Goal: Task Accomplishment & Management: Manage account settings

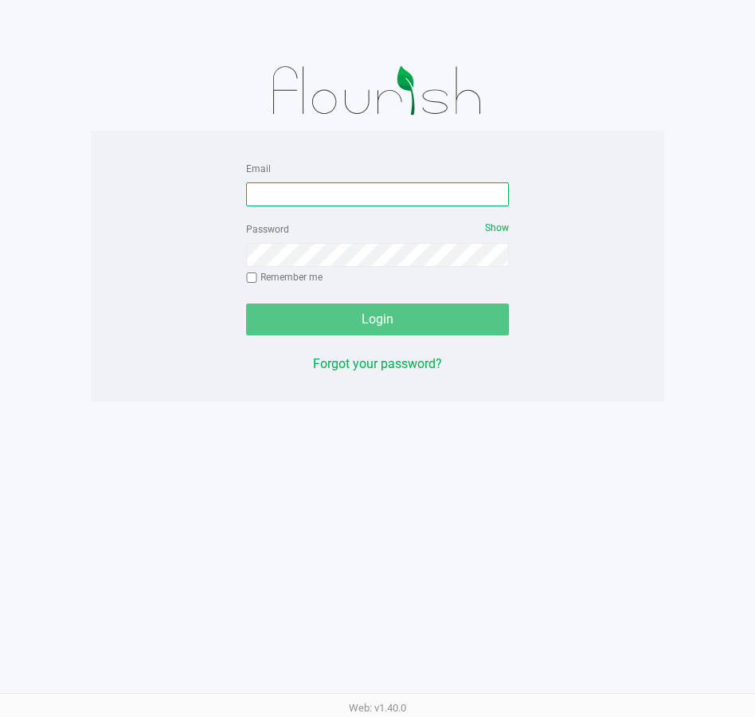
click at [398, 186] on input "Email" at bounding box center [377, 194] width 263 height 24
type input "ssandburg@liveparallel.com"
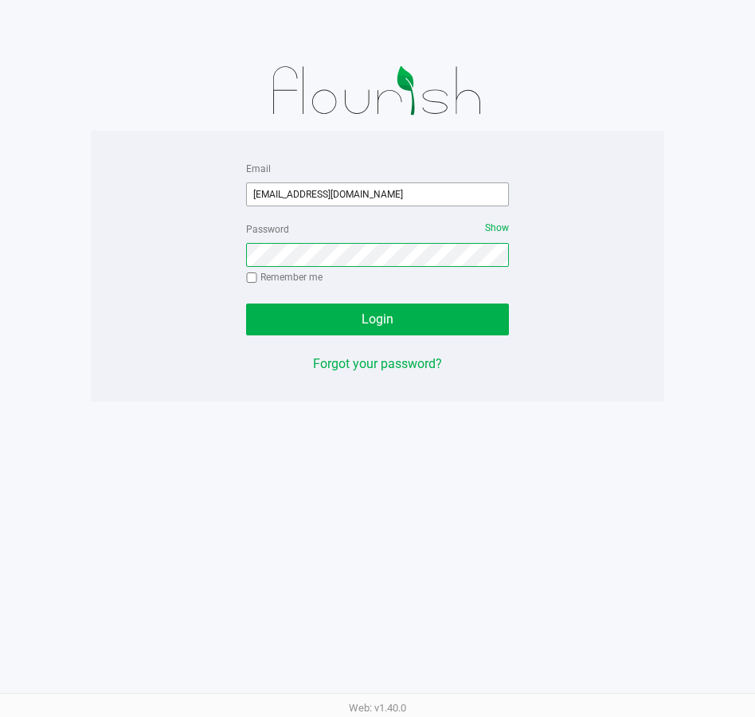
click at [246, 304] on button "Login" at bounding box center [377, 320] width 263 height 32
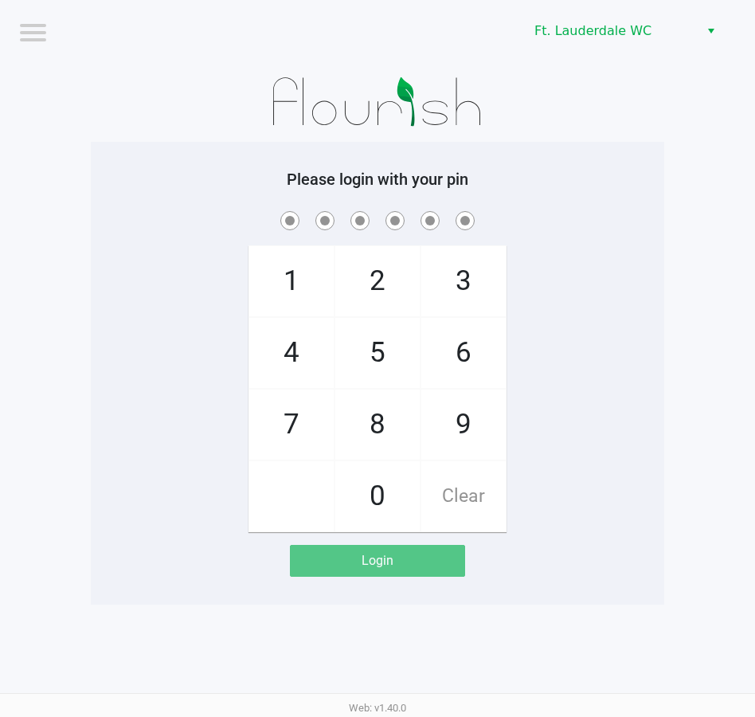
click at [359, 341] on span "5" at bounding box center [377, 353] width 84 height 70
checkbox input "true"
click at [359, 341] on span "5" at bounding box center [377, 353] width 84 height 70
checkbox input "true"
click at [265, 362] on span "4" at bounding box center [291, 353] width 84 height 70
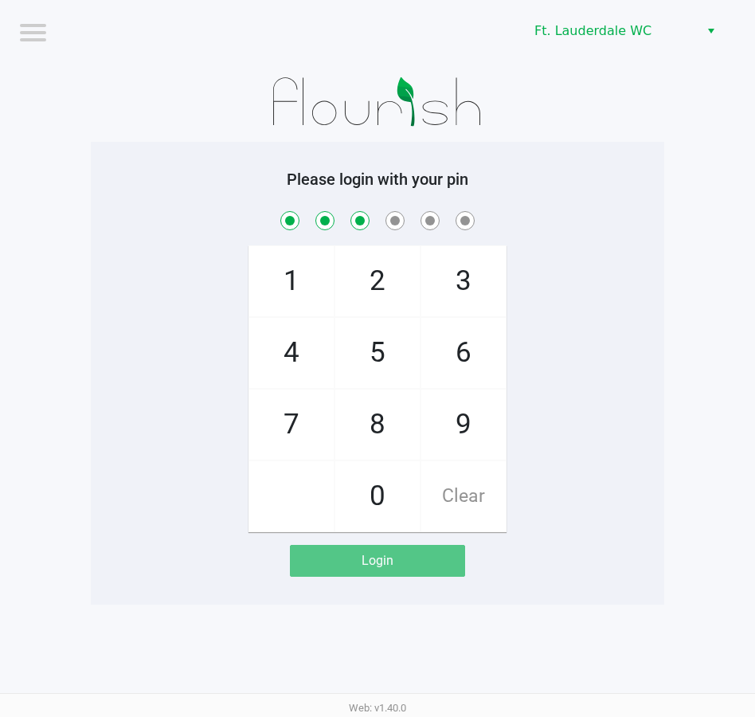
checkbox input "true"
click at [280, 278] on span "1" at bounding box center [291, 281] width 84 height 70
checkbox input "true"
click at [455, 441] on span "9" at bounding box center [463, 425] width 84 height 70
checkbox input "true"
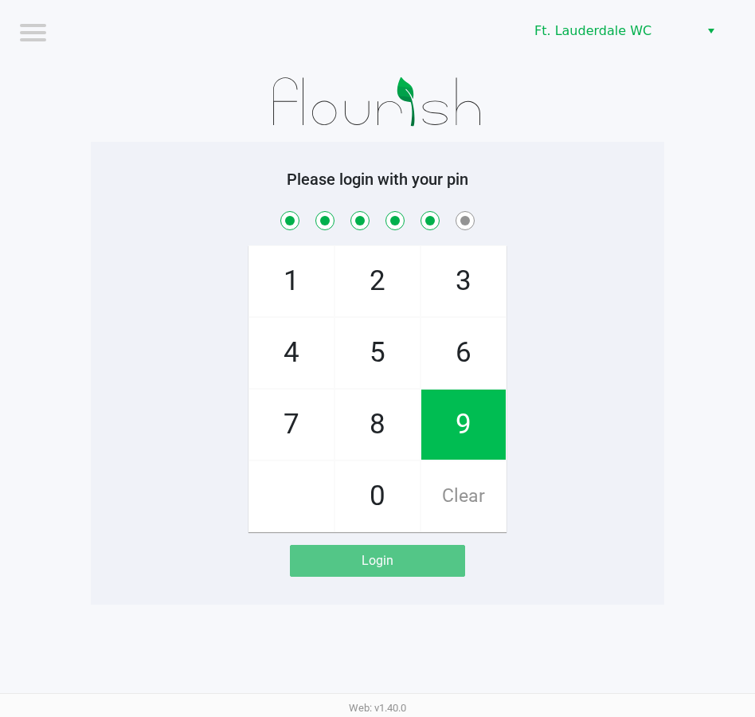
click at [455, 441] on span "9" at bounding box center [463, 425] width 84 height 70
checkbox input "true"
click at [455, 441] on span "9" at bounding box center [463, 425] width 84 height 70
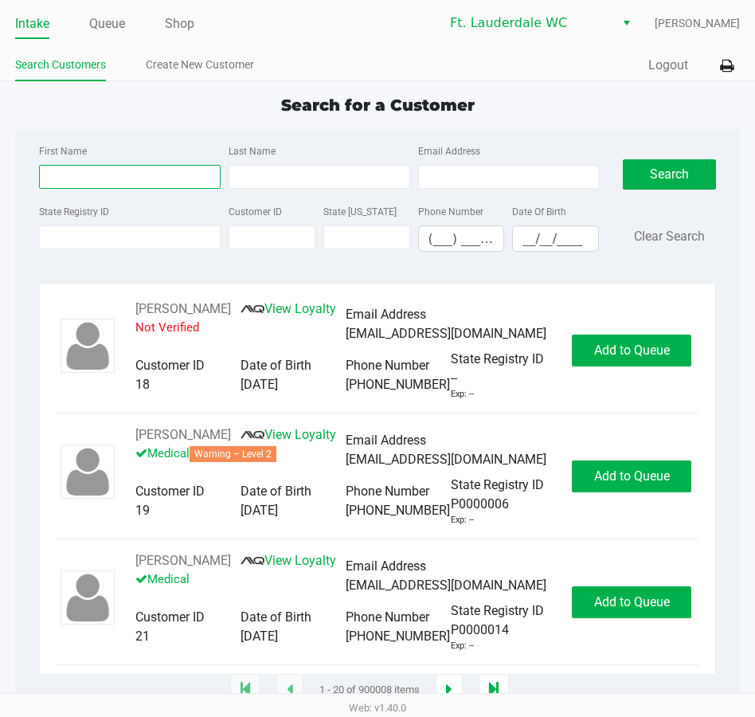
click at [93, 174] on input "First Name" at bounding box center [130, 177] width 182 height 24
type input "matthew"
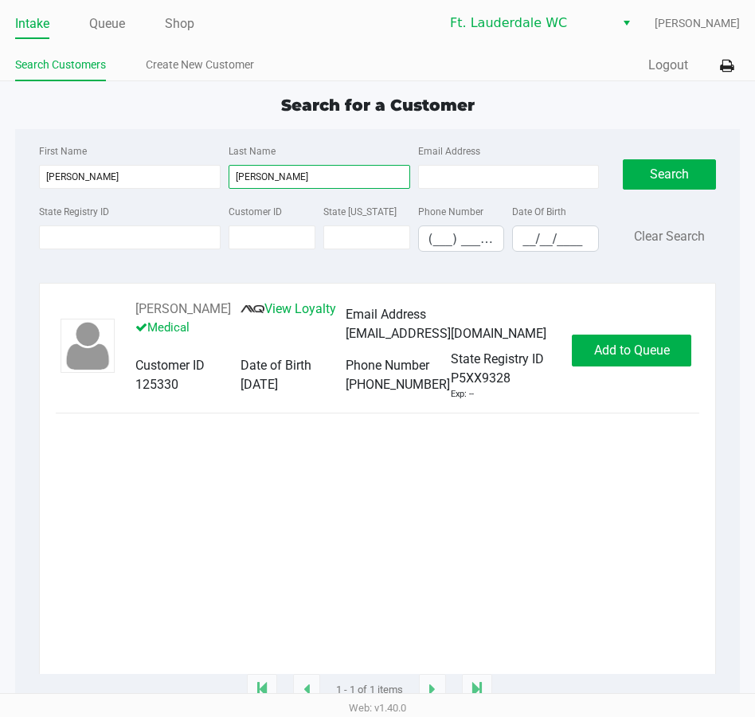
type input "wodnicki"
click at [649, 343] on div "MATTHEW WODNICKI View Loyalty Medical Email Address matthewwodnicki@gmail.com C…" at bounding box center [378, 350] width 644 height 101
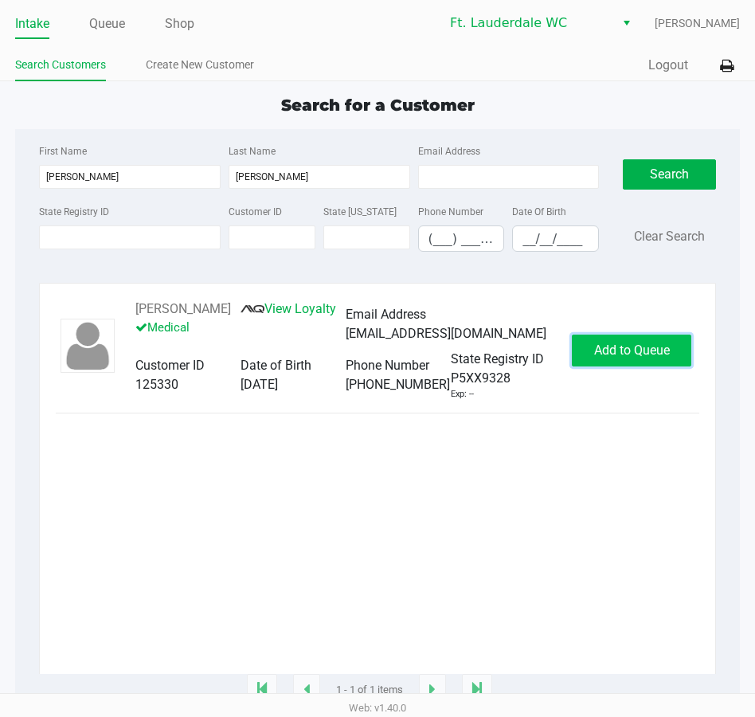
click at [649, 348] on button "Add to Queue" at bounding box center [632, 351] width 120 height 32
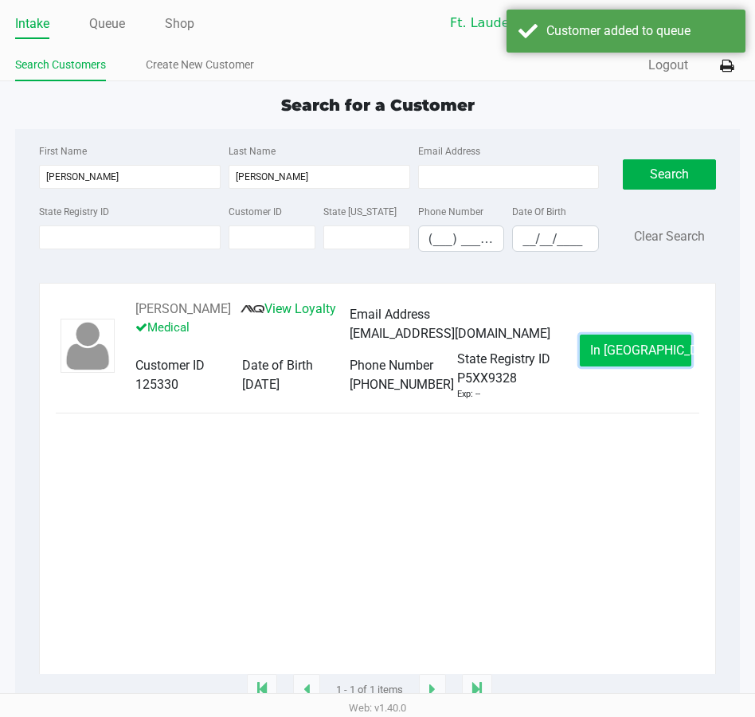
click at [649, 355] on span "In Queue" at bounding box center [657, 350] width 134 height 15
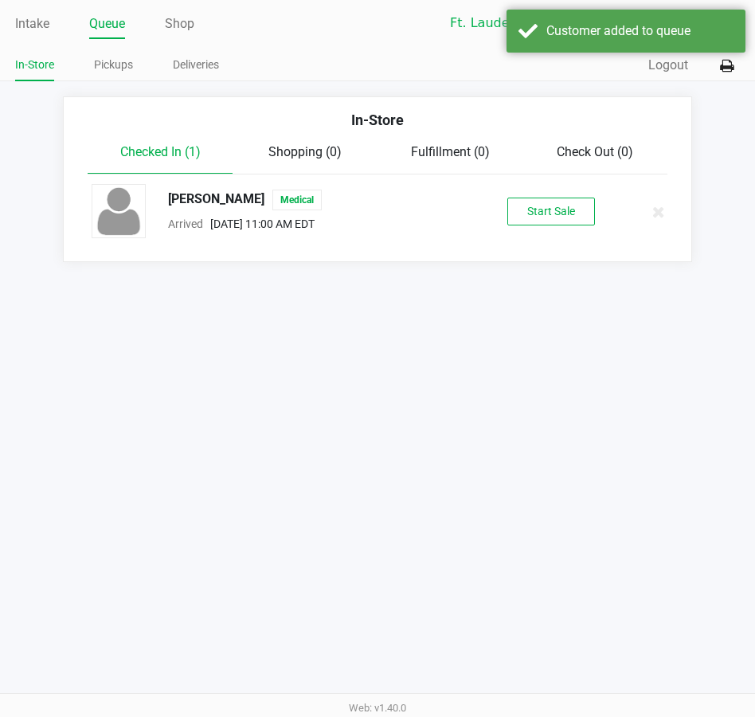
click at [519, 237] on div "MATTHEW WODNICKI Medical Arrived Sep 21, 2025 11:00 AM EDT Start Sale" at bounding box center [378, 212] width 596 height 56
click at [523, 218] on button "Start Sale" at bounding box center [552, 212] width 88 height 28
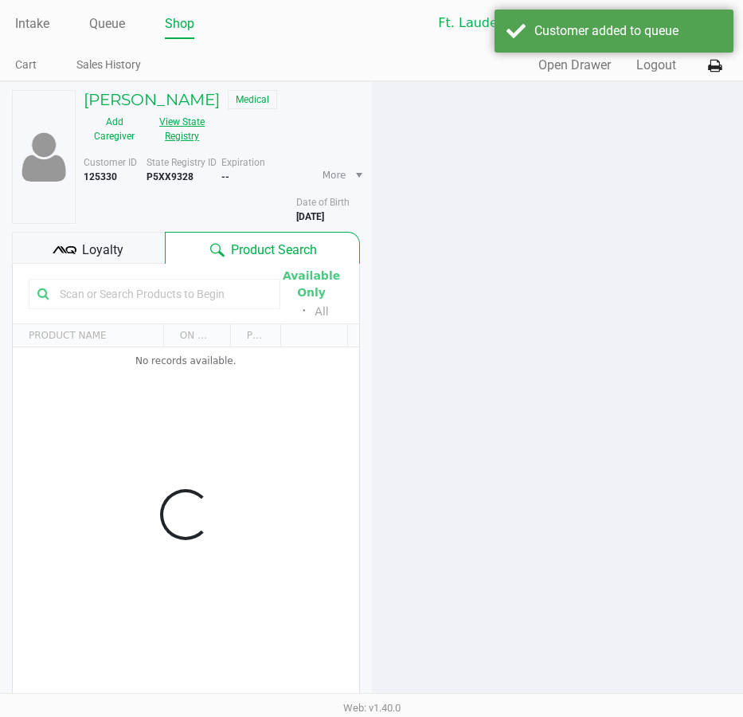
click at [186, 135] on button "View State Registry" at bounding box center [177, 129] width 65 height 40
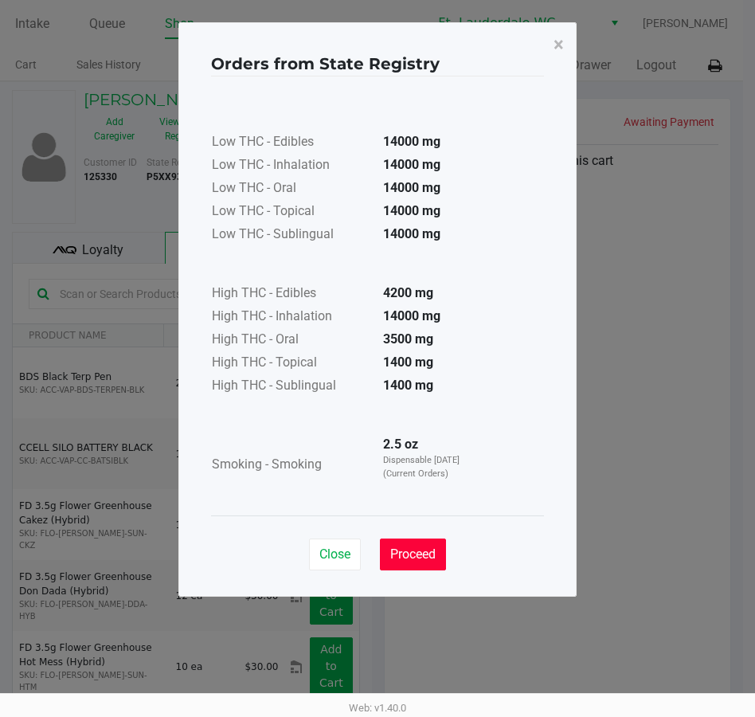
click at [411, 562] on button "Proceed" at bounding box center [413, 555] width 66 height 32
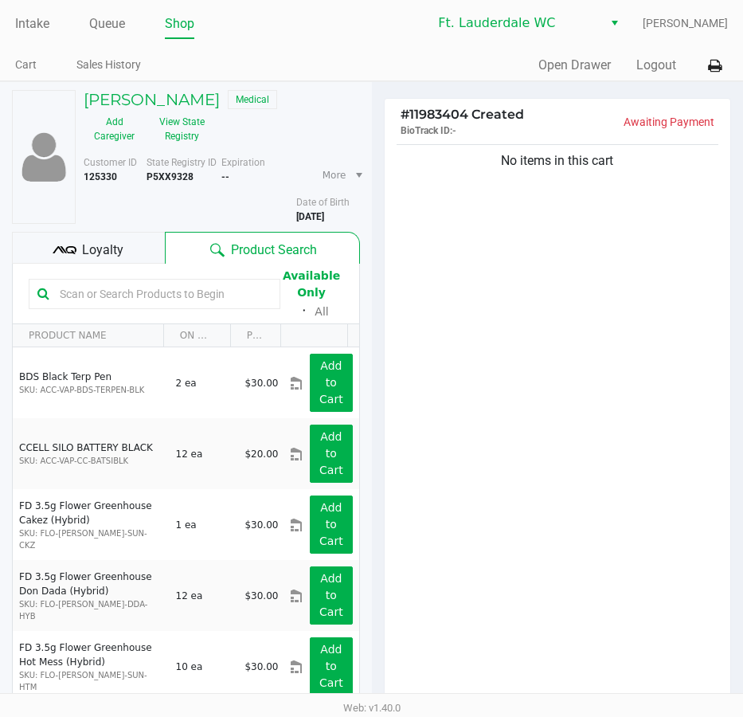
click at [483, 510] on div "Close Proceed" at bounding box center [372, 508] width 333 height 65
click at [573, 450] on div "No items in this cart" at bounding box center [558, 422] width 347 height 563
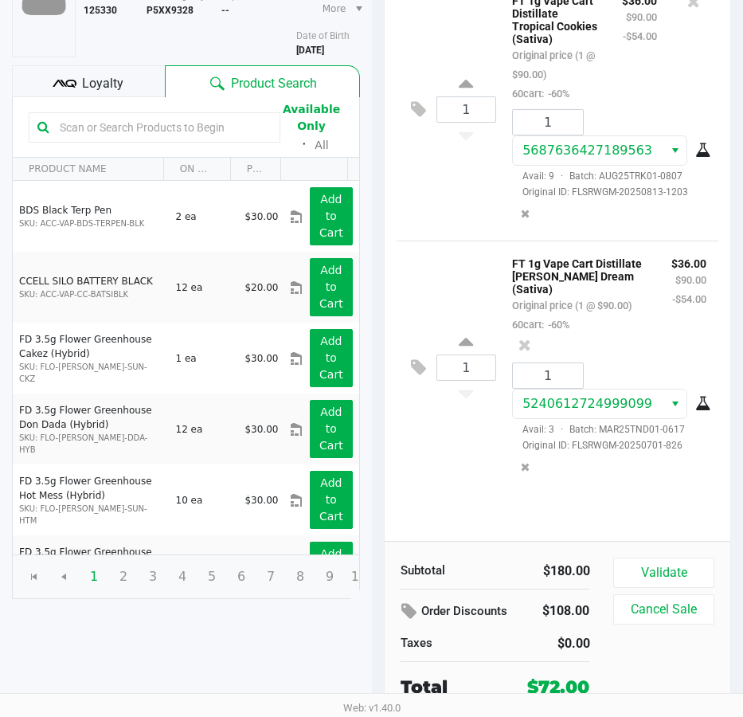
click at [439, 482] on div "1 FT 1g Vape Cart Distillate Tangie Dream (Sativa) Original price (1 @ $90.00) …" at bounding box center [558, 367] width 323 height 253
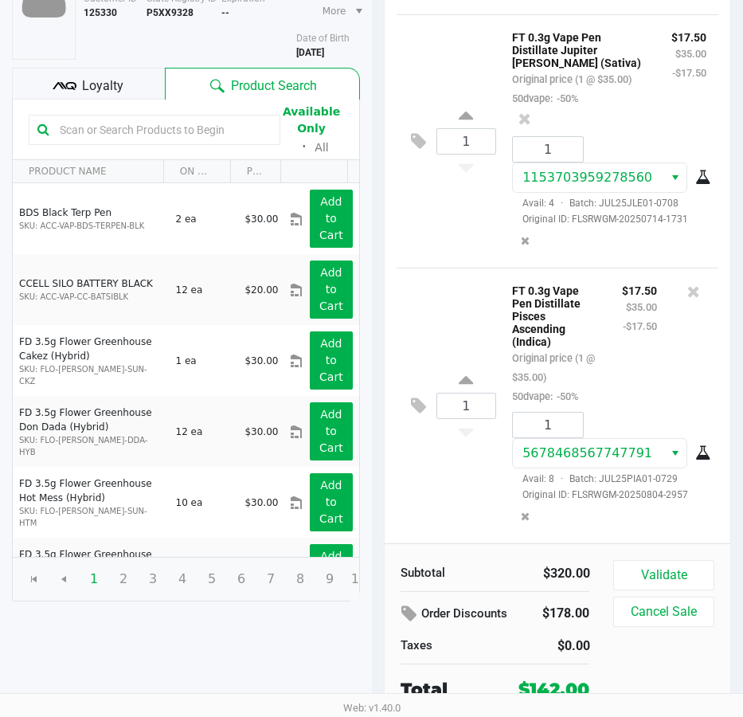
scroll to position [167, 0]
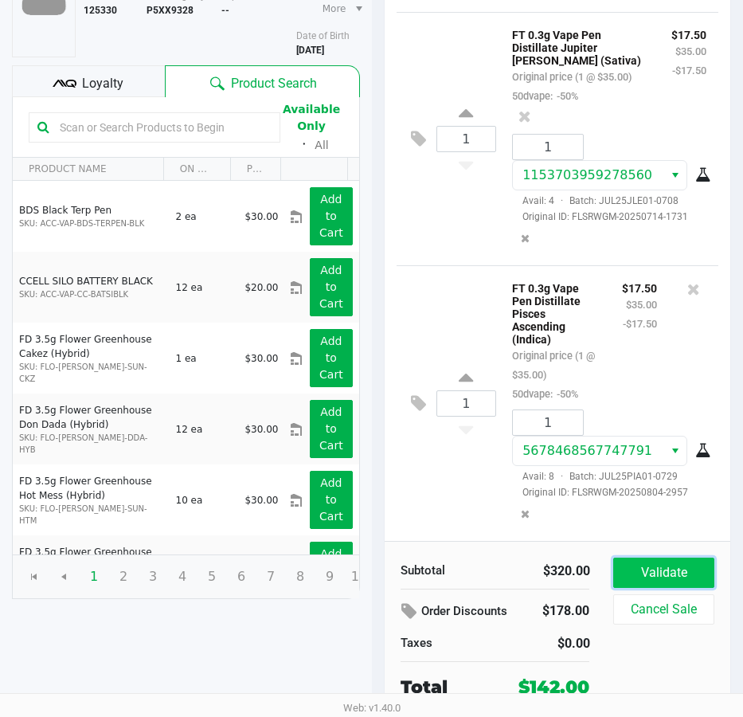
click at [674, 570] on button "Validate" at bounding box center [663, 573] width 100 height 30
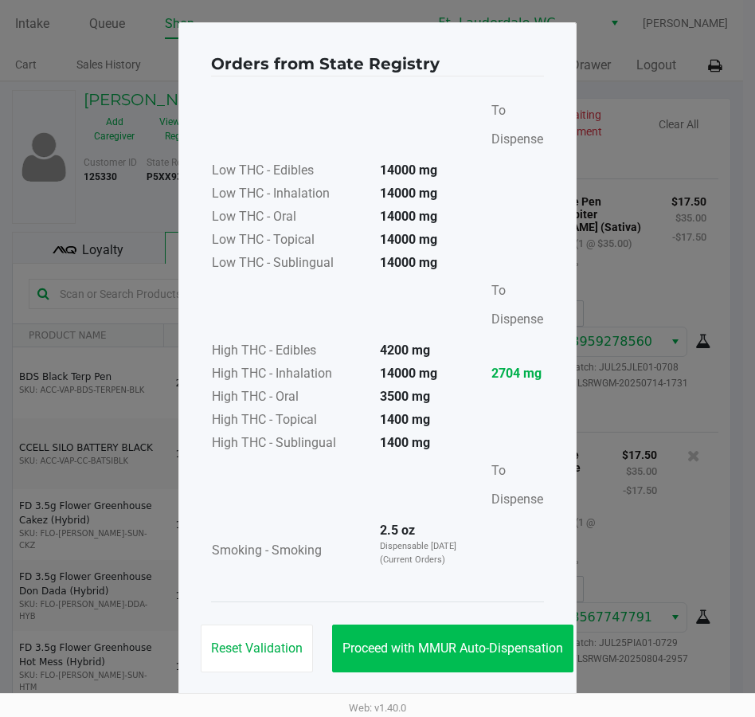
click at [349, 624] on div "Reset Validation Proceed with MMUR Auto-Dispensation" at bounding box center [377, 642] width 333 height 80
click at [425, 639] on button "Proceed with MMUR Auto-Dispensation" at bounding box center [452, 649] width 241 height 48
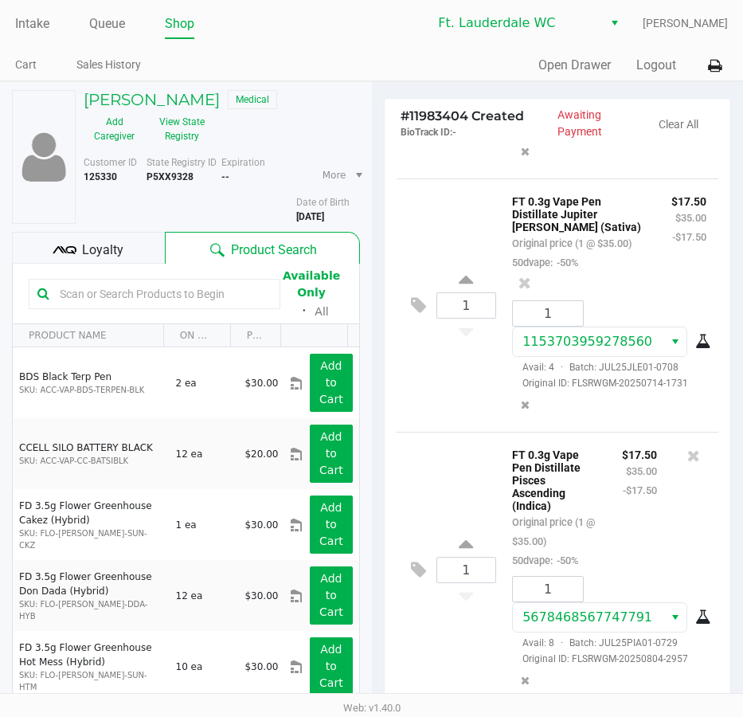
click at [84, 229] on div "MATTHEW WODNICKI Medical Add Caregiver View State Registry Customer ID 125330 S…" at bounding box center [186, 428] width 348 height 692
click at [92, 241] on span "Loyalty" at bounding box center [102, 250] width 41 height 19
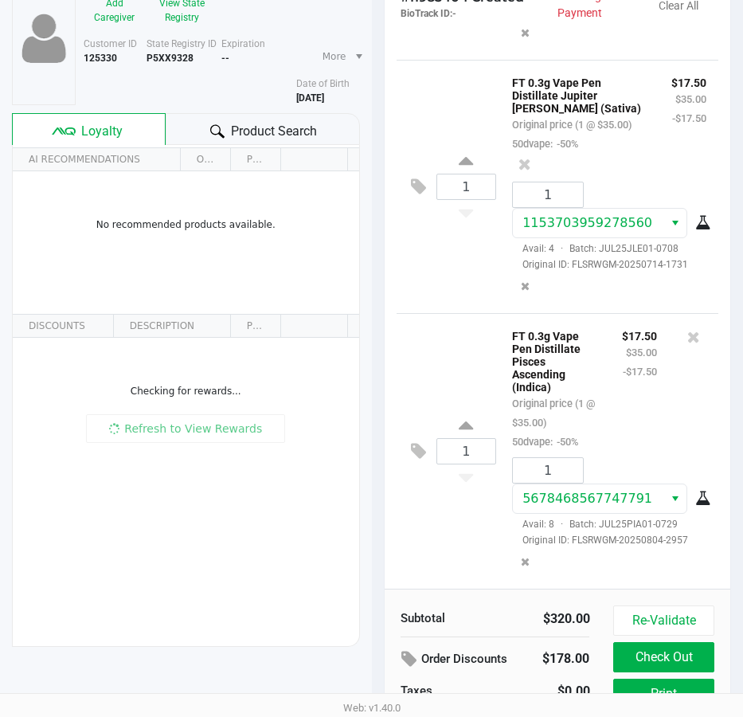
scroll to position [202, 0]
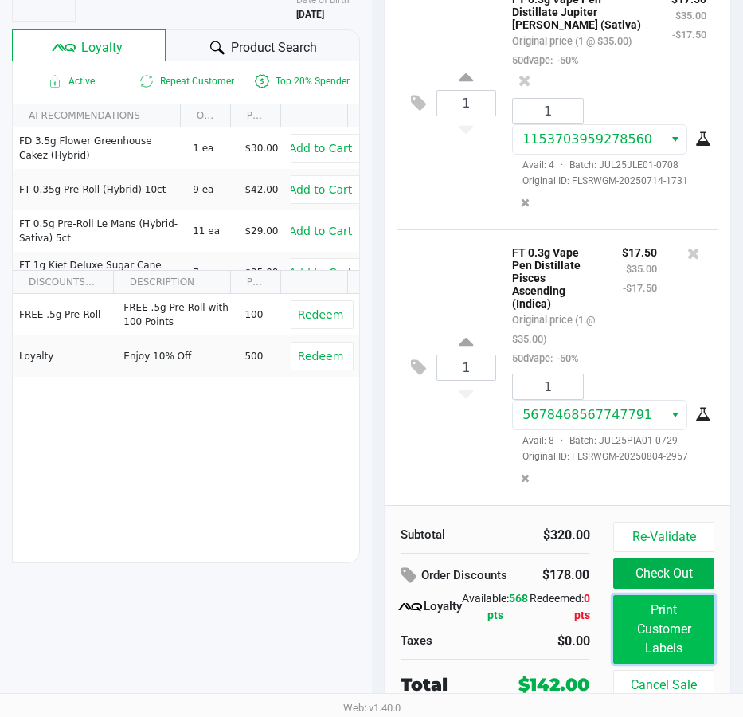
click at [655, 634] on button "Print Customer Labels" at bounding box center [663, 629] width 100 height 69
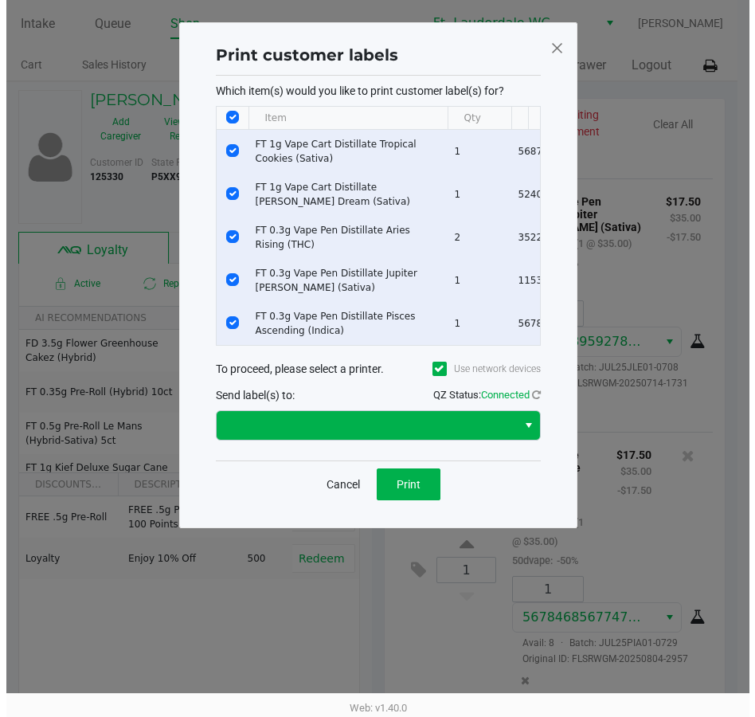
scroll to position [0, 0]
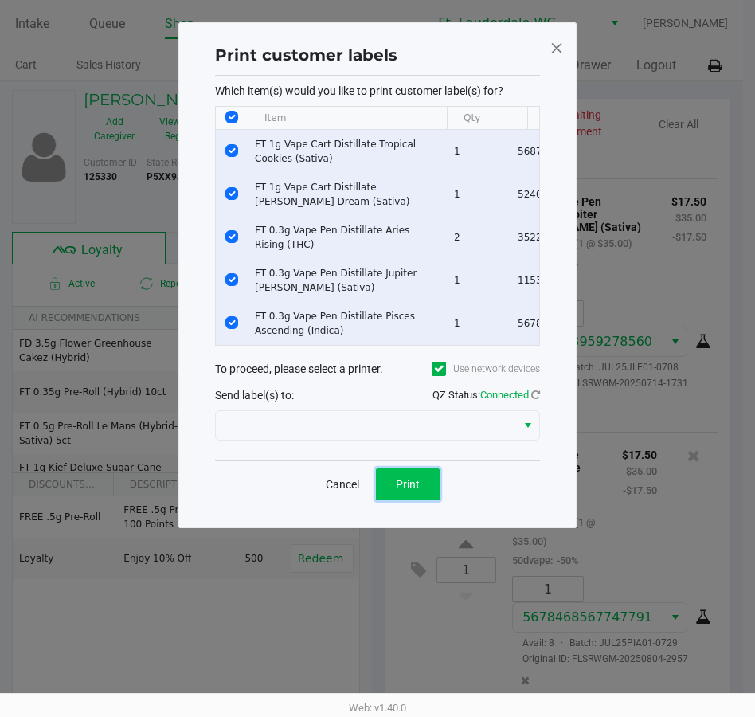
click at [425, 488] on button "Print" at bounding box center [408, 484] width 64 height 32
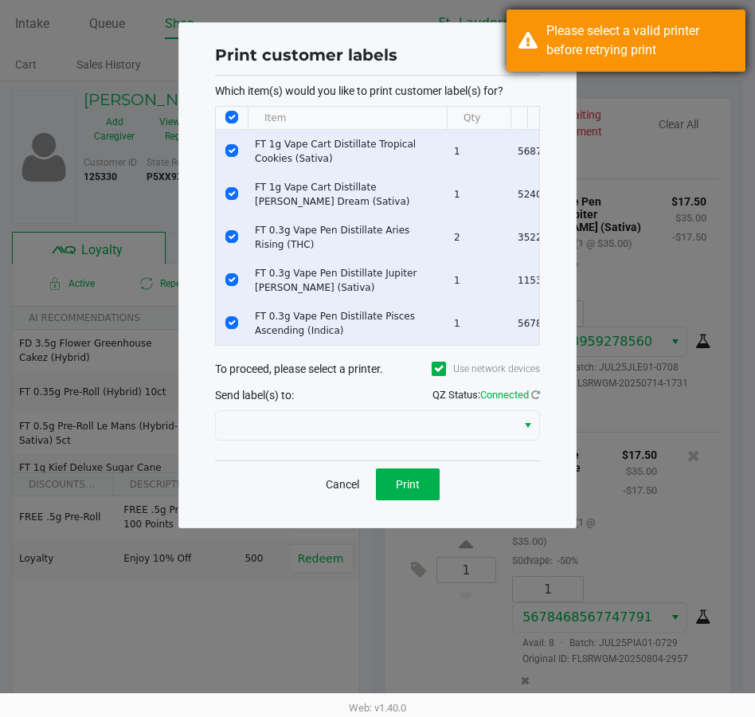
click at [628, 29] on div "Please select a valid printer before retrying print" at bounding box center [640, 41] width 187 height 38
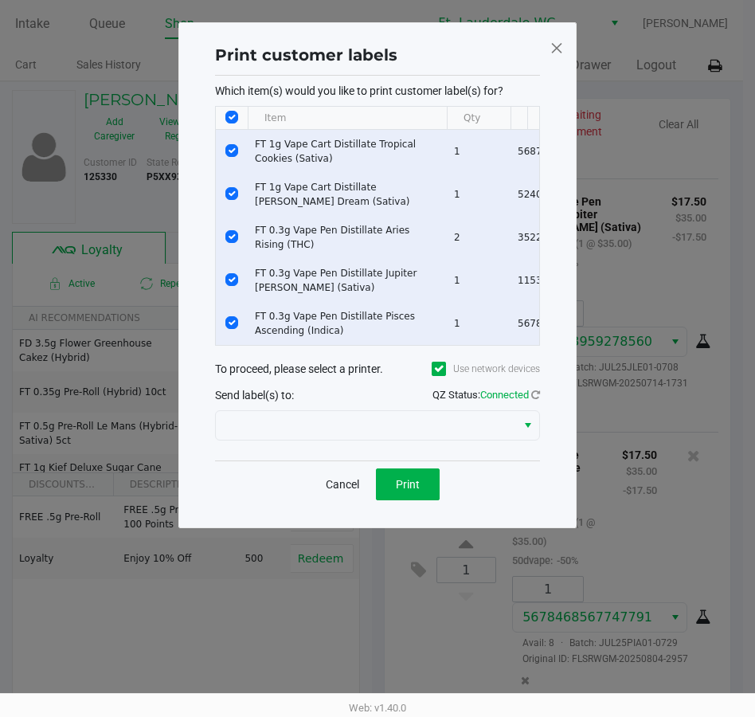
click at [310, 421] on div at bounding box center [377, 425] width 325 height 38
click at [248, 461] on div "Which item(s) would you like to print customer label(s) for? Item Qty Package #…" at bounding box center [377, 268] width 325 height 385
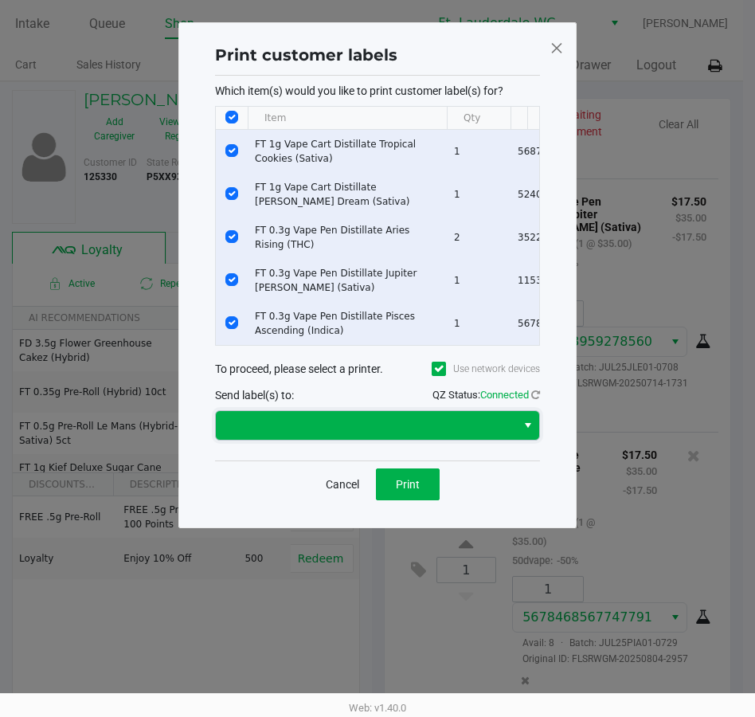
click at [258, 440] on span at bounding box center [366, 425] width 300 height 29
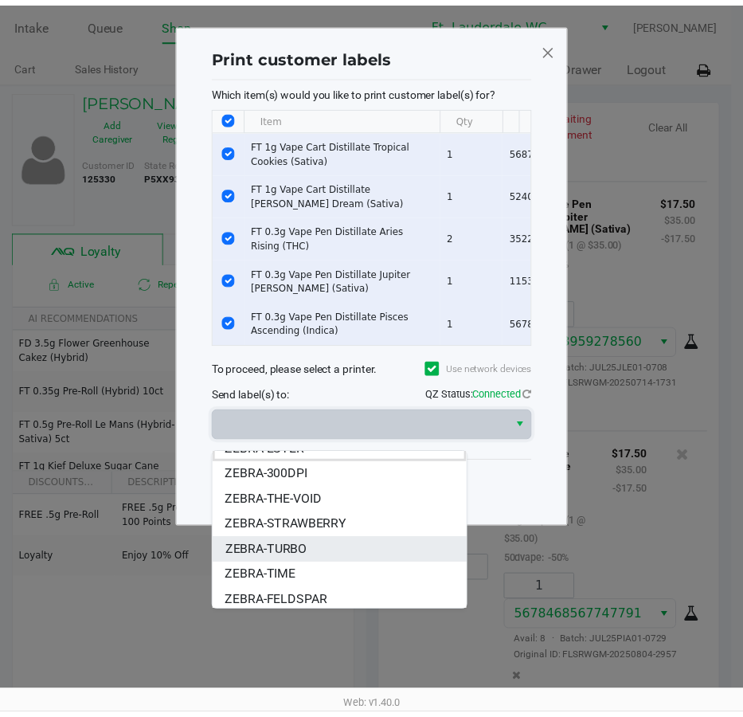
scroll to position [19, 0]
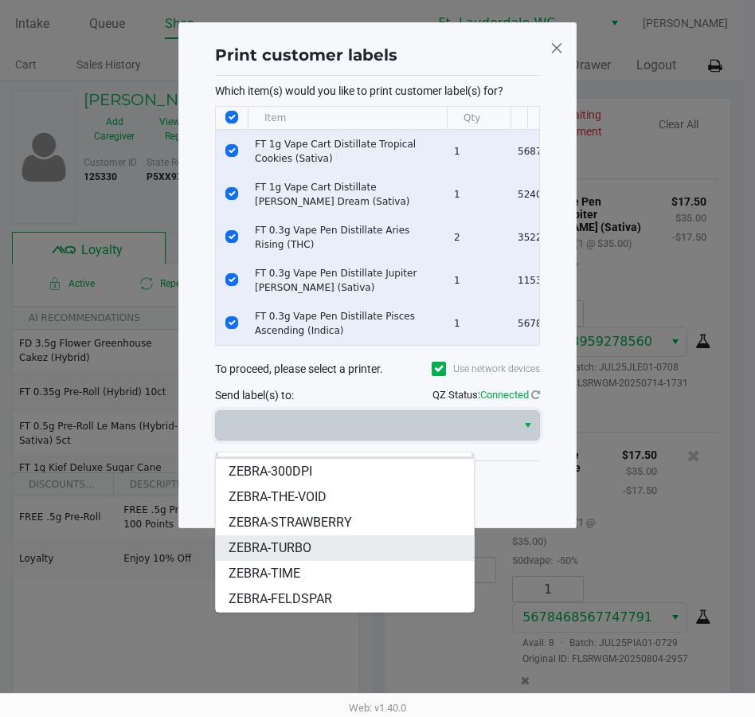
click at [292, 556] on span "ZEBRA-TURBO" at bounding box center [270, 548] width 83 height 19
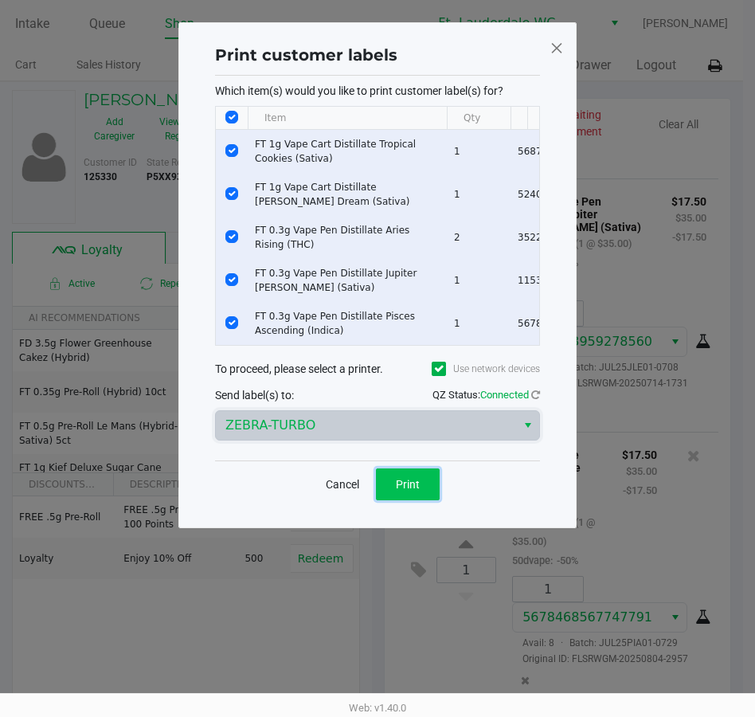
click at [421, 500] on button "Print" at bounding box center [408, 484] width 64 height 32
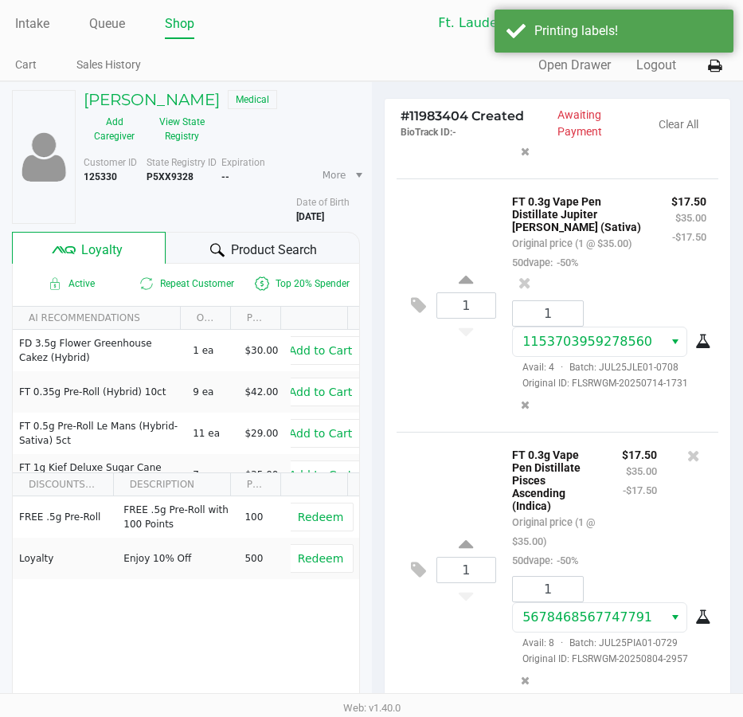
scroll to position [202, 0]
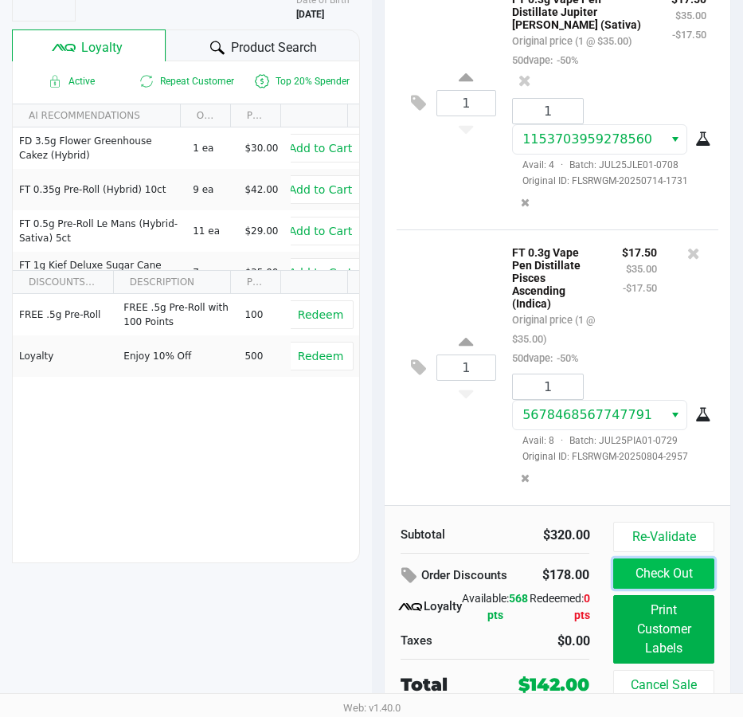
click at [674, 574] on button "Check Out" at bounding box center [663, 574] width 100 height 30
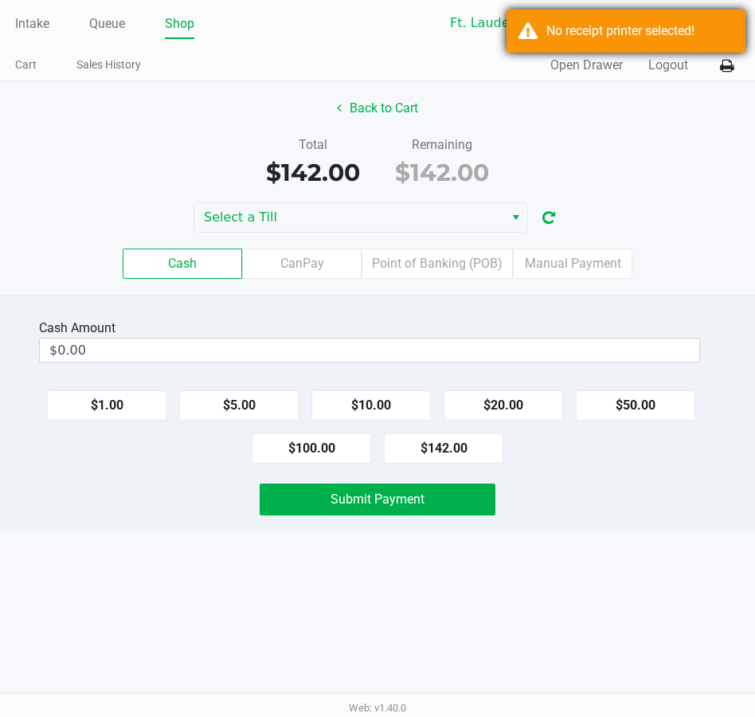
click at [624, 29] on div "No receipt printer selected!" at bounding box center [640, 31] width 187 height 19
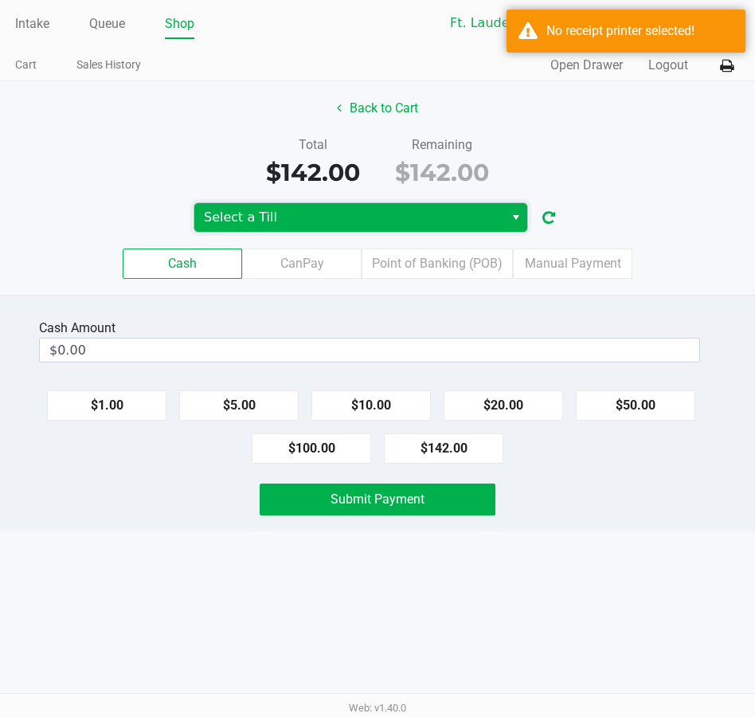
click at [325, 212] on span "Select a Till" at bounding box center [349, 217] width 291 height 19
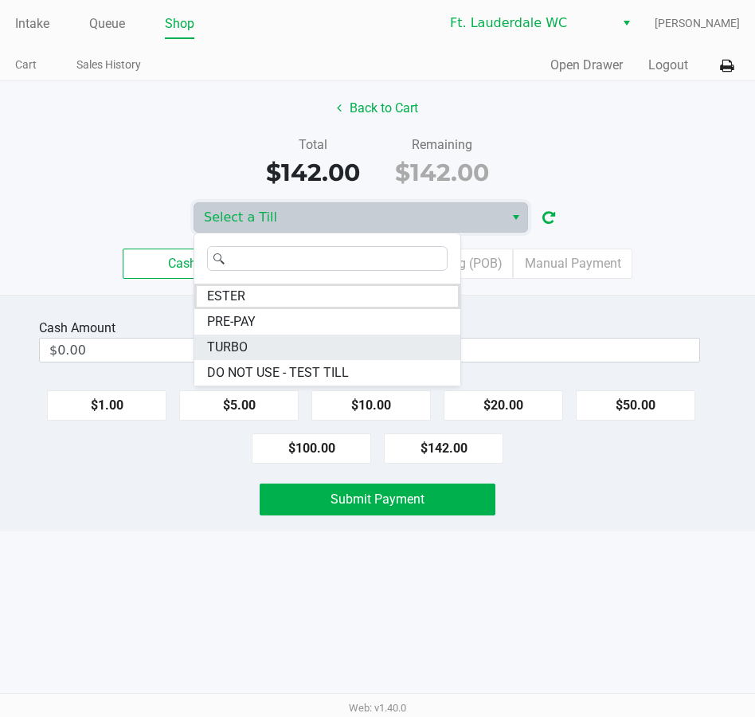
click at [257, 344] on li "TURBO" at bounding box center [327, 347] width 266 height 25
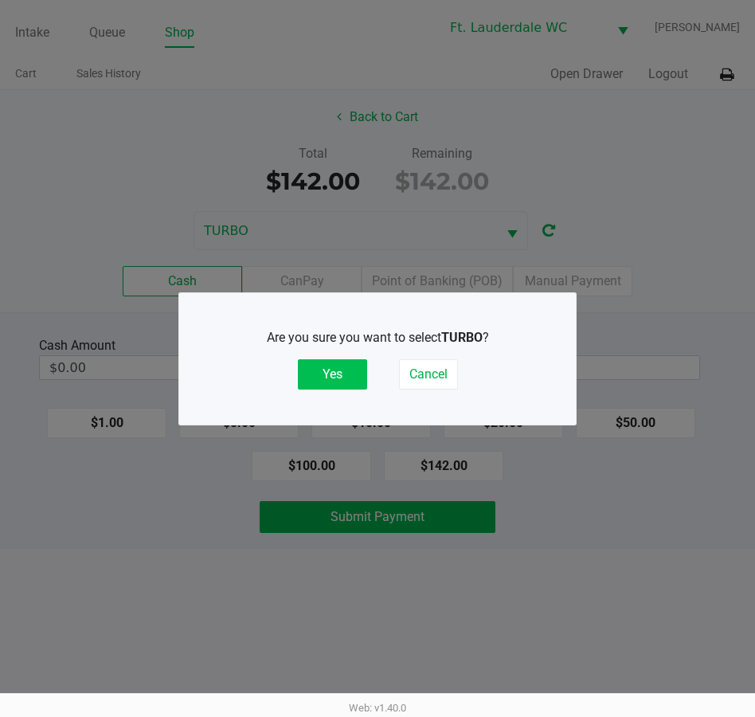
click at [337, 366] on button "Yes" at bounding box center [332, 374] width 69 height 30
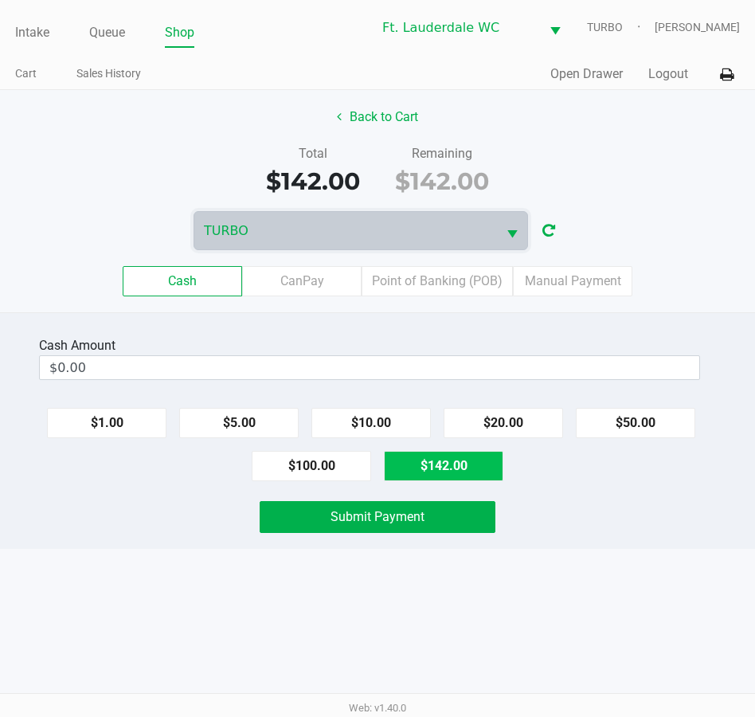
click at [450, 453] on button "$142.00" at bounding box center [444, 466] width 120 height 30
type input "$142.00"
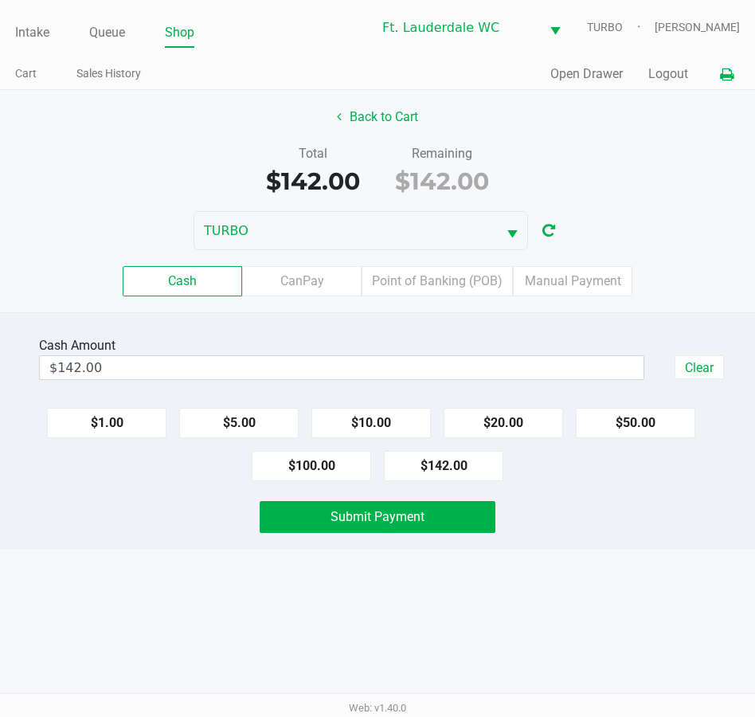
click at [720, 74] on icon at bounding box center [727, 74] width 14 height 11
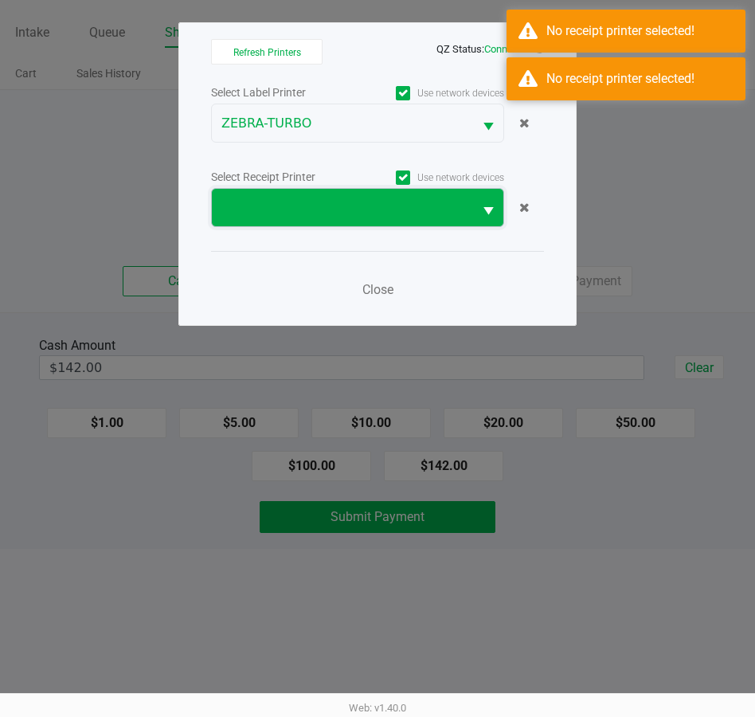
click at [344, 192] on span at bounding box center [342, 207] width 261 height 37
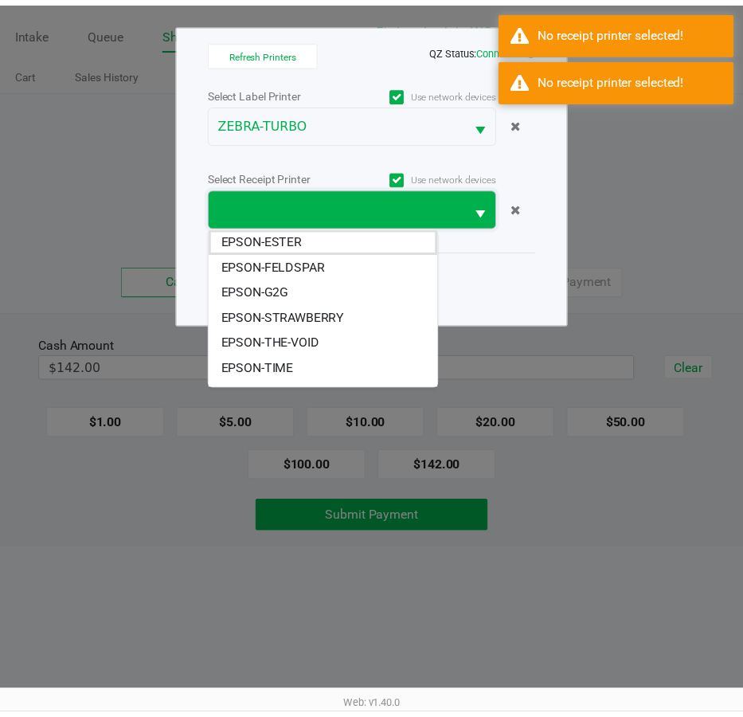
scroll to position [19, 0]
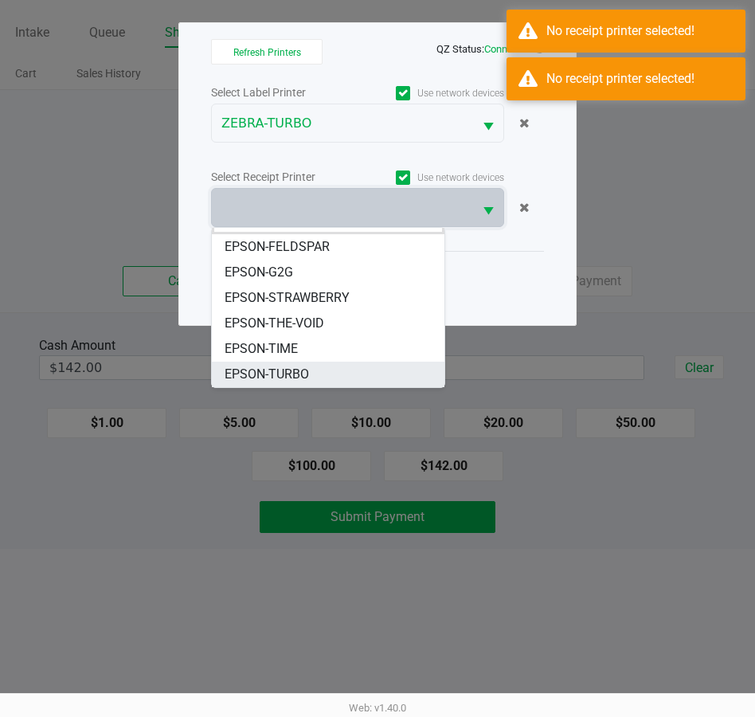
click at [296, 373] on span "EPSON-TURBO" at bounding box center [267, 374] width 84 height 19
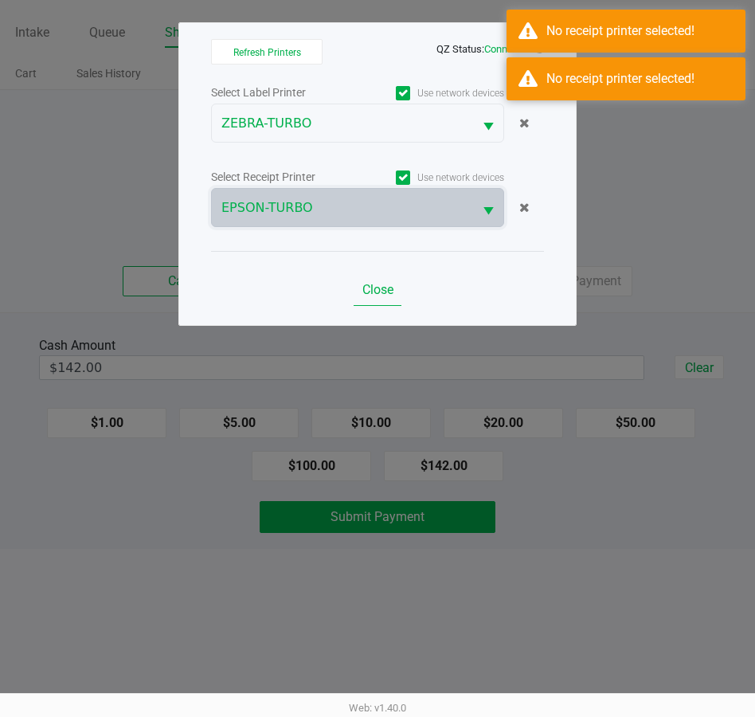
click at [364, 287] on span "Close" at bounding box center [378, 289] width 31 height 15
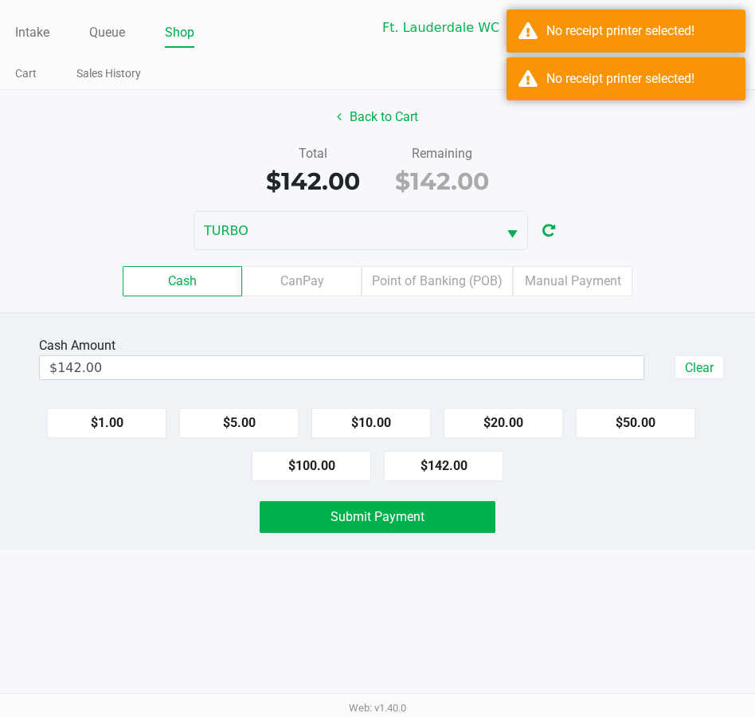
click at [517, 626] on div "Intake Queue Shop Ft. Lauderdale WC TURBO Spencer Sandburg Cart Sales History Q…" at bounding box center [377, 358] width 755 height 717
click at [420, 525] on button "Submit Payment" at bounding box center [378, 517] width 236 height 32
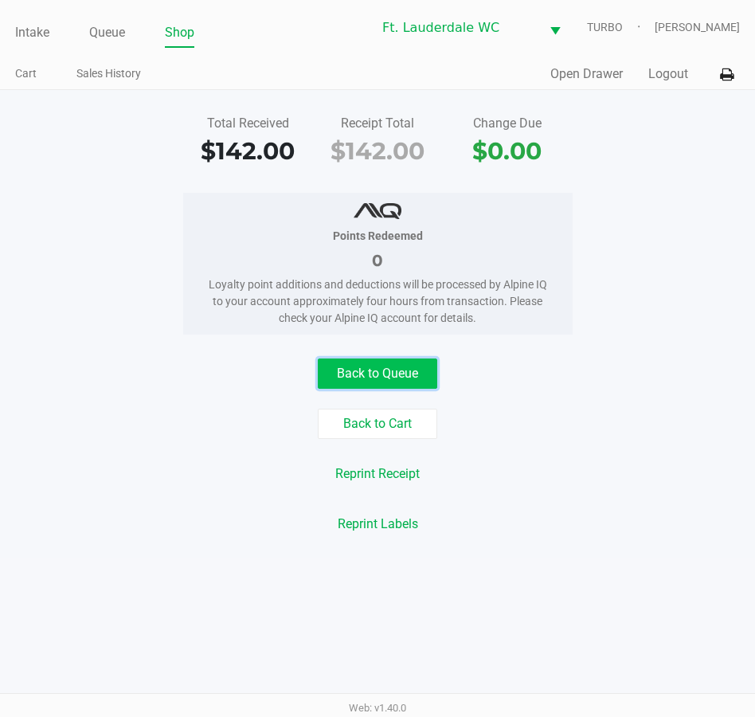
click at [417, 387] on button "Back to Queue" at bounding box center [378, 374] width 120 height 30
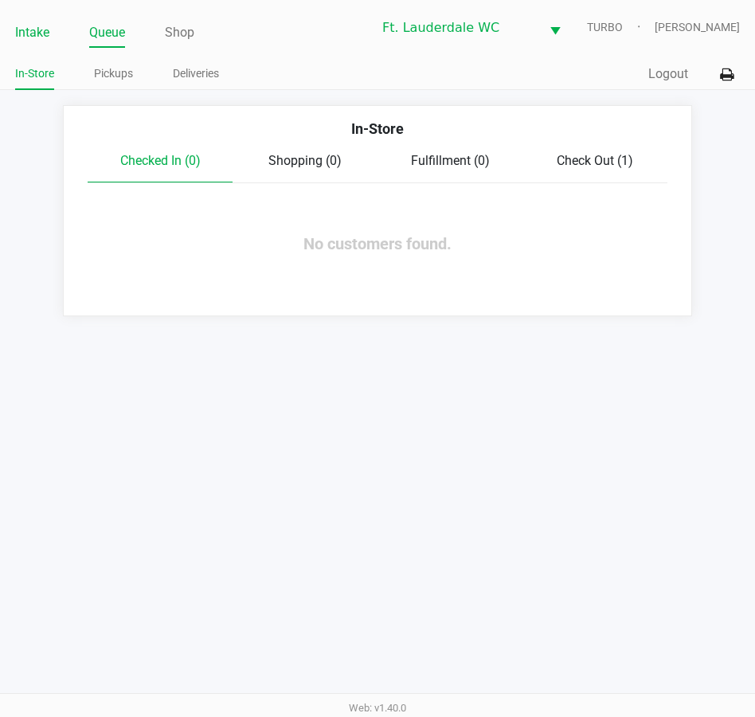
click at [26, 28] on link "Intake" at bounding box center [32, 33] width 34 height 22
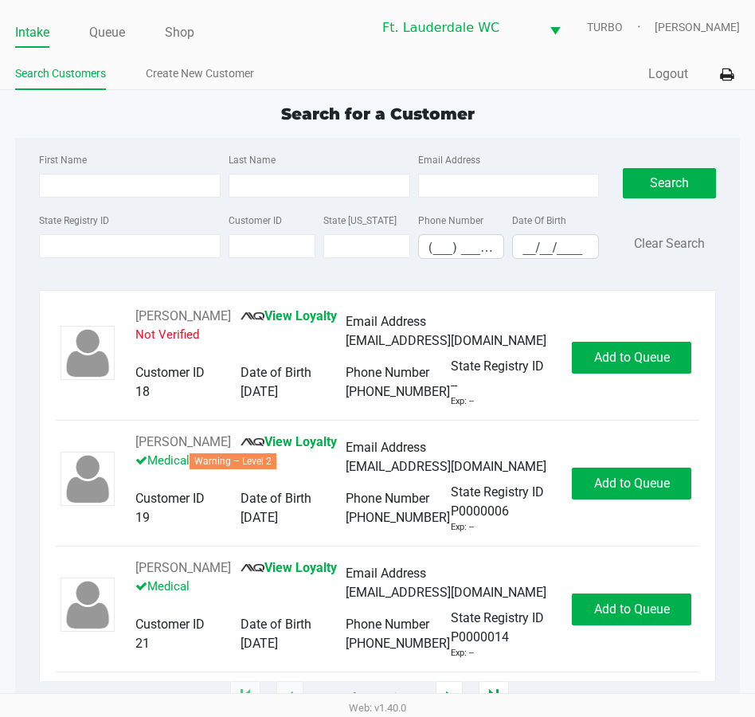
click at [37, 38] on link "Intake" at bounding box center [32, 33] width 34 height 22
click at [33, 37] on link "Intake" at bounding box center [32, 33] width 34 height 22
click at [155, 184] on input "First Name" at bounding box center [130, 186] width 182 height 24
click at [99, 183] on input "First Name" at bounding box center [130, 186] width 182 height 24
type input "debra"
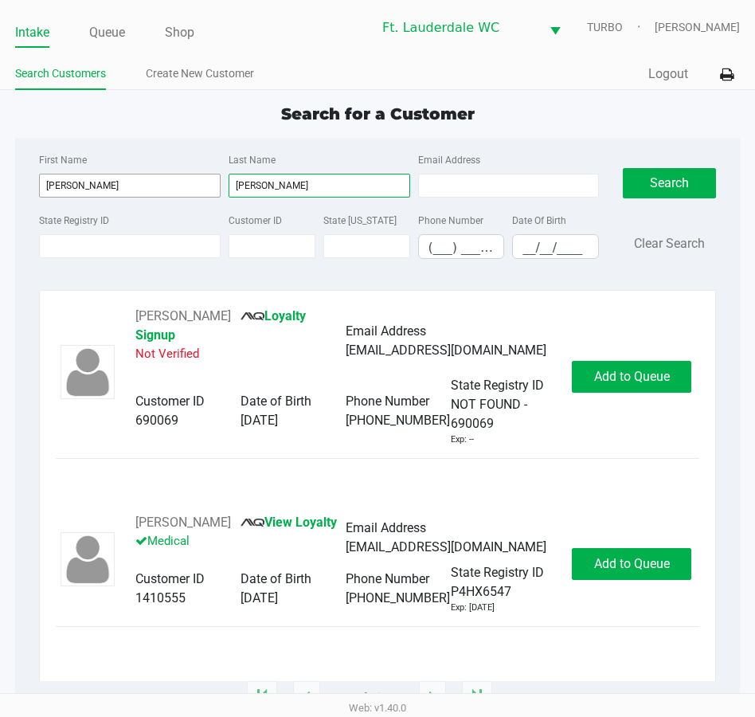
type input "pierce"
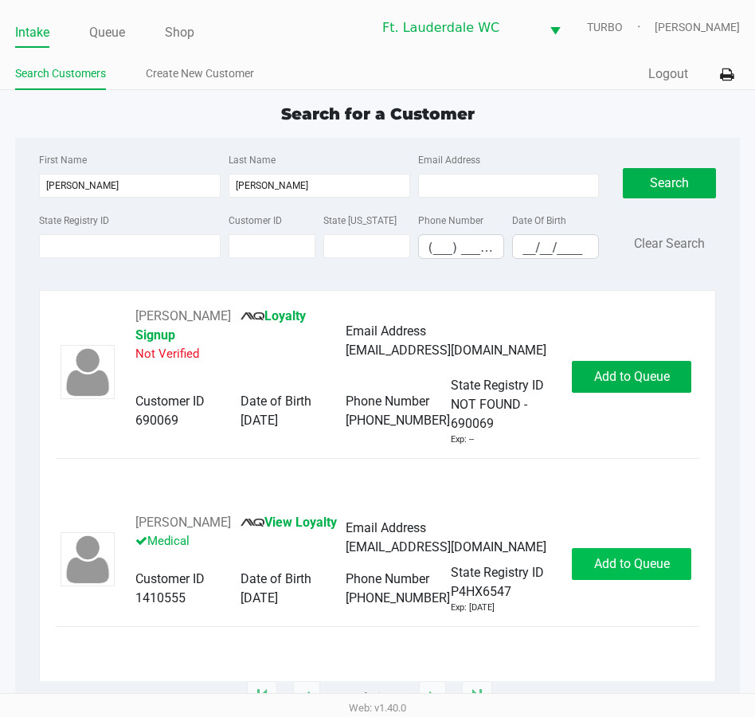
click at [629, 564] on button "Add to Queue" at bounding box center [632, 564] width 120 height 32
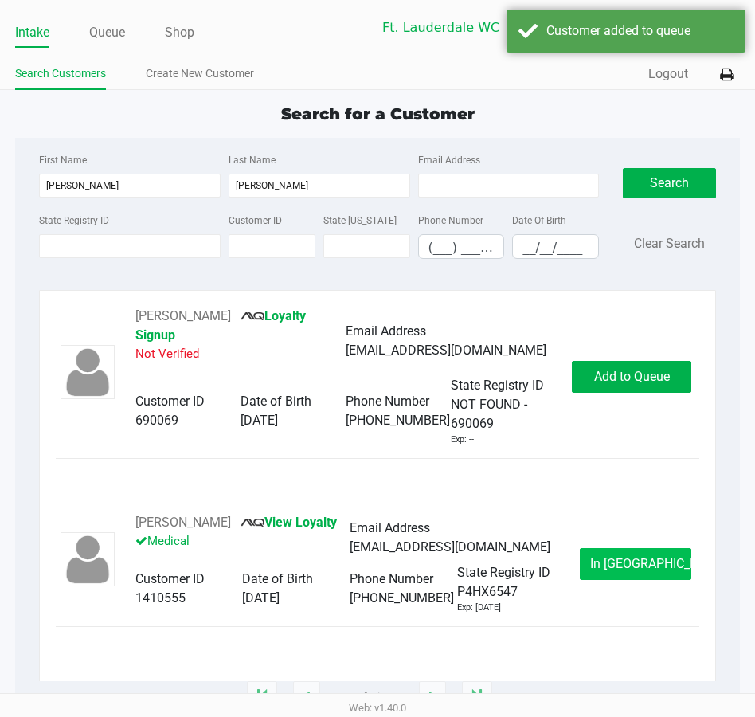
click at [646, 558] on span "In Queue" at bounding box center [657, 563] width 134 height 15
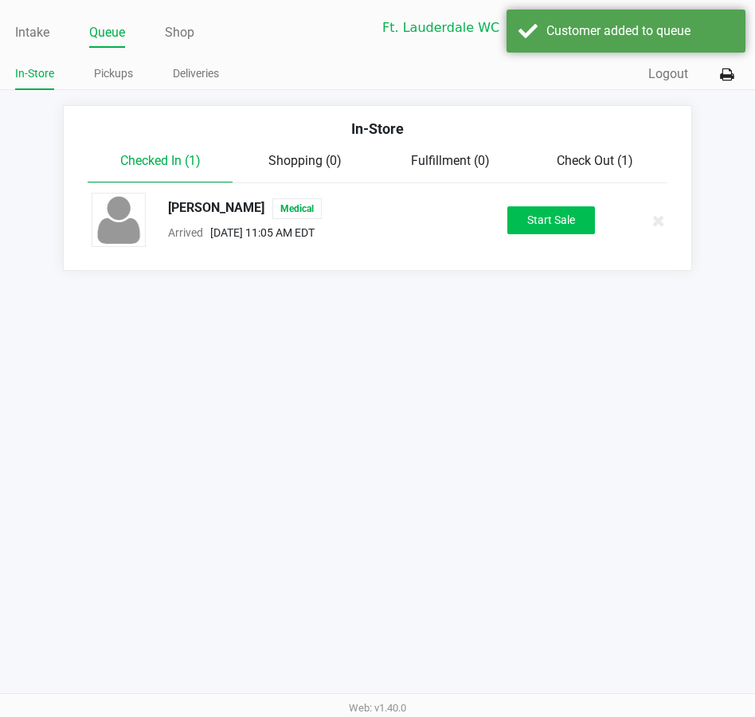
click at [553, 229] on button "Start Sale" at bounding box center [552, 220] width 88 height 28
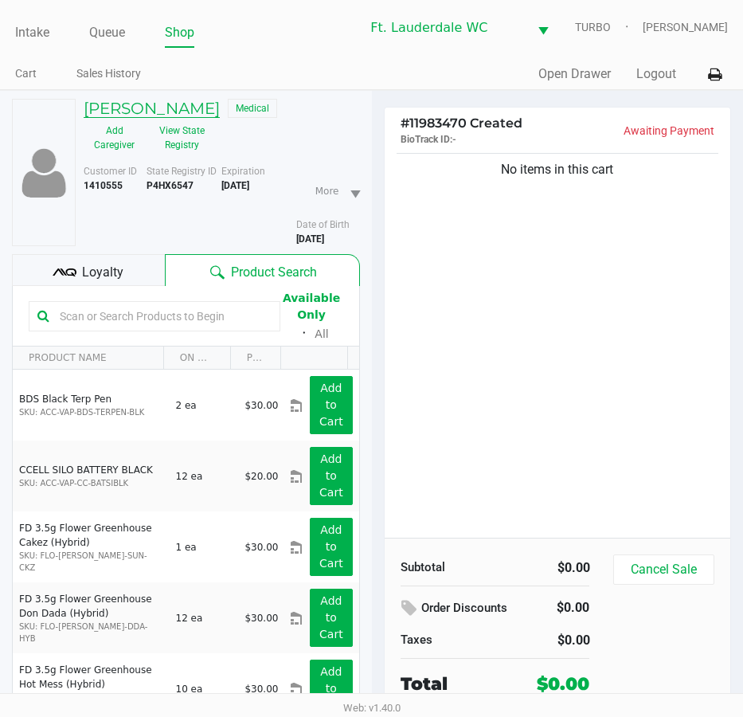
click at [179, 112] on h5 "DEBRA PIERCE" at bounding box center [152, 108] width 136 height 19
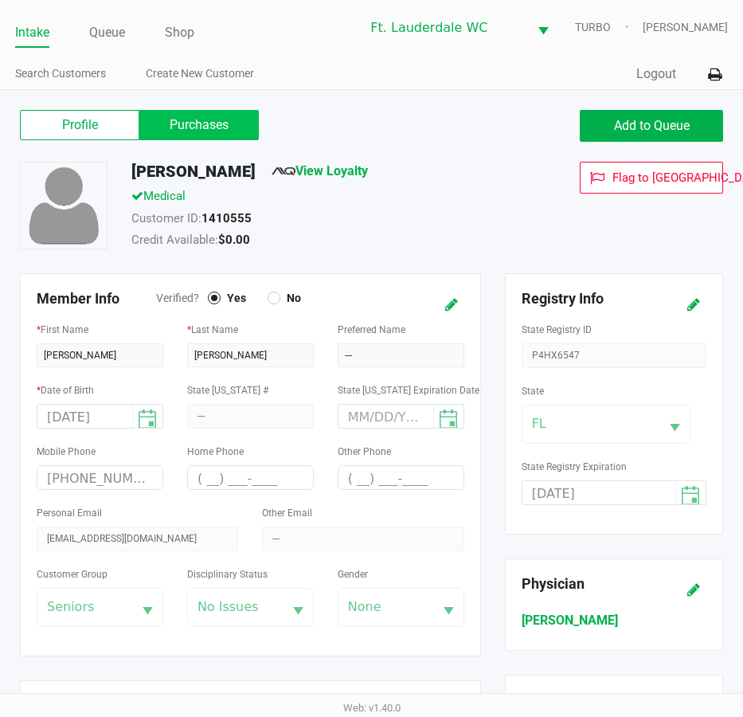
click at [194, 127] on label "Purchases" at bounding box center [199, 125] width 120 height 30
click at [0, 0] on 1 "Purchases" at bounding box center [0, 0] width 0 height 0
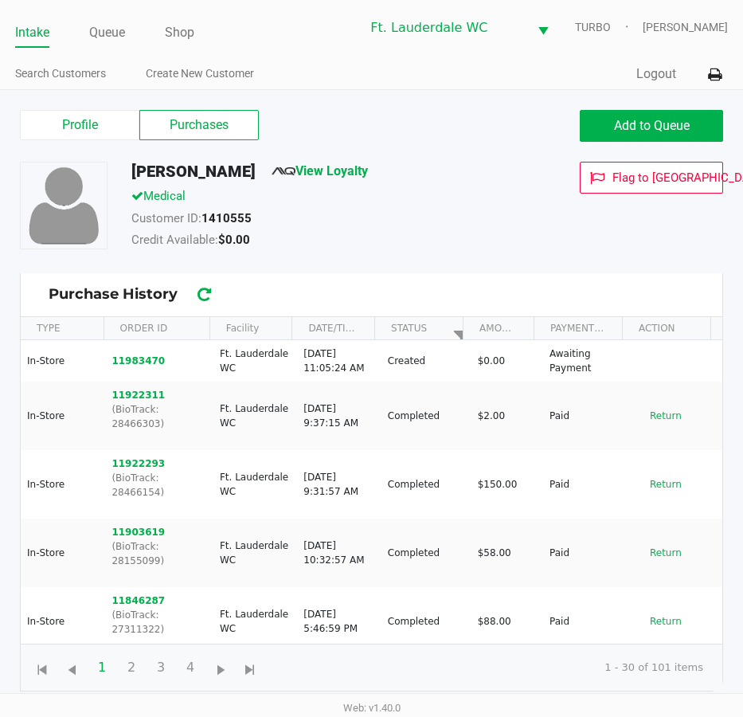
click at [144, 359] on button "11983470" at bounding box center [138, 361] width 53 height 14
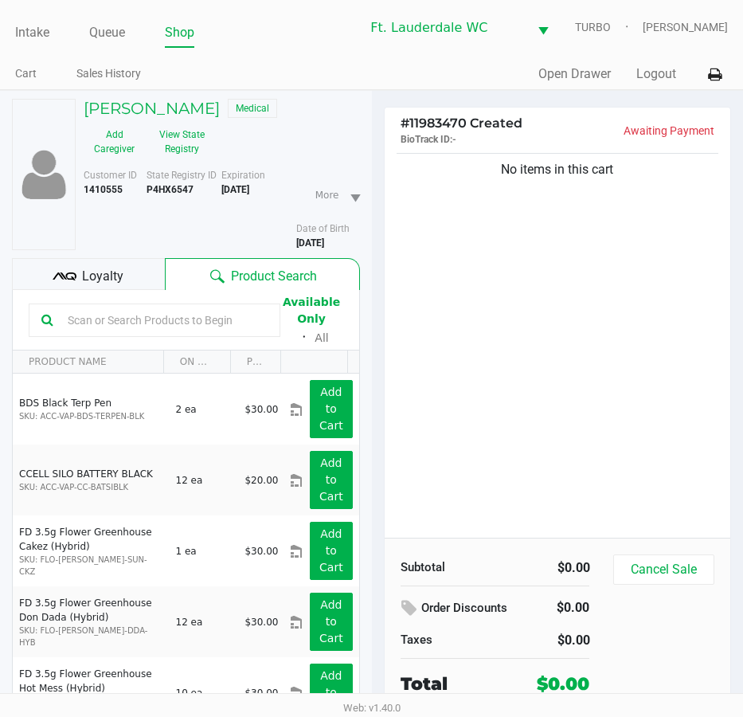
click at [636, 332] on div "No items in this cart" at bounding box center [558, 344] width 347 height 388
click at [635, 331] on div "No items in this cart" at bounding box center [558, 344] width 347 height 388
click at [616, 355] on div "No items in this cart" at bounding box center [558, 344] width 347 height 388
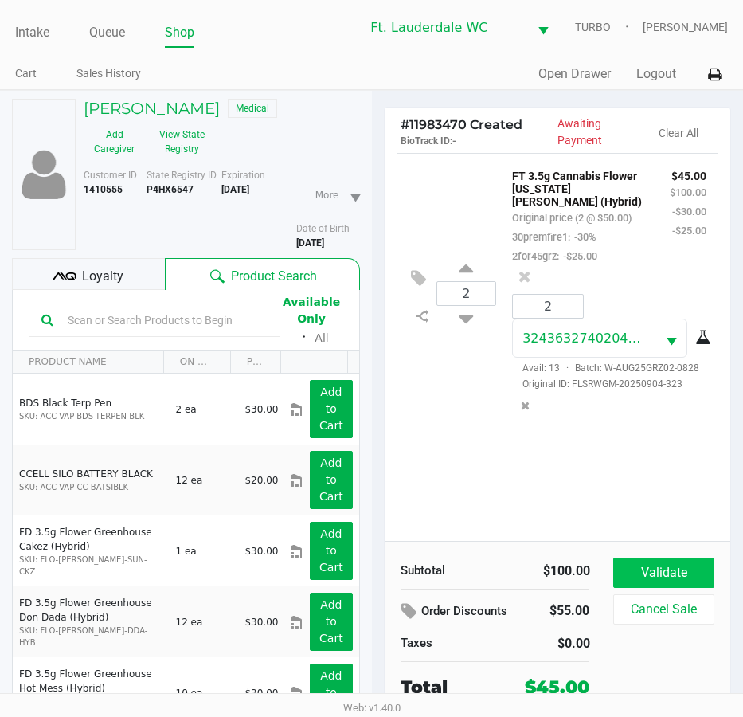
click at [651, 568] on button "Validate" at bounding box center [663, 573] width 100 height 30
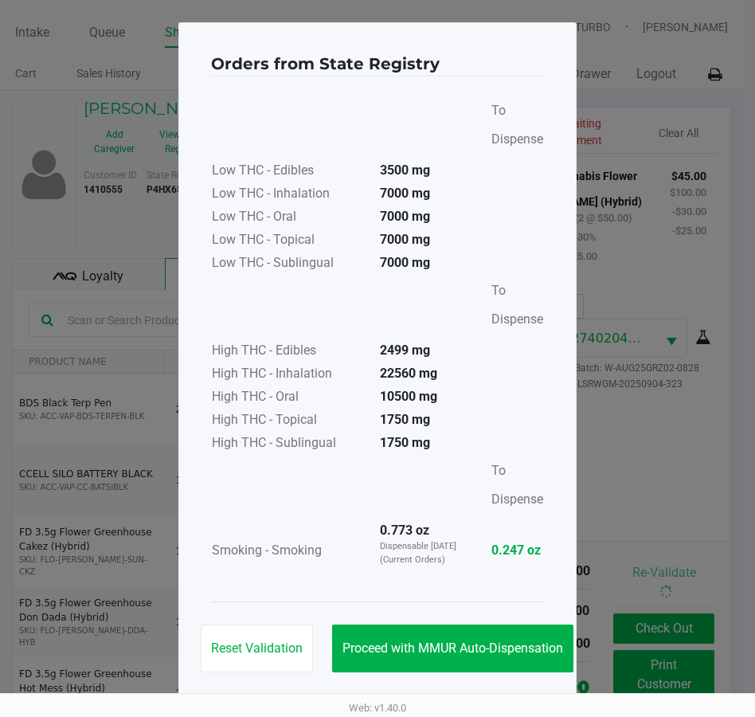
click at [438, 641] on span "Proceed with MMUR Auto-Dispensation" at bounding box center [453, 648] width 221 height 15
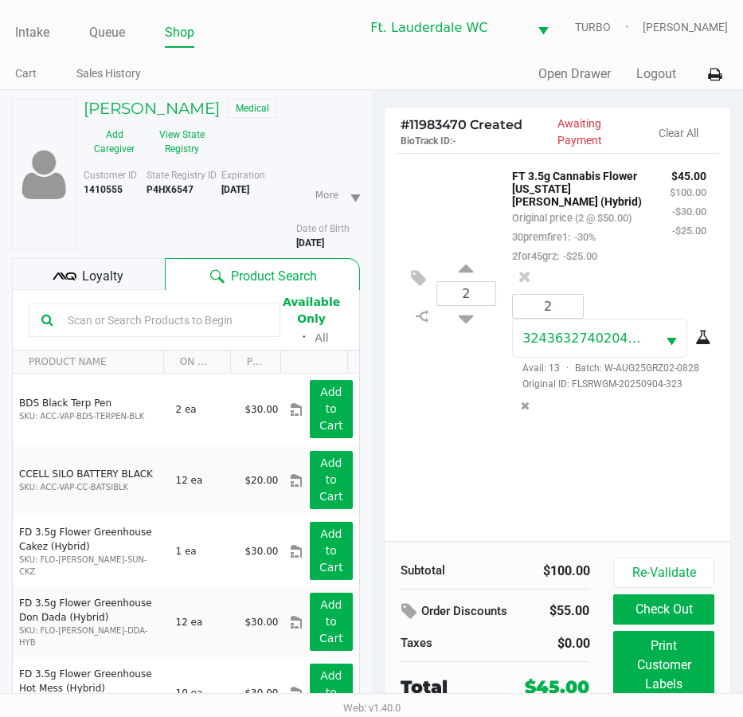
click at [666, 649] on button "Print Customer Labels" at bounding box center [663, 665] width 100 height 69
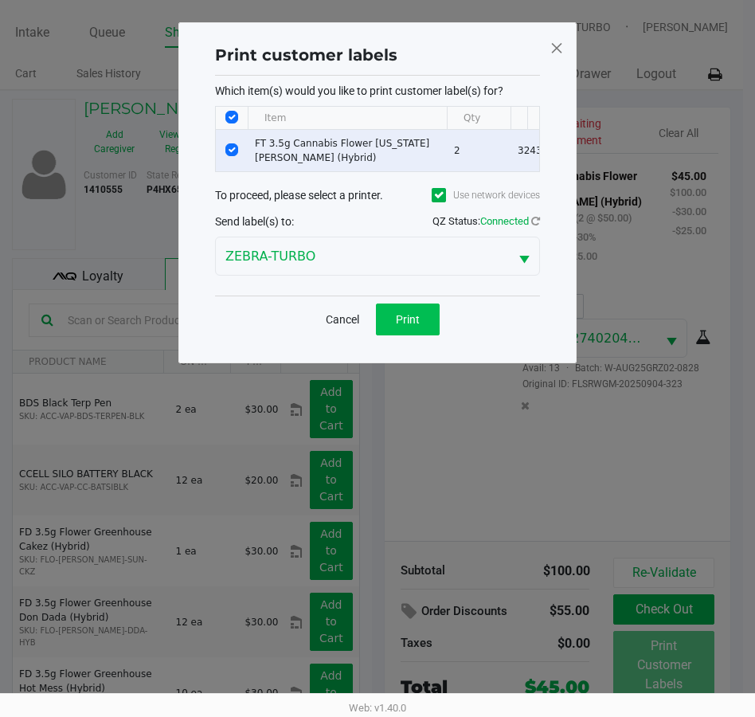
click at [419, 326] on span "Print" at bounding box center [408, 319] width 24 height 13
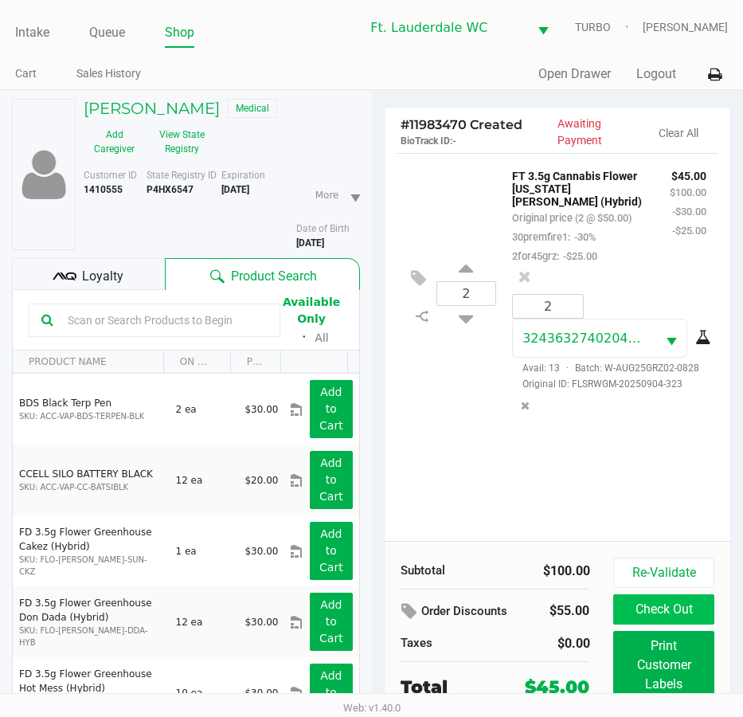
click at [660, 613] on button "Check Out" at bounding box center [663, 609] width 100 height 30
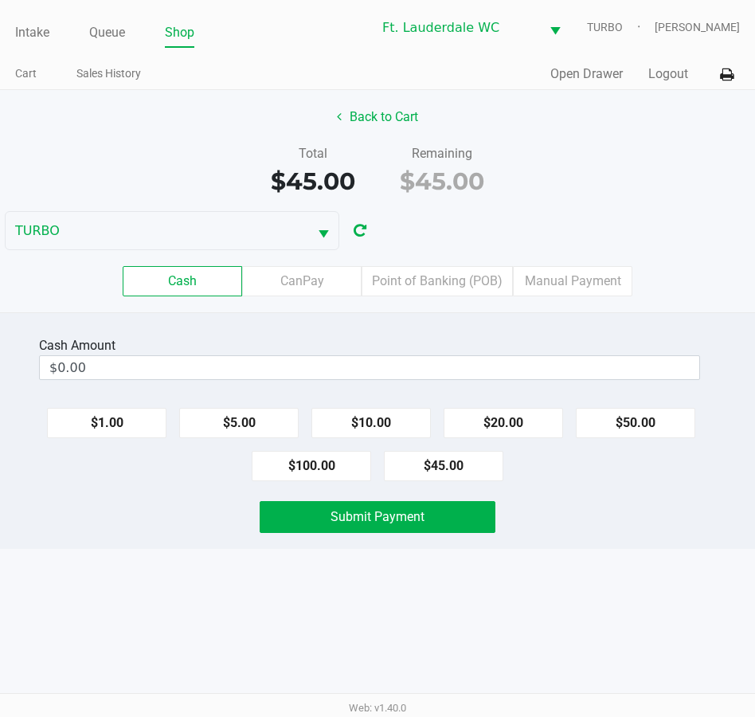
click at [459, 476] on button "$45.00" at bounding box center [444, 466] width 120 height 30
type input "$45.00"
click at [441, 521] on button "Submit Payment" at bounding box center [378, 517] width 236 height 32
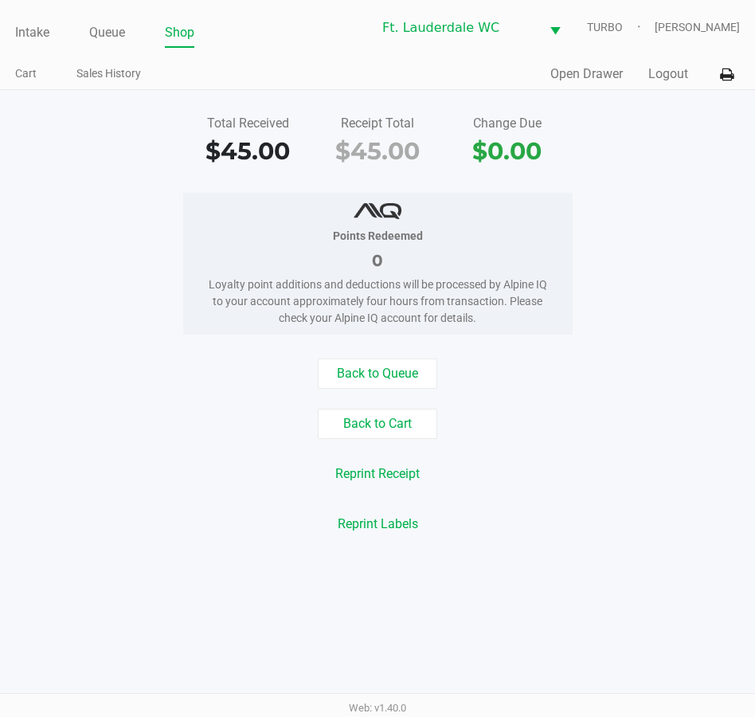
click at [395, 359] on button "Back to Queue" at bounding box center [378, 374] width 120 height 30
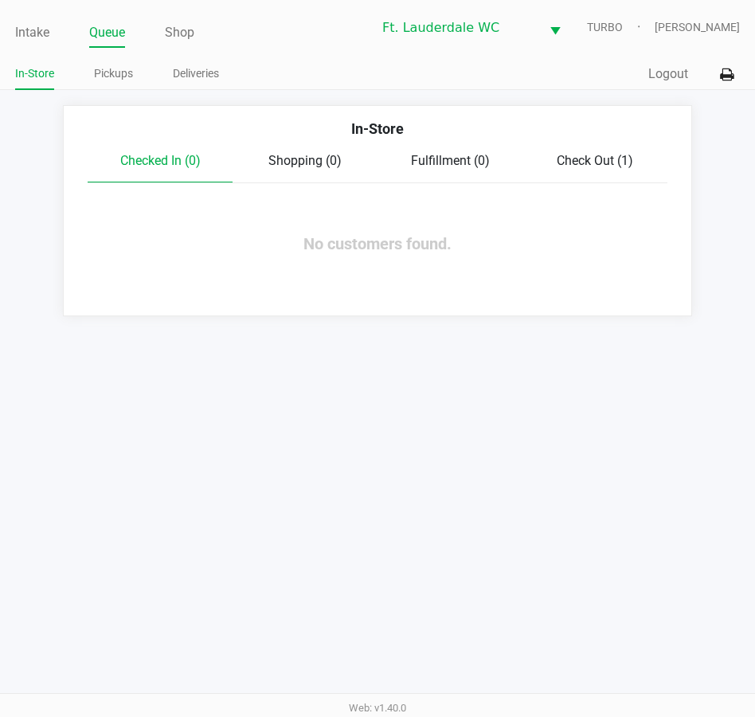
click at [96, 68] on link "Pickups" at bounding box center [113, 74] width 39 height 20
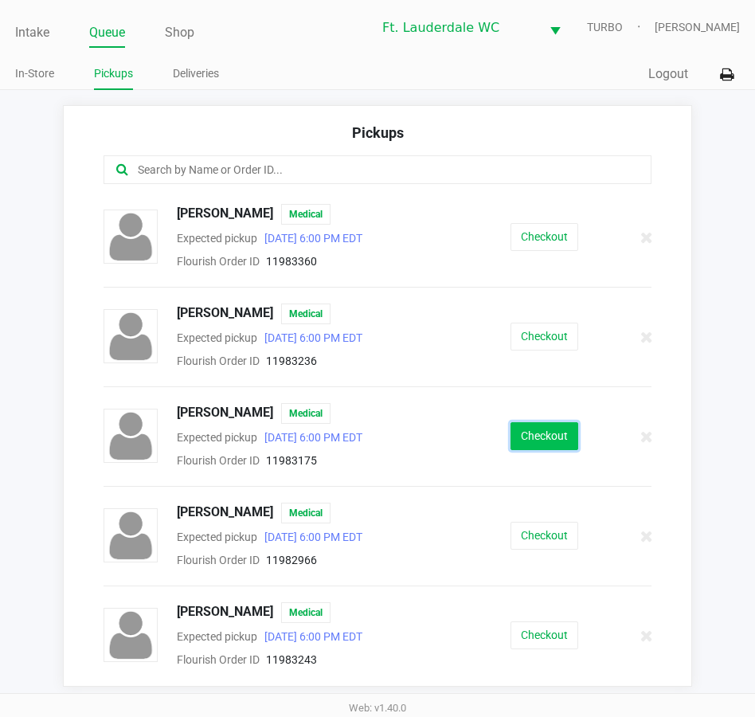
click at [519, 441] on button "Checkout" at bounding box center [545, 436] width 68 height 28
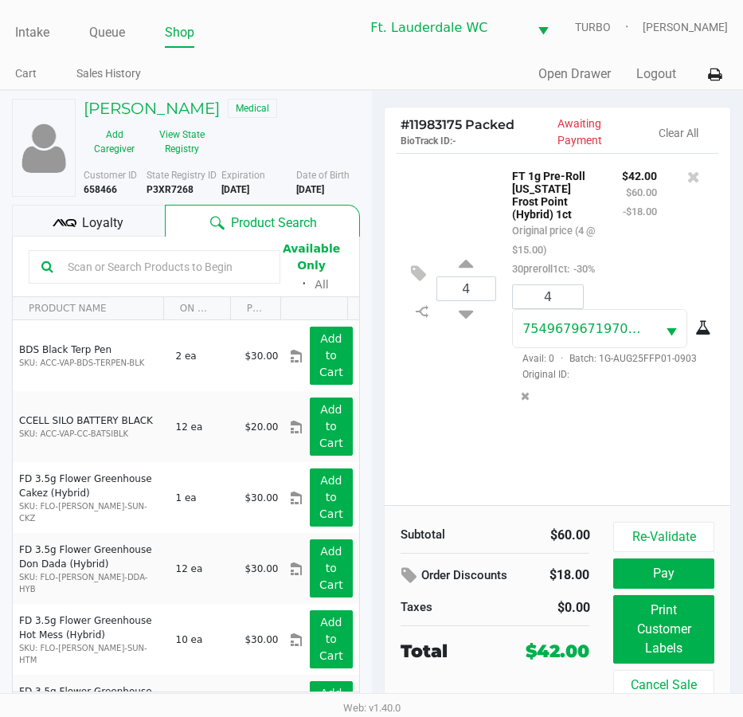
click at [69, 222] on icon at bounding box center [65, 223] width 24 height 24
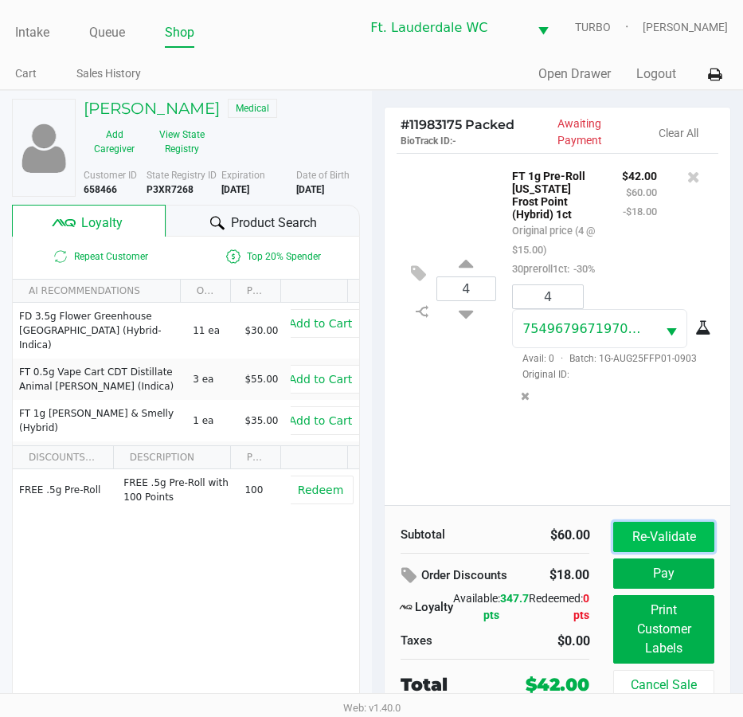
click at [688, 541] on button "Re-Validate" at bounding box center [663, 537] width 100 height 30
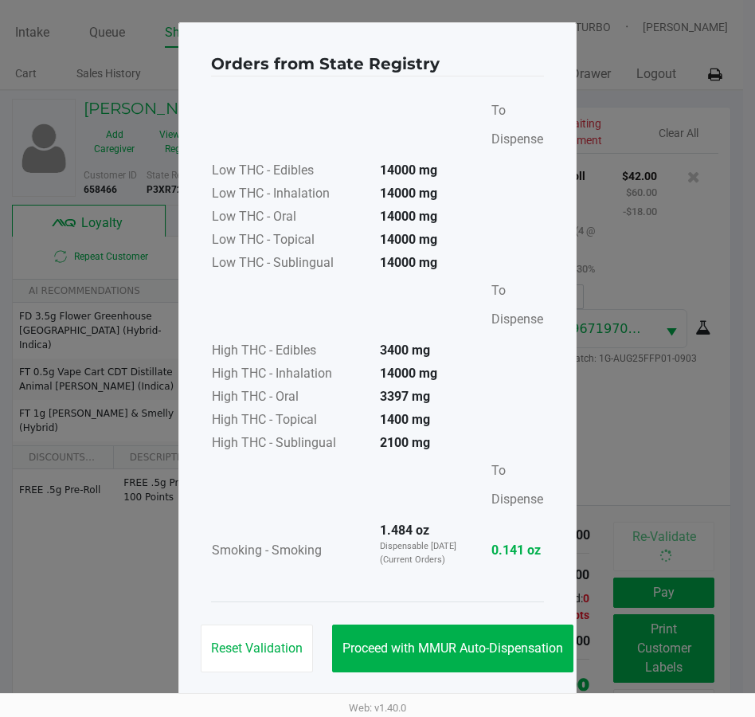
click at [522, 619] on div "Reset Validation Proceed with MMUR Auto-Dispensation" at bounding box center [377, 642] width 333 height 80
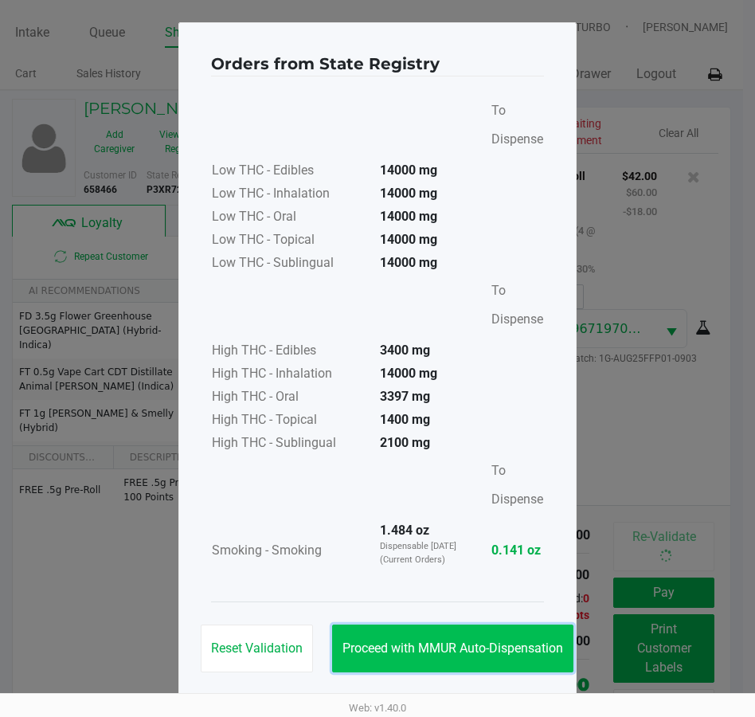
click at [529, 641] on span "Proceed with MMUR Auto-Dispensation" at bounding box center [453, 648] width 221 height 15
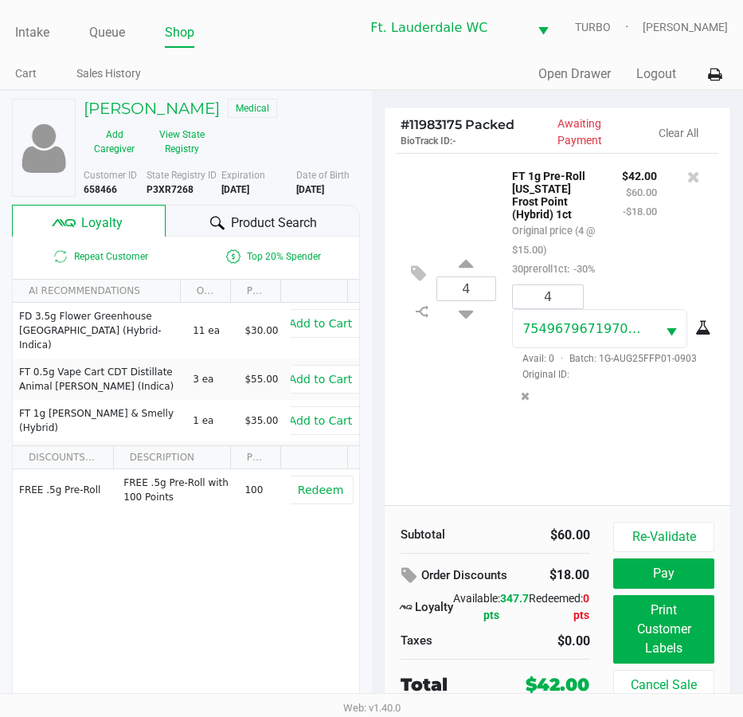
scroll to position [29, 0]
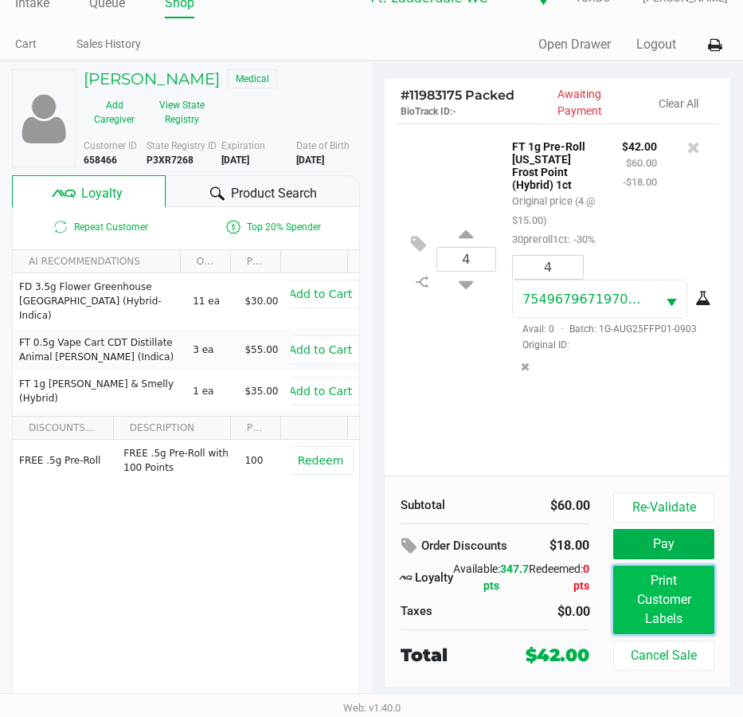
click at [680, 590] on button "Print Customer Labels" at bounding box center [663, 600] width 100 height 69
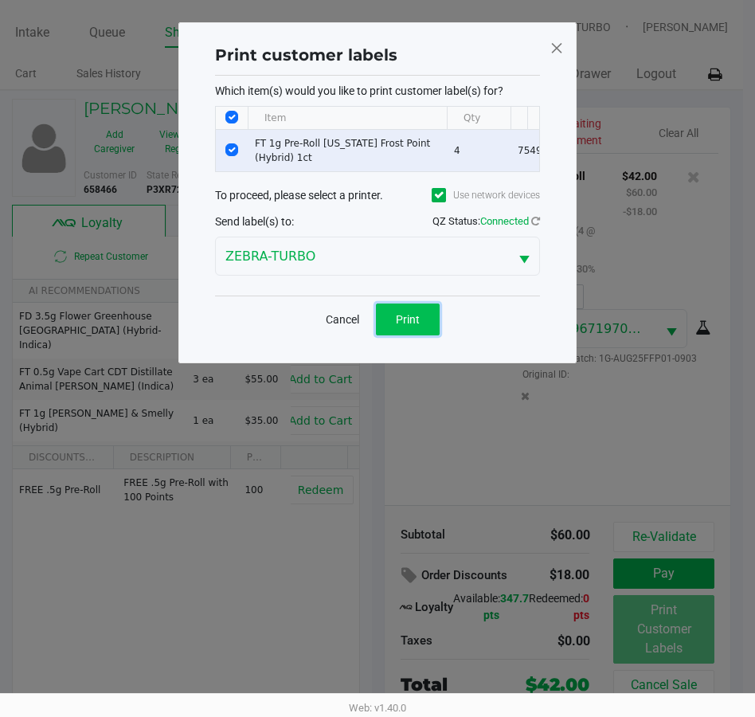
click at [428, 332] on button "Print" at bounding box center [408, 320] width 64 height 32
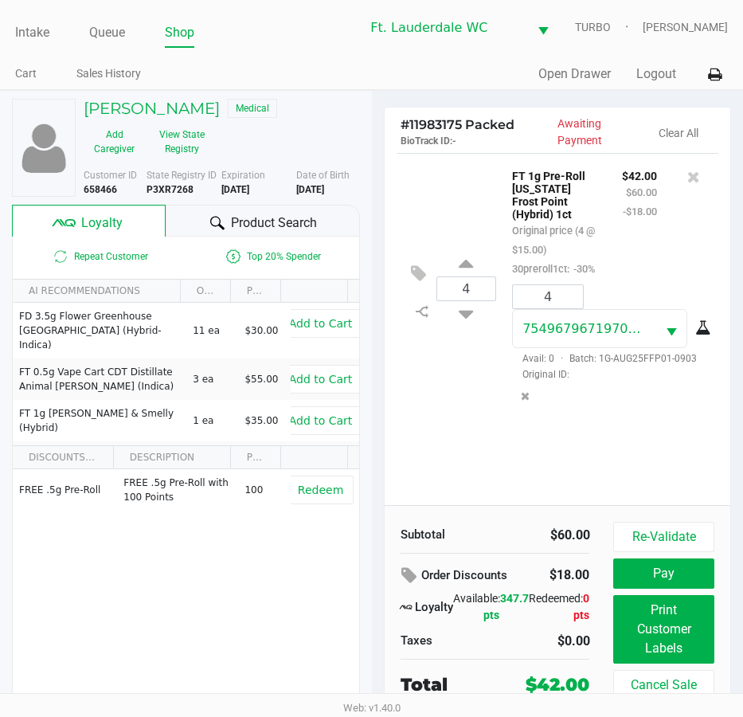
click at [480, 478] on div "4 FT 1g Pre-Roll Florida Frost Point (Hybrid) 1ct Original price (4 @ $15.00) 3…" at bounding box center [558, 329] width 347 height 352
click at [473, 491] on div "4 FT 1g Pre-Roll Florida Frost Point (Hybrid) 1ct Original price (4 @ $15.00) 3…" at bounding box center [558, 329] width 347 height 352
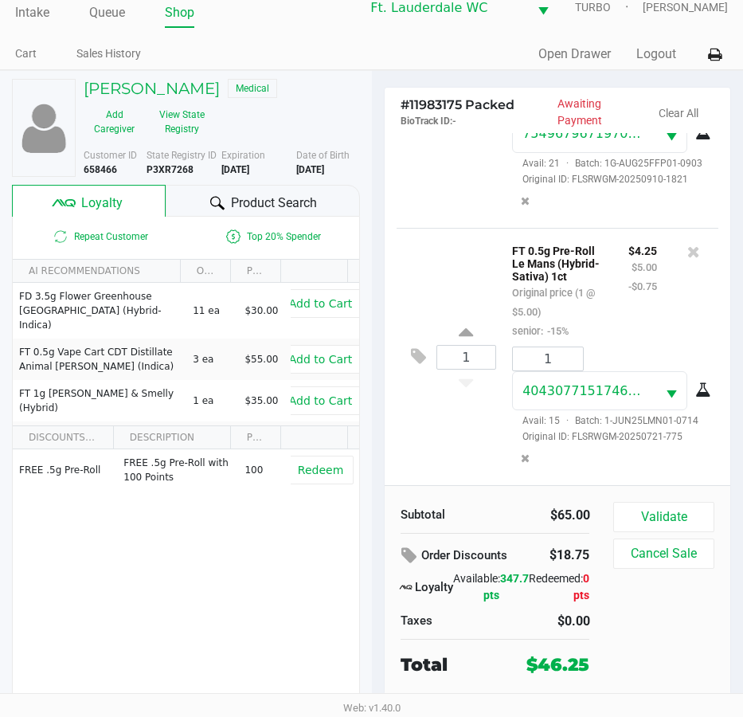
scroll to position [29, 0]
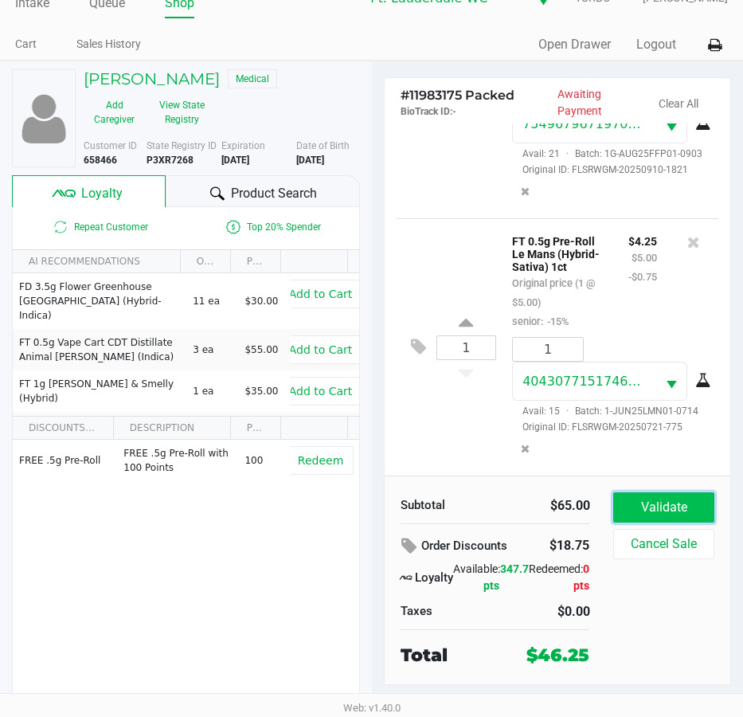
click at [698, 512] on button "Validate" at bounding box center [663, 507] width 100 height 30
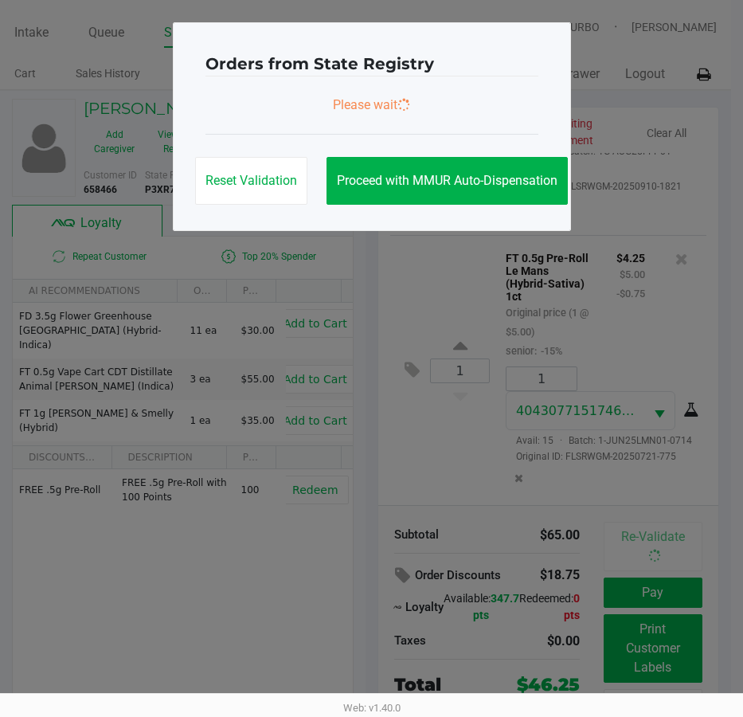
scroll to position [0, 0]
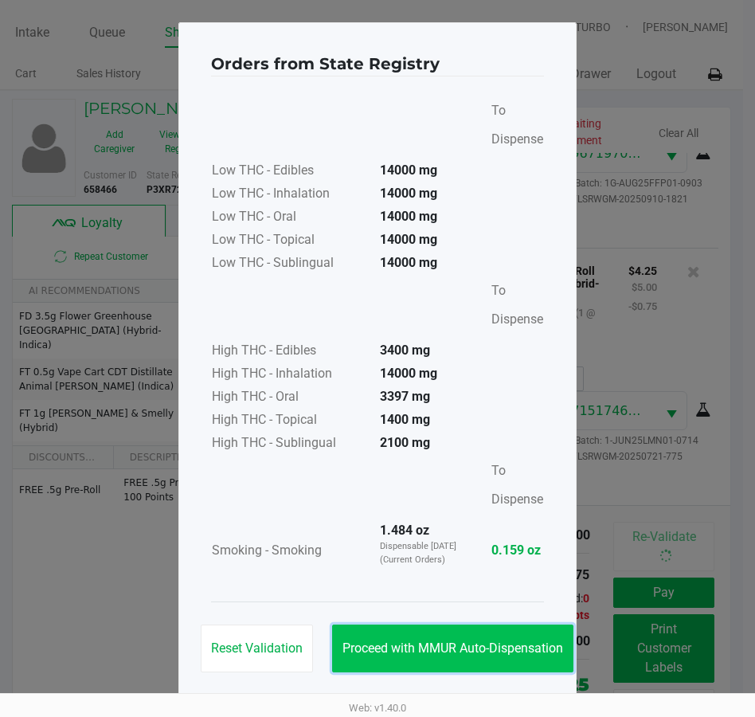
click at [512, 635] on button "Proceed with MMUR Auto-Dispensation" at bounding box center [452, 649] width 241 height 48
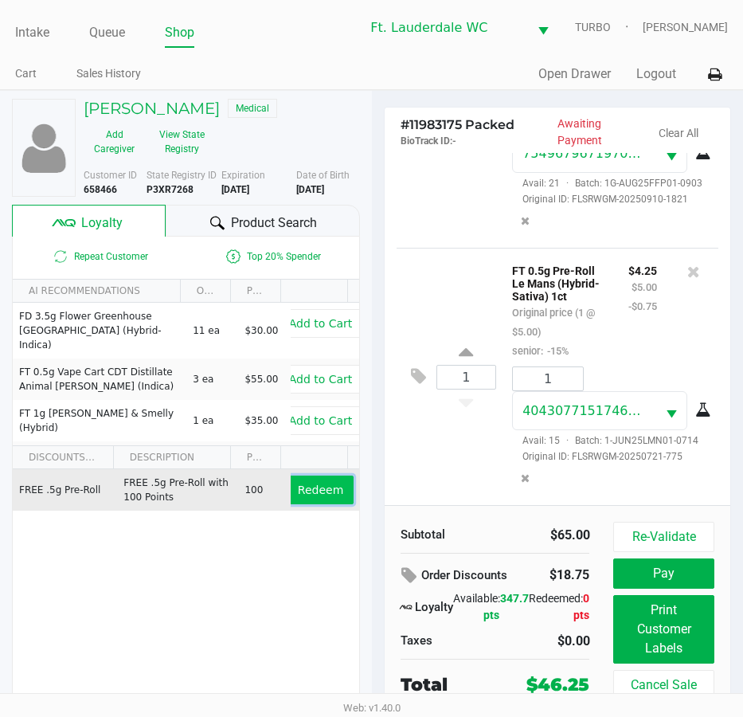
click at [313, 484] on span "Redeem" at bounding box center [320, 490] width 45 height 13
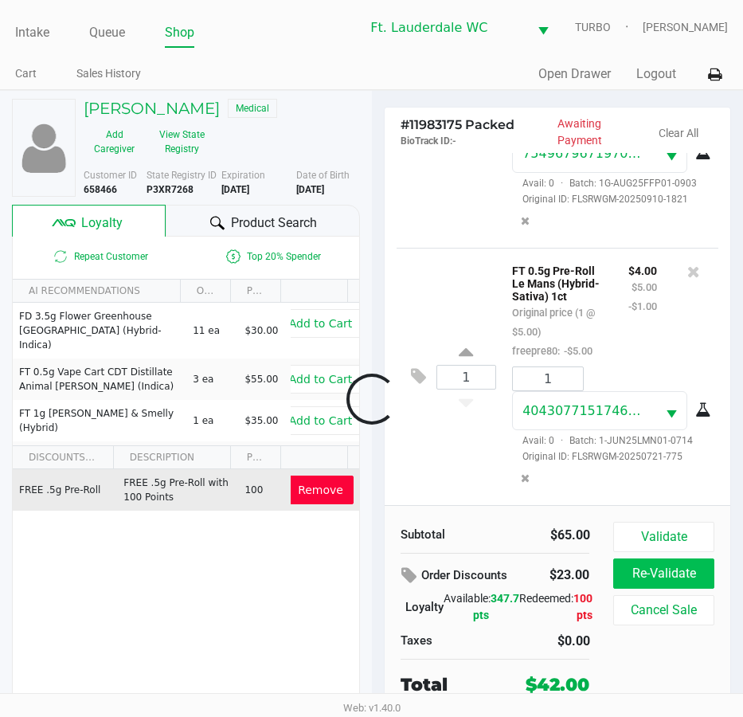
scroll to position [290, 0]
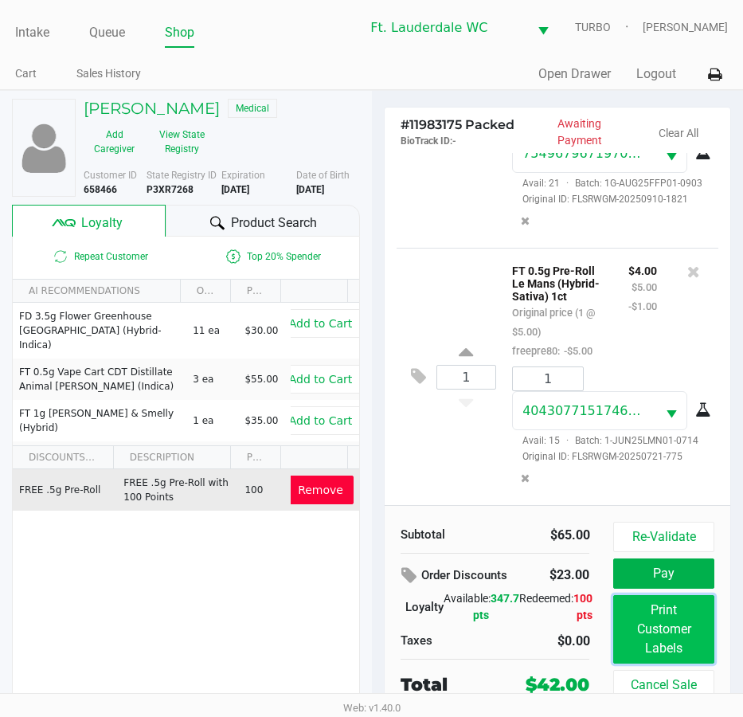
click at [663, 610] on button "Print Customer Labels" at bounding box center [663, 629] width 100 height 69
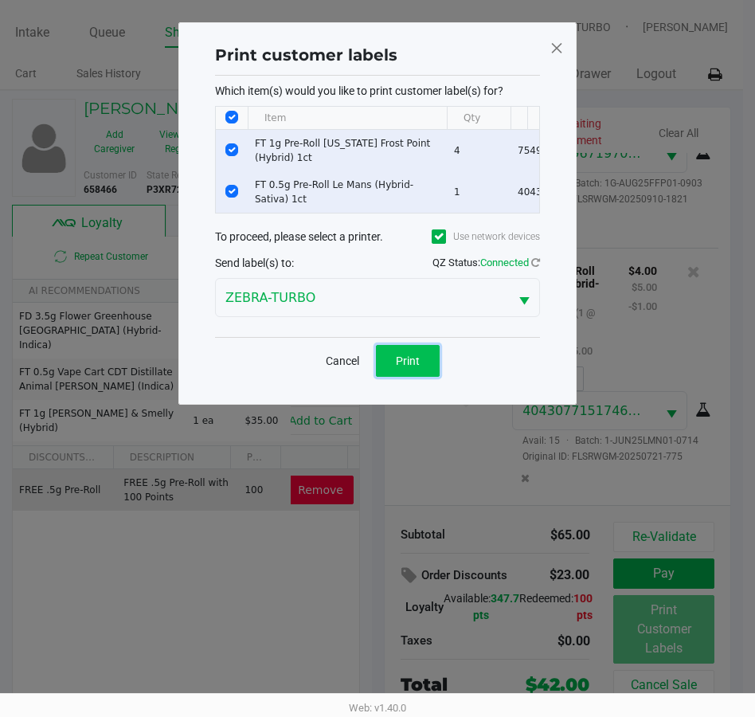
click at [398, 367] on span "Print" at bounding box center [408, 361] width 24 height 13
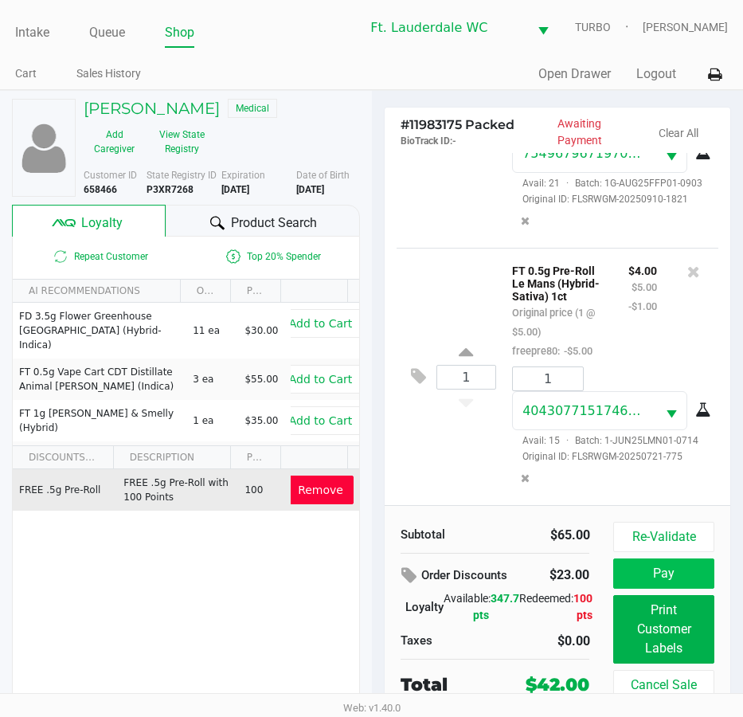
click at [669, 563] on button "Pay" at bounding box center [663, 574] width 100 height 30
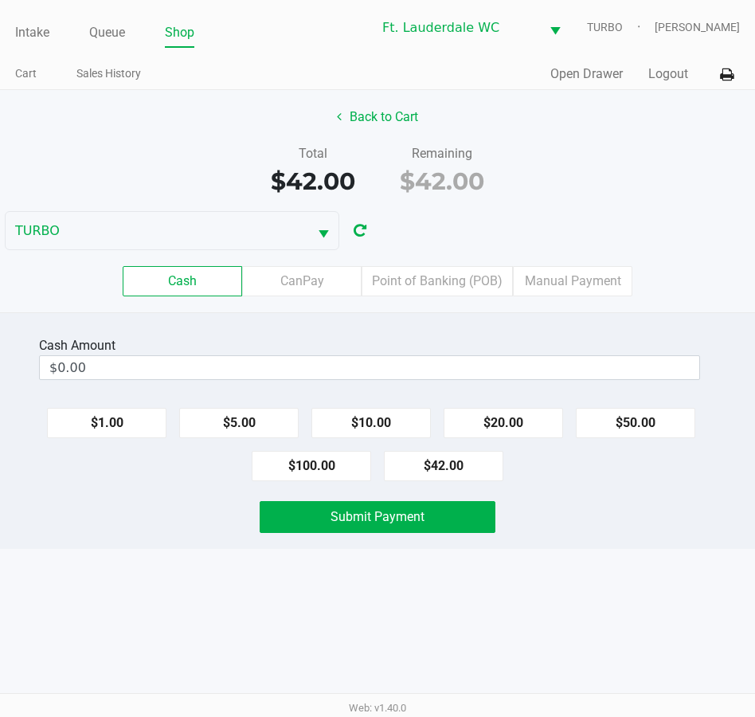
click at [424, 363] on input "$0.00" at bounding box center [370, 367] width 660 height 23
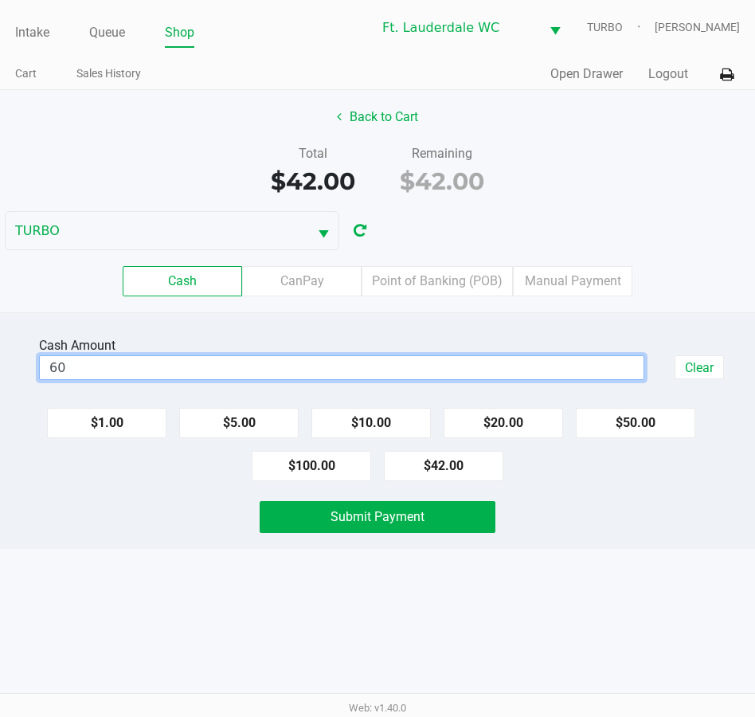
click at [578, 602] on div "Intake Queue Shop Ft. Lauderdale WC TURBO Spencer Sandburg Cart Sales History Q…" at bounding box center [377, 358] width 755 height 717
type input "$60.00"
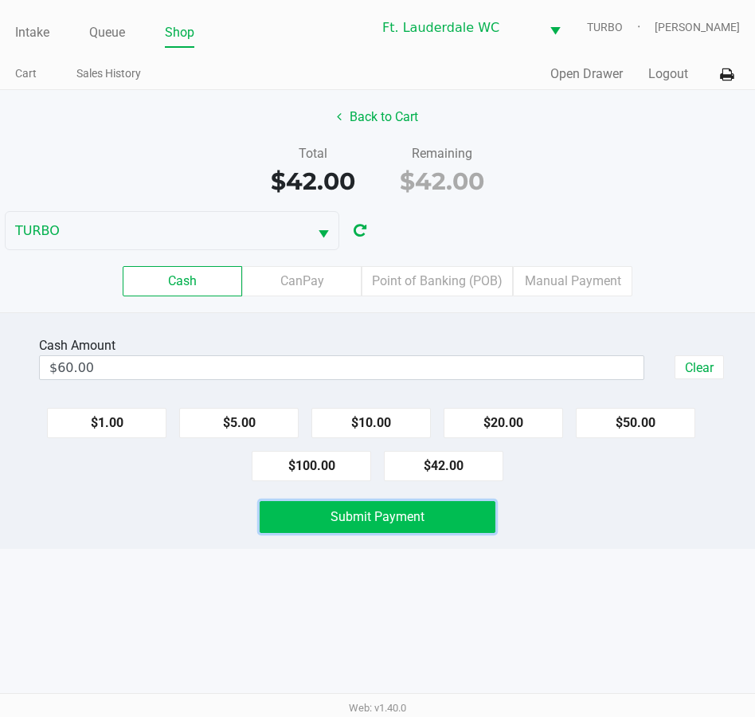
click at [434, 517] on button "Submit Payment" at bounding box center [378, 517] width 236 height 32
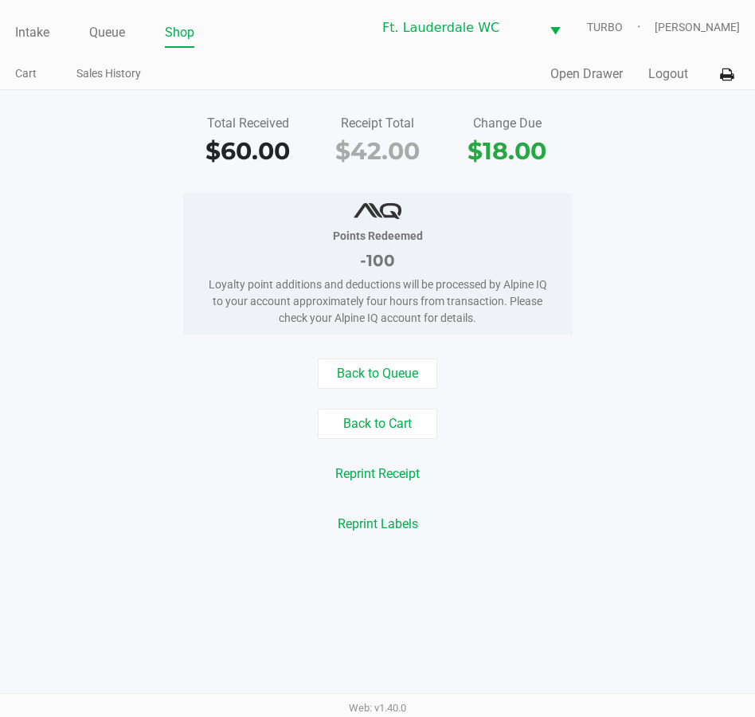
drag, startPoint x: 751, startPoint y: 144, endPoint x: 758, endPoint y: 150, distance: 9.1
click at [755, 150] on html "Intake Queue Shop Ft. Lauderdale WC TURBO Spencer Sandburg Cart Sales History Q…" at bounding box center [377, 358] width 755 height 717
click at [375, 371] on button "Back to Queue" at bounding box center [378, 374] width 120 height 30
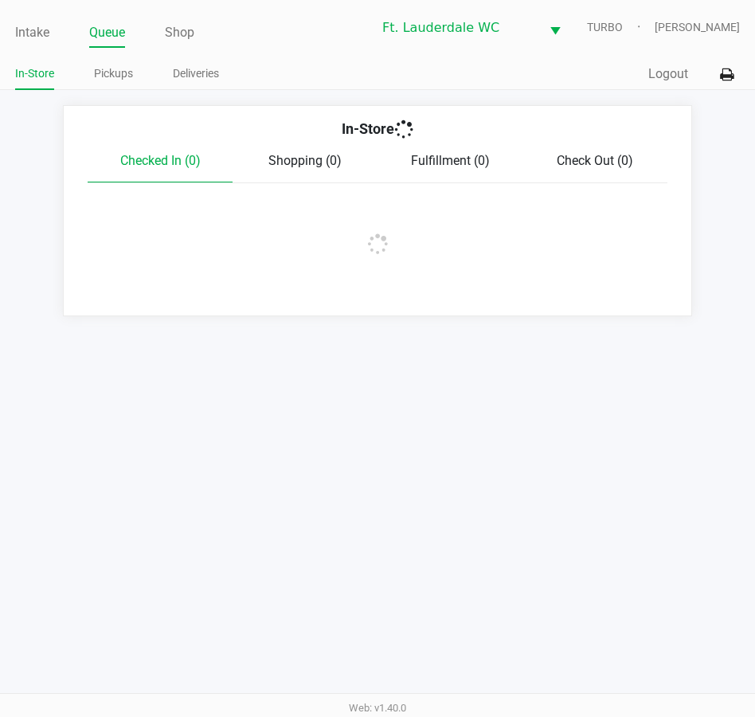
click at [40, 29] on link "Intake" at bounding box center [32, 33] width 34 height 22
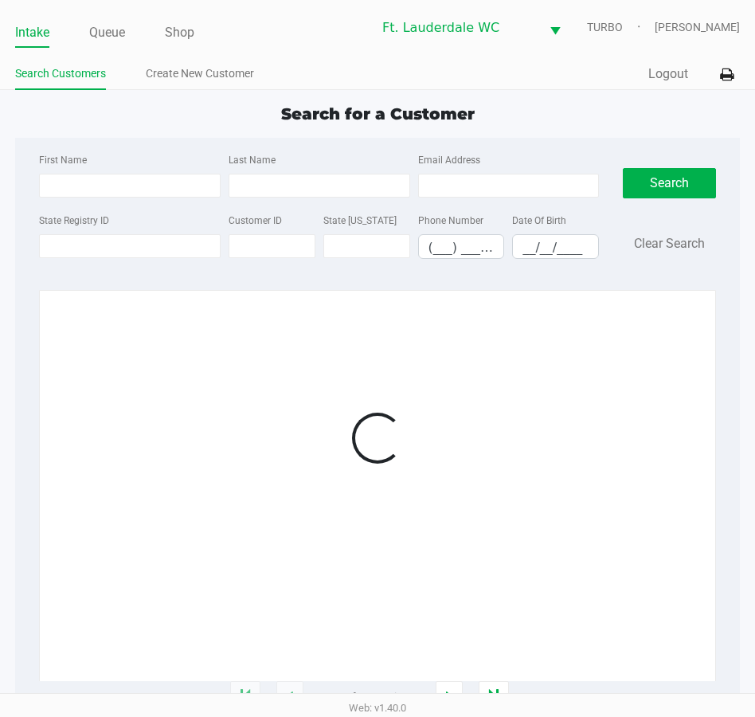
click at [107, 182] on input "First Name" at bounding box center [130, 186] width 182 height 24
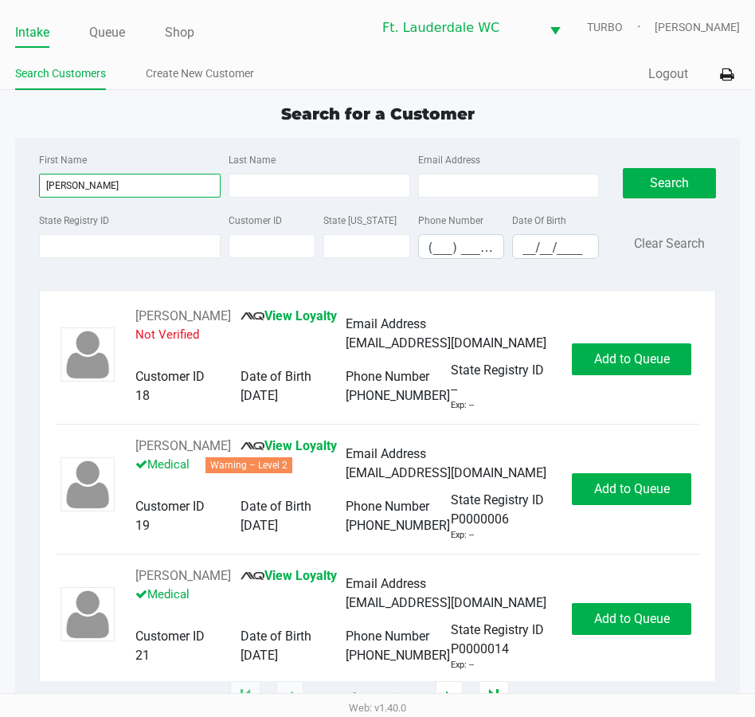
type input "gabriel"
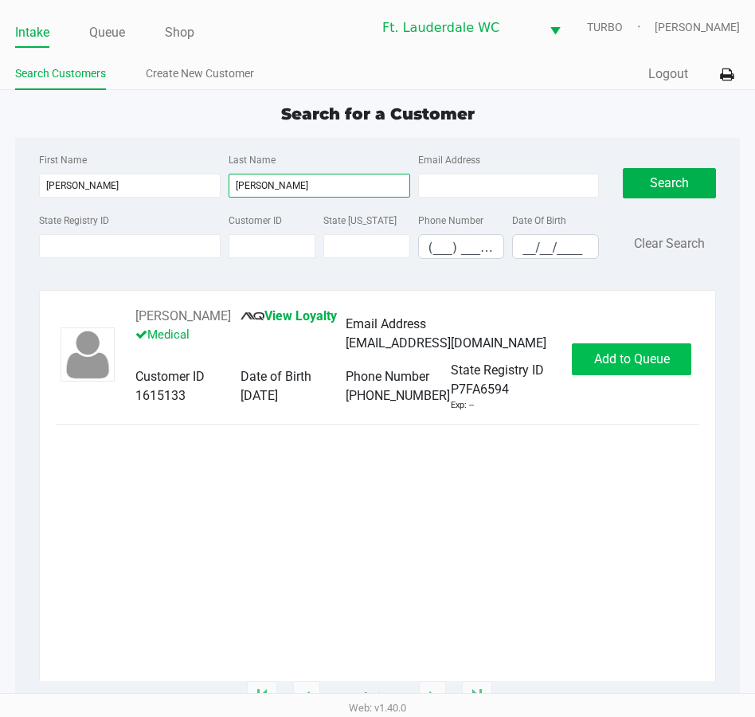
type input "dias"
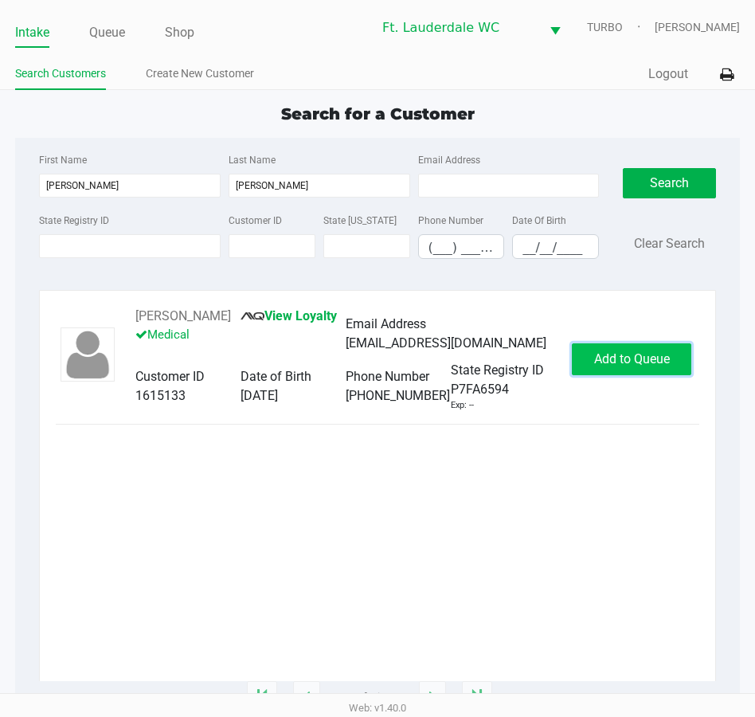
click at [636, 358] on span "Add to Queue" at bounding box center [632, 358] width 76 height 15
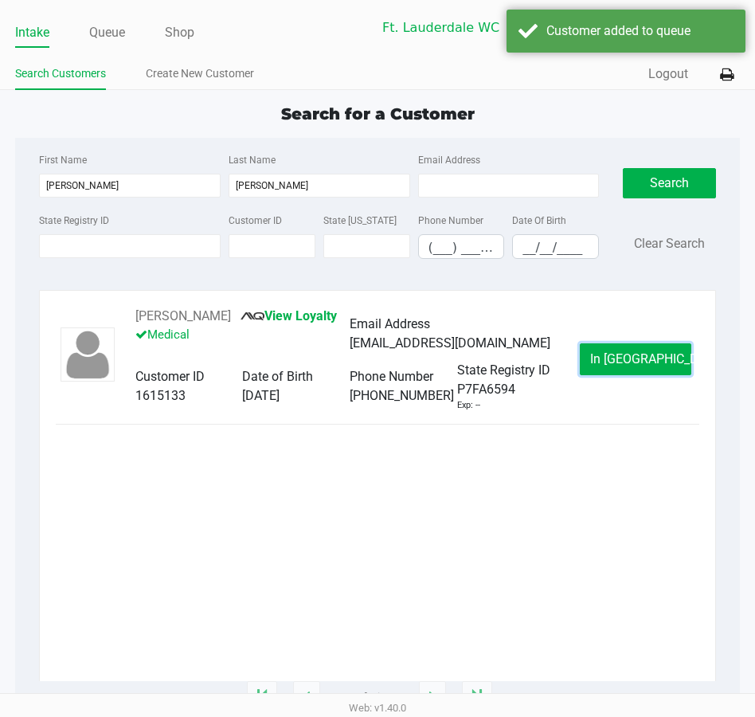
click at [636, 358] on span "In Queue" at bounding box center [657, 358] width 134 height 15
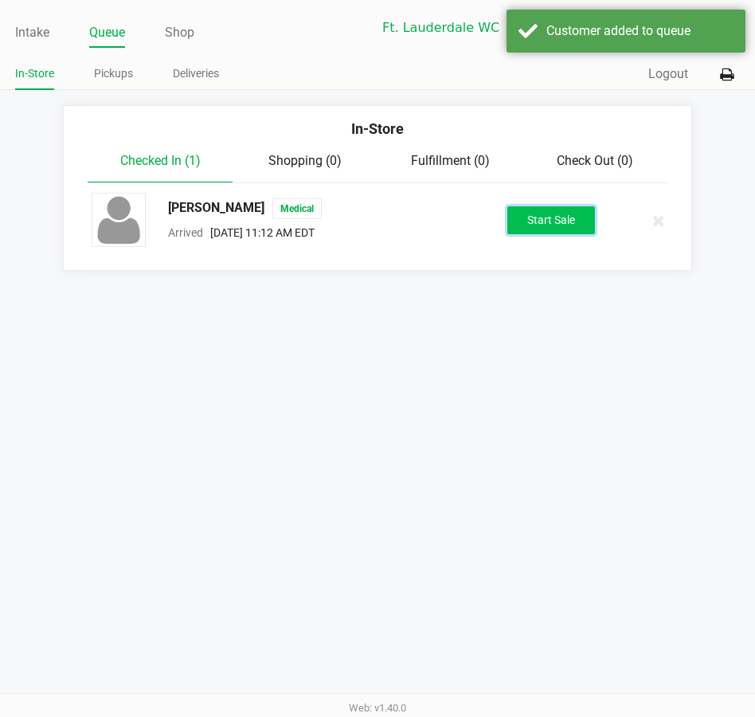
click at [558, 210] on button "Start Sale" at bounding box center [552, 220] width 88 height 28
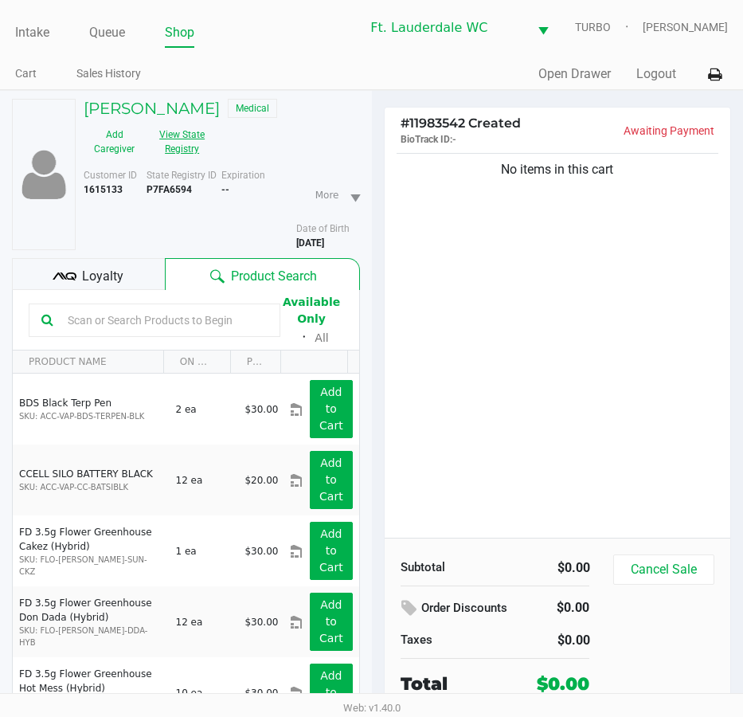
click at [186, 147] on button "View State Registry" at bounding box center [177, 142] width 65 height 40
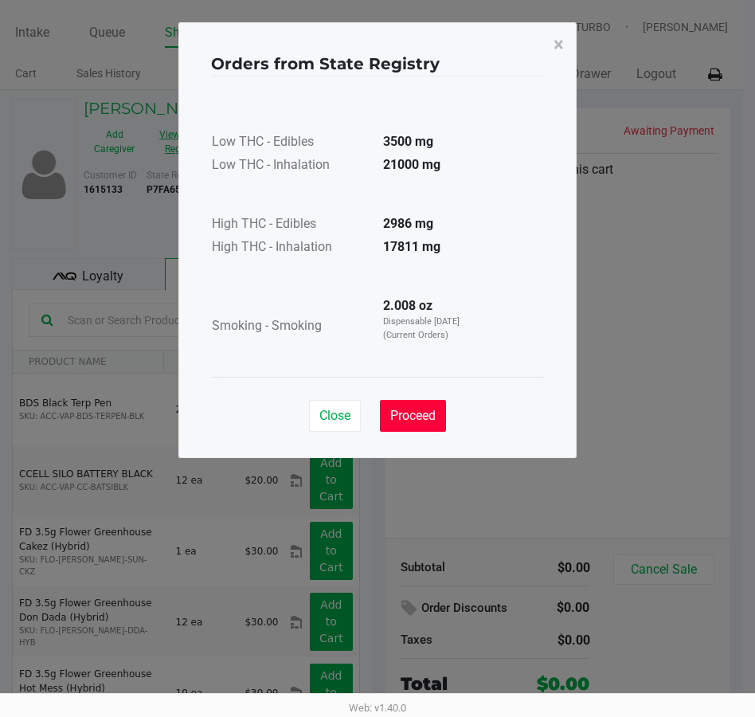
click at [432, 423] on button "Proceed" at bounding box center [413, 416] width 66 height 32
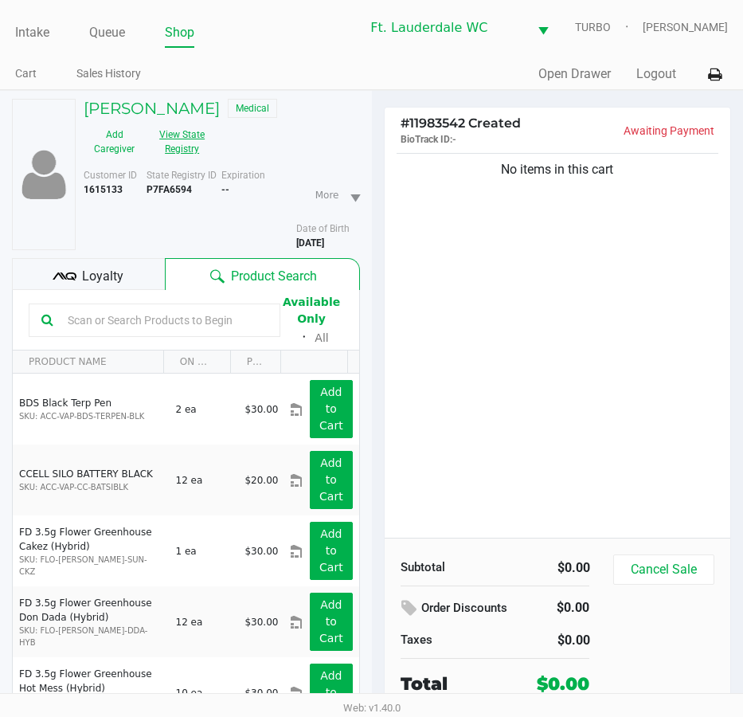
click at [464, 414] on div "No items in this cart" at bounding box center [558, 344] width 347 height 388
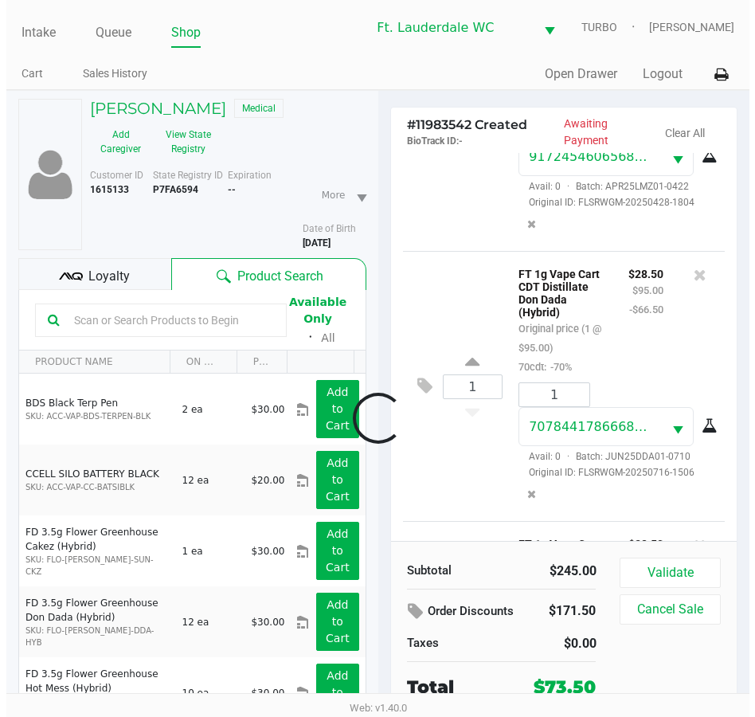
scroll to position [468, 0]
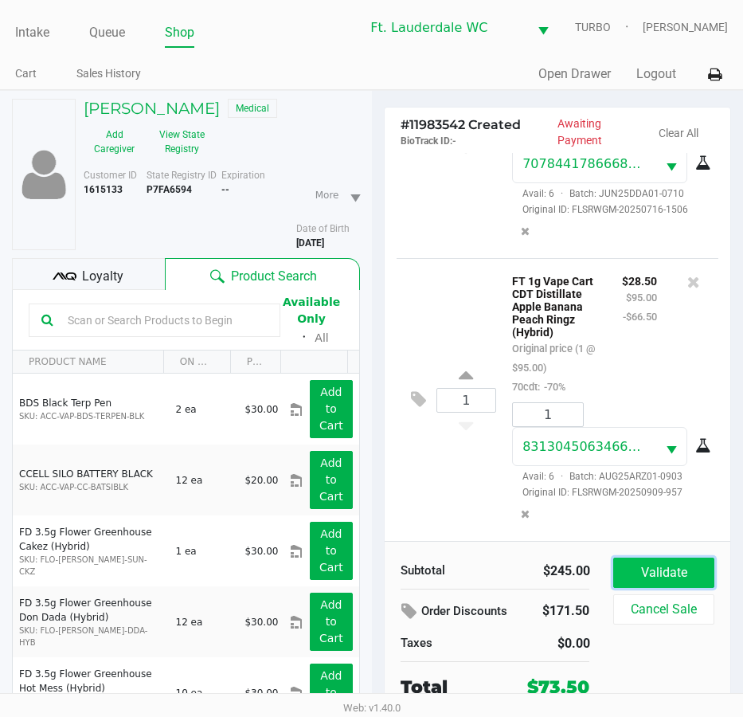
click at [682, 562] on button "Validate" at bounding box center [663, 573] width 100 height 30
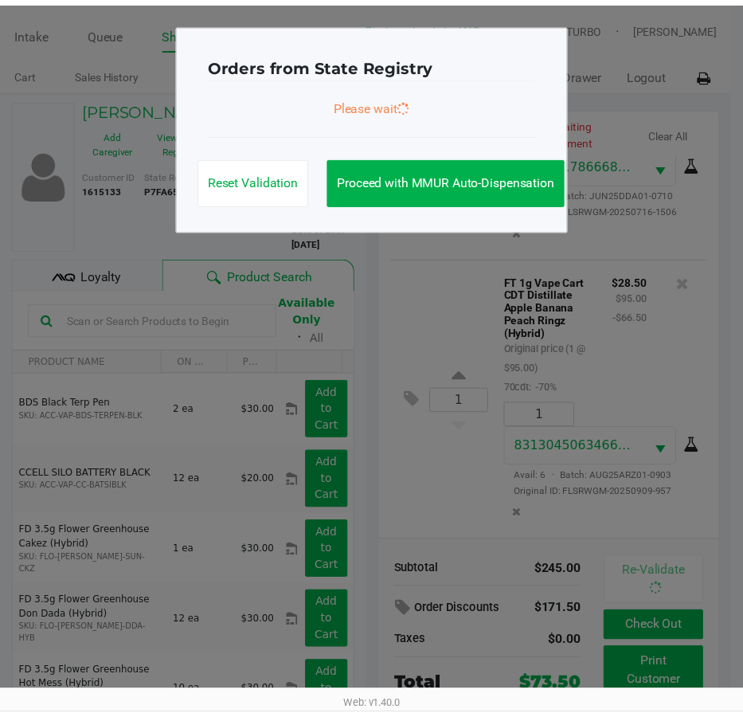
scroll to position [472, 0]
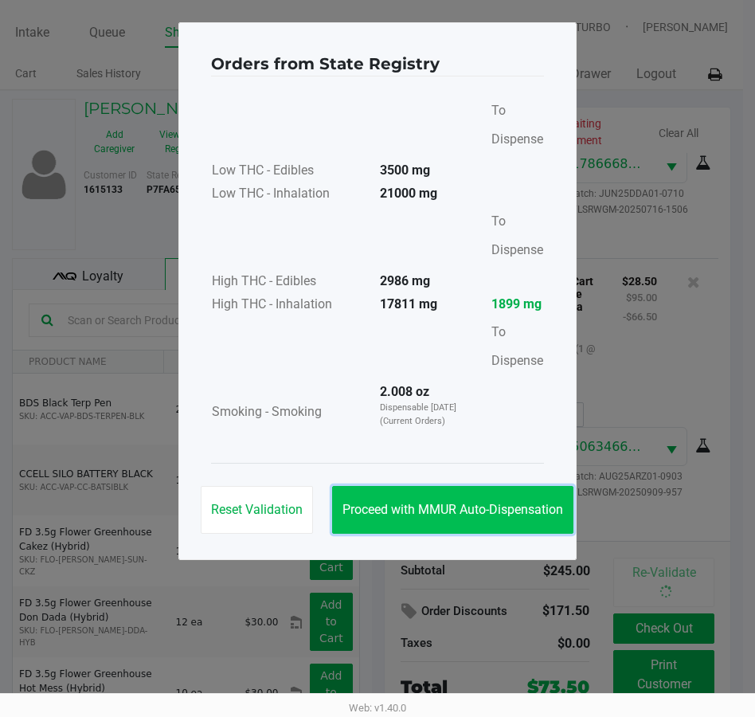
click at [515, 520] on button "Proceed with MMUR Auto-Dispensation" at bounding box center [452, 510] width 241 height 48
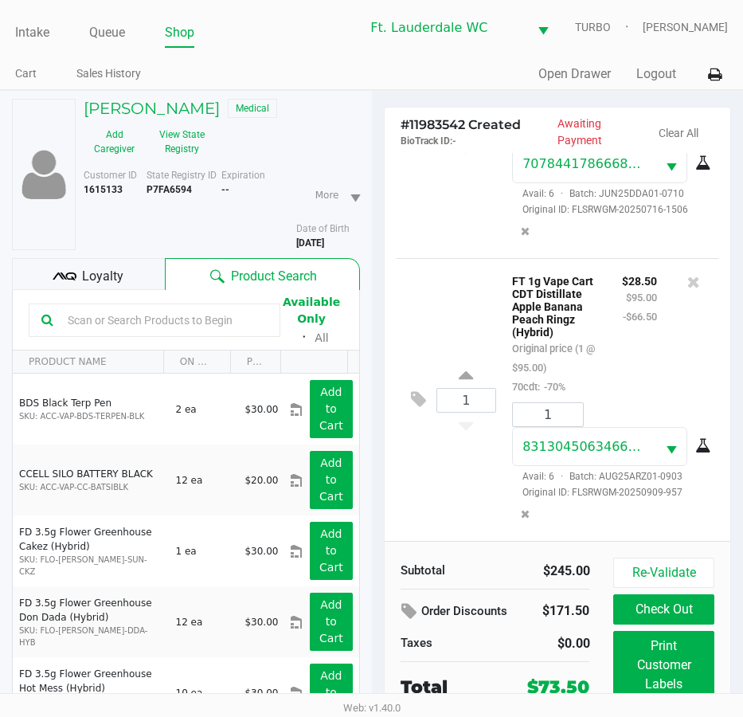
click at [308, 114] on div "GABRIEL DIAS Medical" at bounding box center [222, 110] width 300 height 23
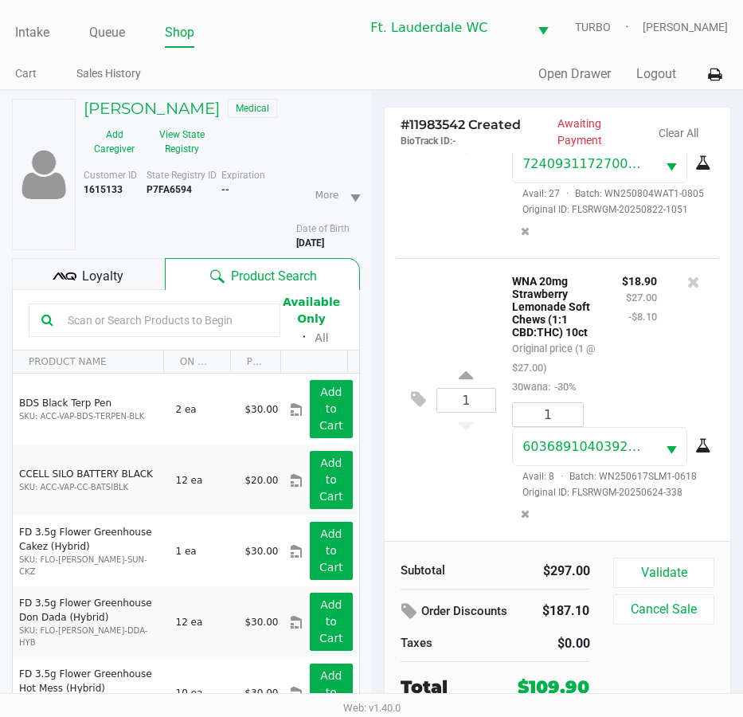
scroll to position [1084, 0]
click at [695, 558] on button "Validate" at bounding box center [663, 573] width 100 height 30
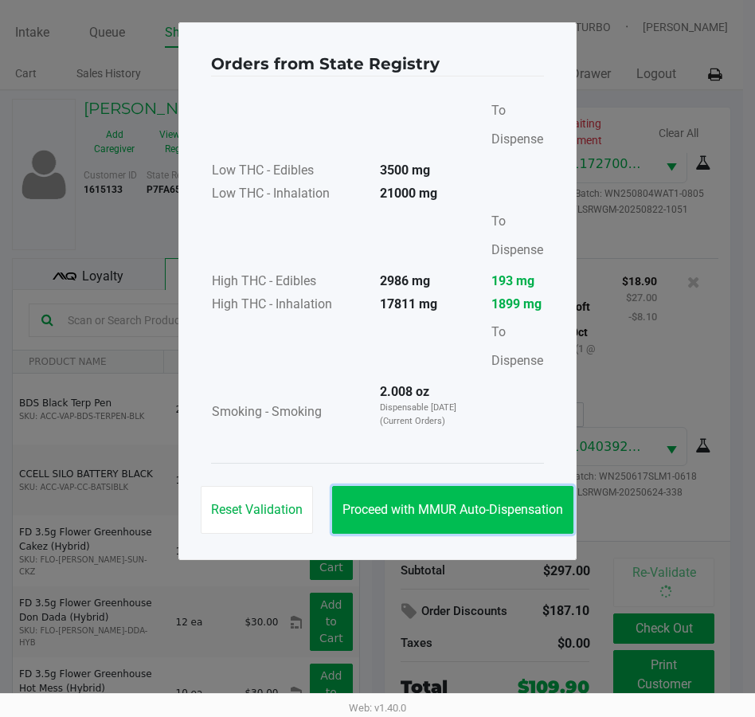
click at [513, 531] on button "Proceed with MMUR Auto-Dispensation" at bounding box center [452, 510] width 241 height 48
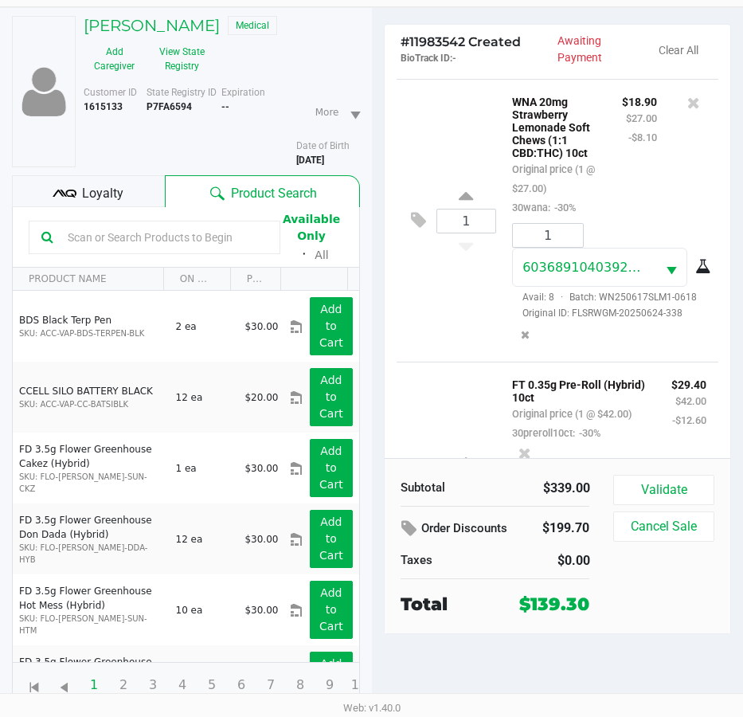
scroll to position [1358, 0]
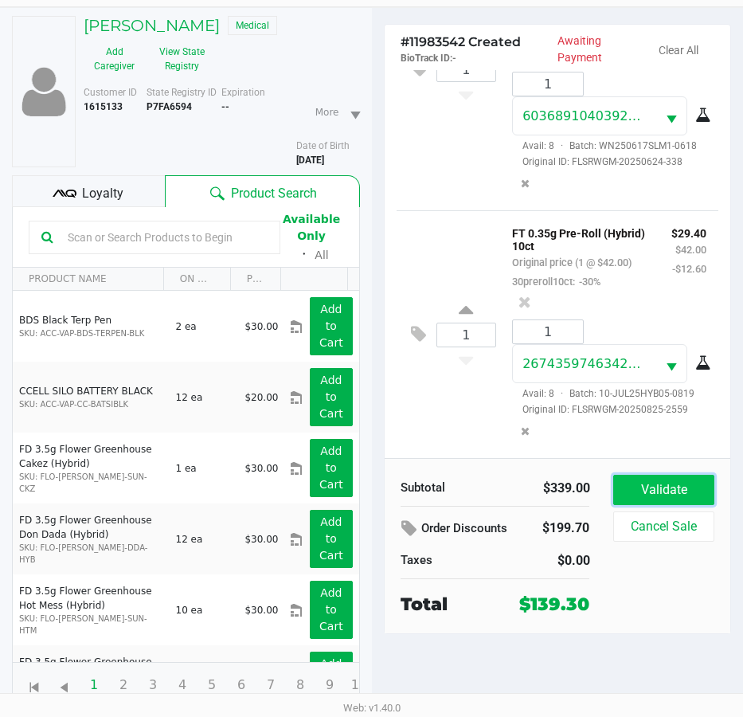
click at [686, 483] on button "Validate" at bounding box center [663, 490] width 100 height 30
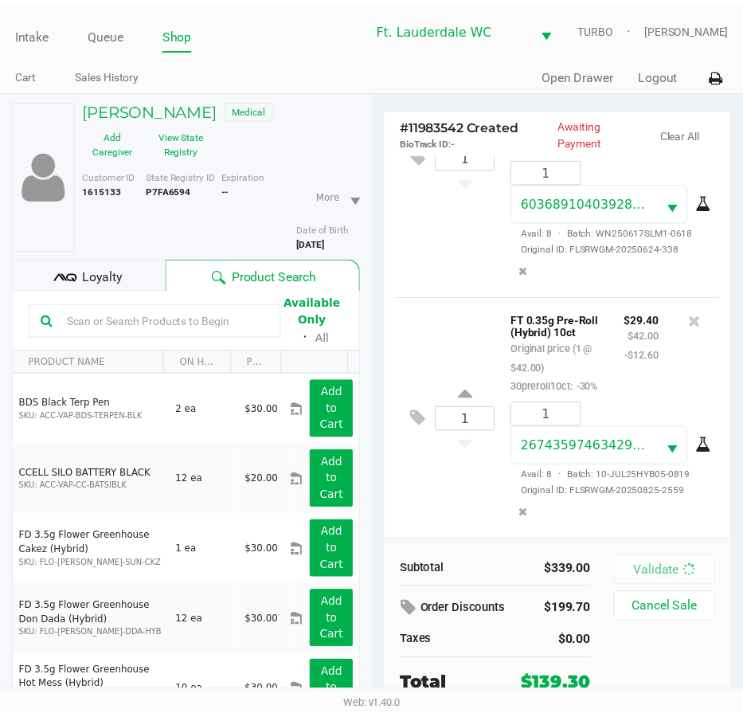
scroll to position [1382, 0]
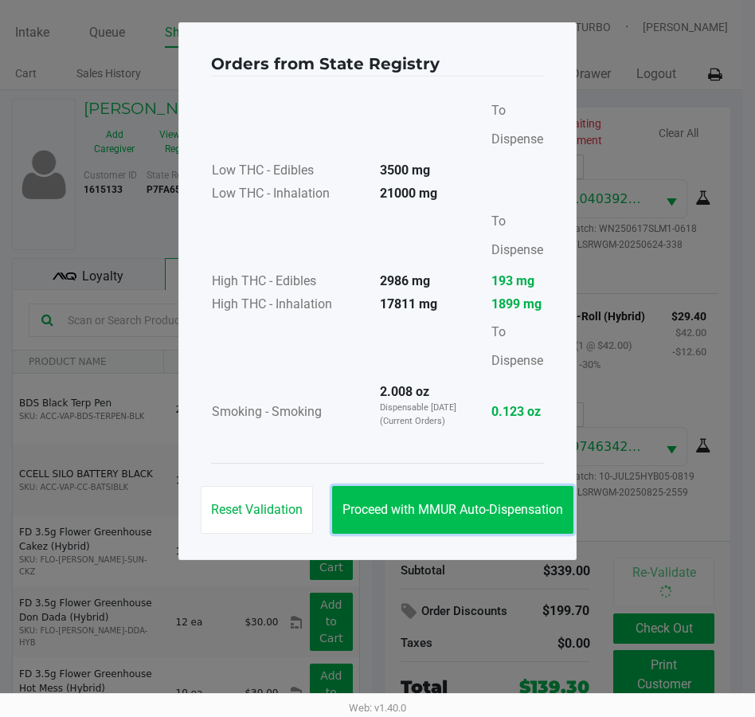
click at [519, 500] on button "Proceed with MMUR Auto-Dispensation" at bounding box center [452, 510] width 241 height 48
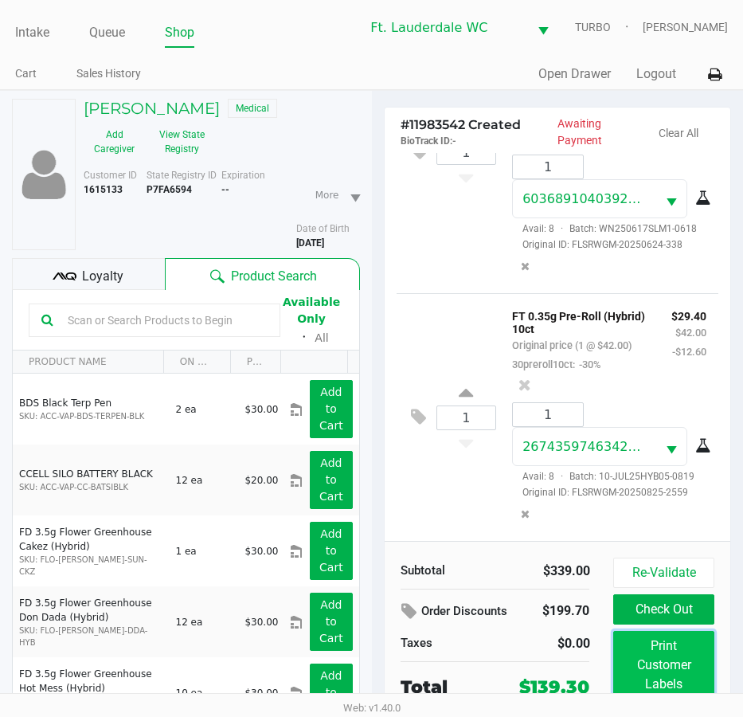
click at [668, 651] on button "Print Customer Labels" at bounding box center [663, 665] width 100 height 69
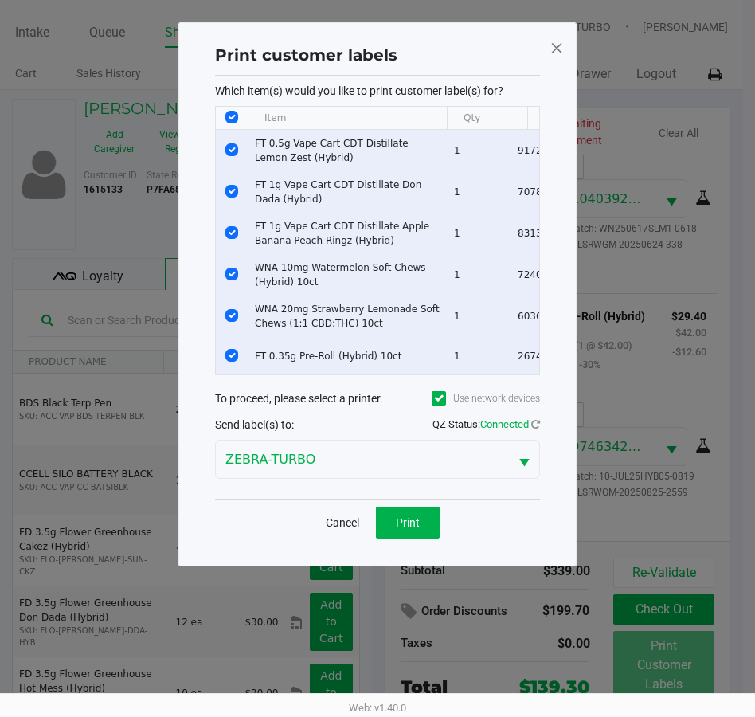
click at [429, 546] on div "Cancel Print" at bounding box center [377, 522] width 325 height 47
click at [418, 529] on span "Print" at bounding box center [408, 522] width 24 height 13
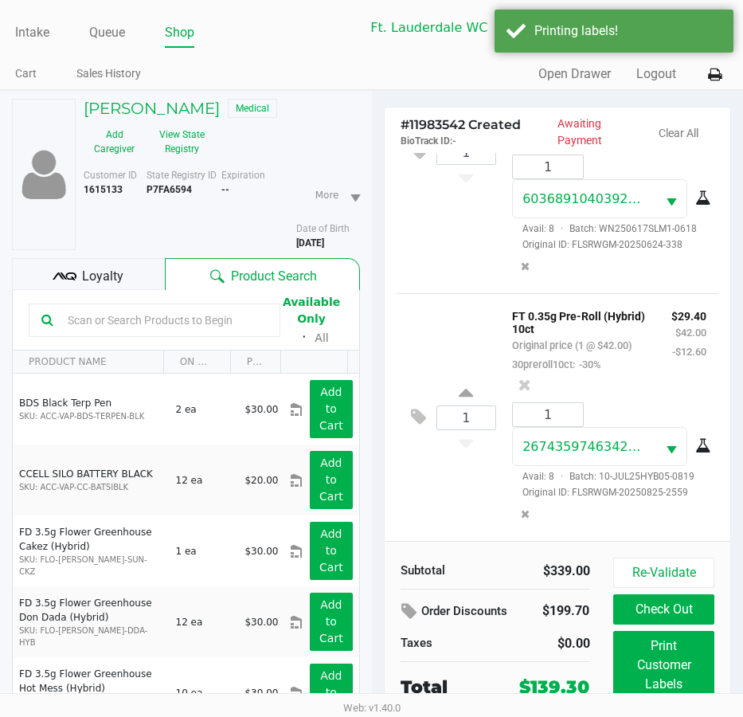
click at [140, 268] on div "Loyalty" at bounding box center [88, 274] width 153 height 32
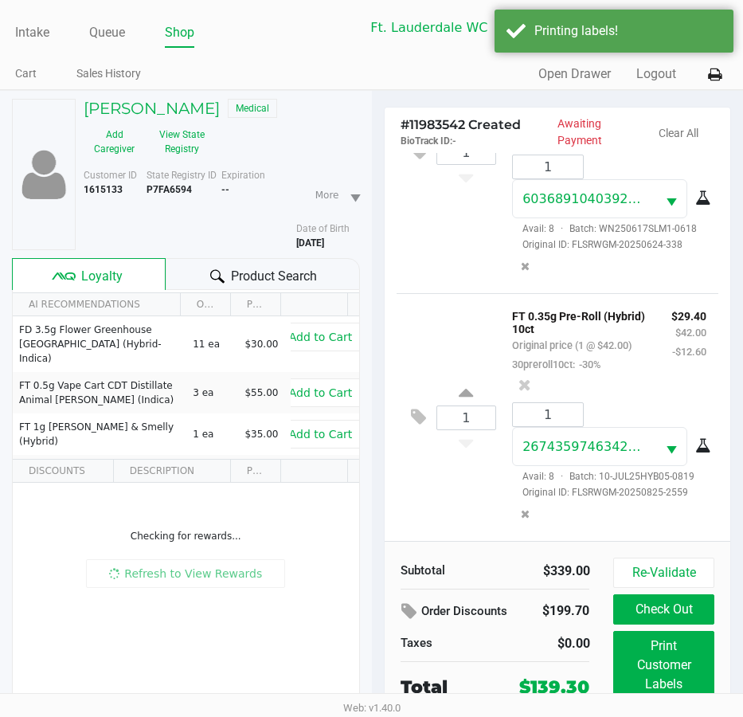
click at [140, 268] on div "Loyalty" at bounding box center [89, 274] width 154 height 32
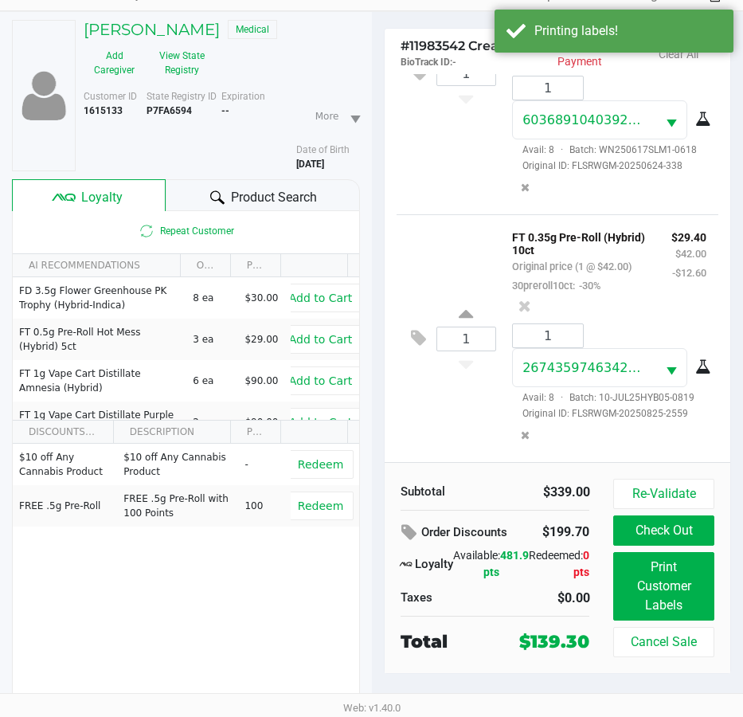
scroll to position [83, 0]
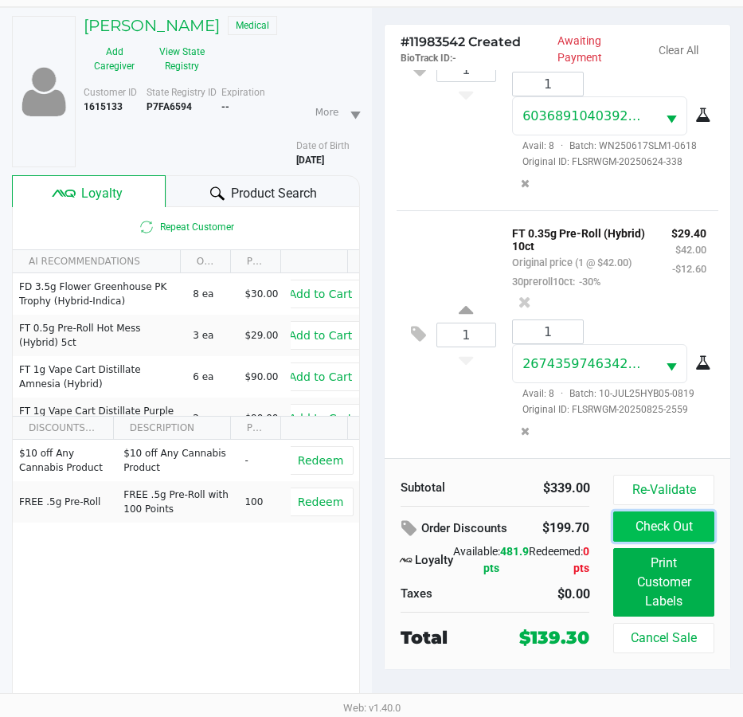
click at [619, 531] on button "Check Out" at bounding box center [663, 527] width 100 height 30
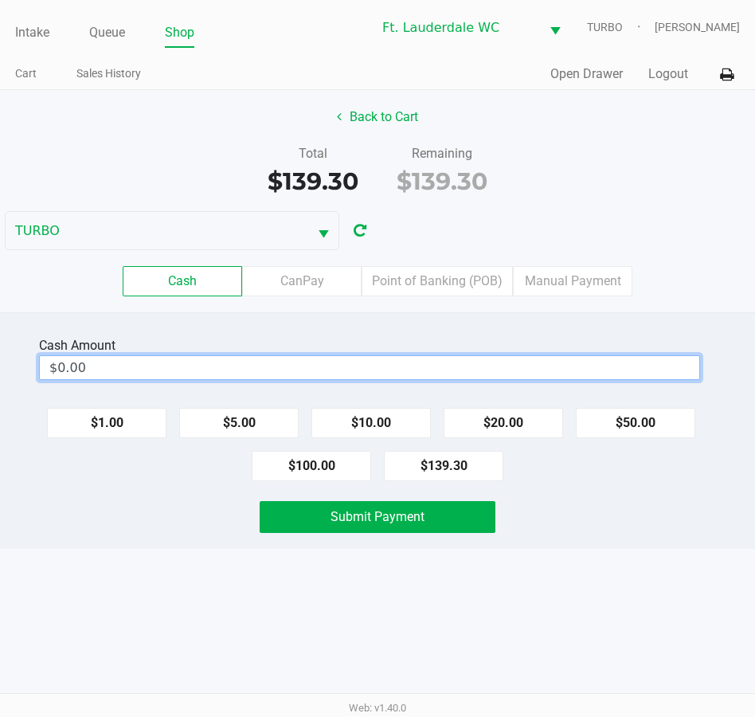
click at [475, 362] on input "$0.00" at bounding box center [370, 367] width 660 height 23
click at [506, 610] on div "Intake Queue Shop Ft. Lauderdale WC TURBO Spencer Sandburg Cart Sales History Q…" at bounding box center [377, 358] width 755 height 717
type input "$140.00"
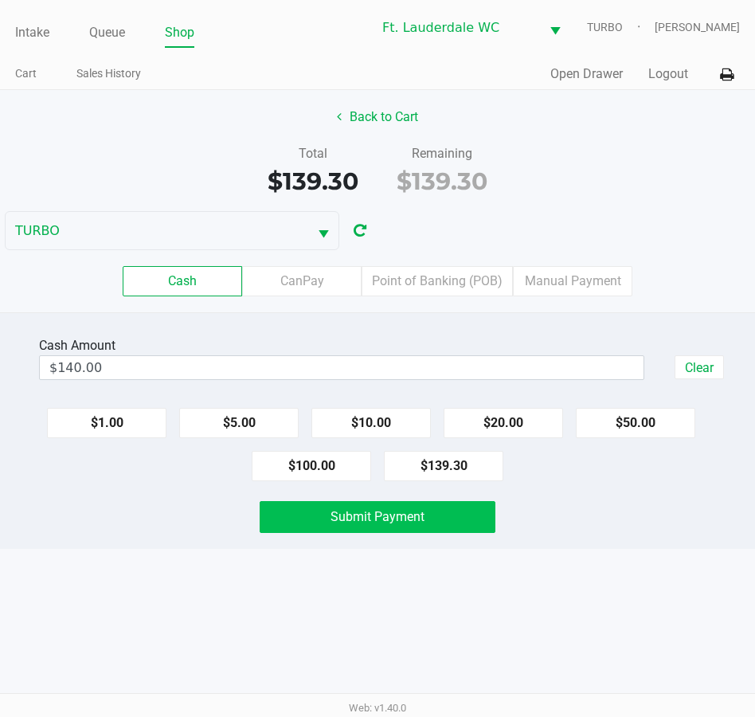
click at [425, 520] on button "Submit Payment" at bounding box center [378, 517] width 236 height 32
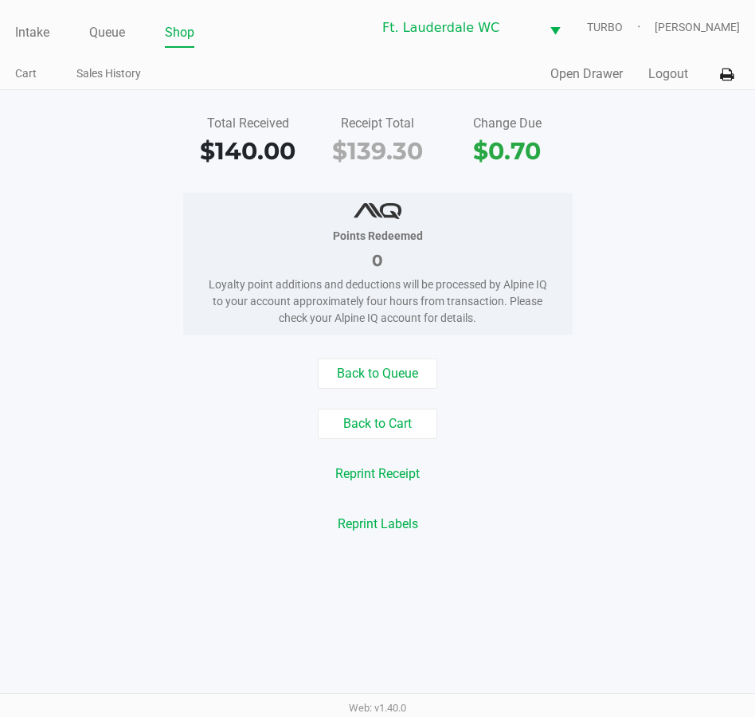
click at [390, 372] on button "Back to Queue" at bounding box center [378, 374] width 120 height 30
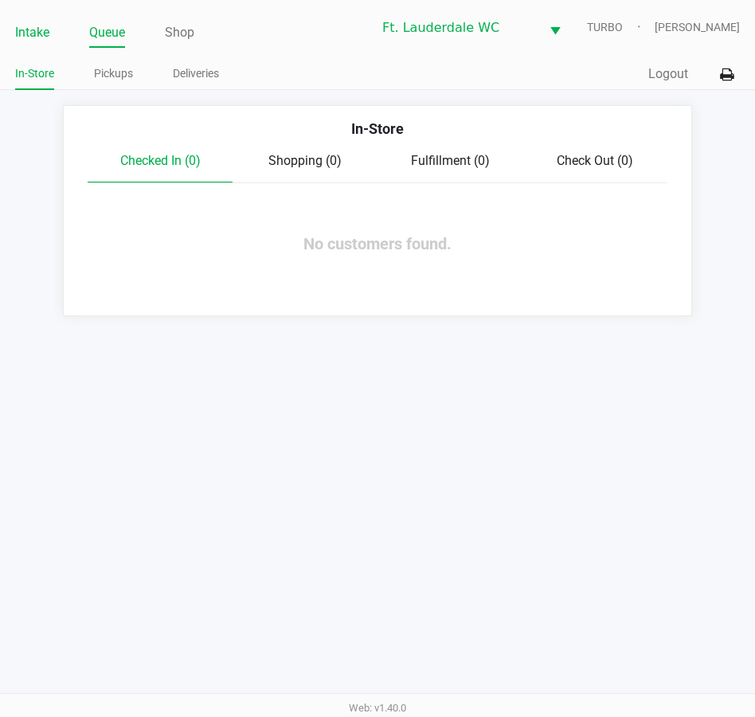
click at [28, 42] on link "Intake" at bounding box center [32, 33] width 34 height 22
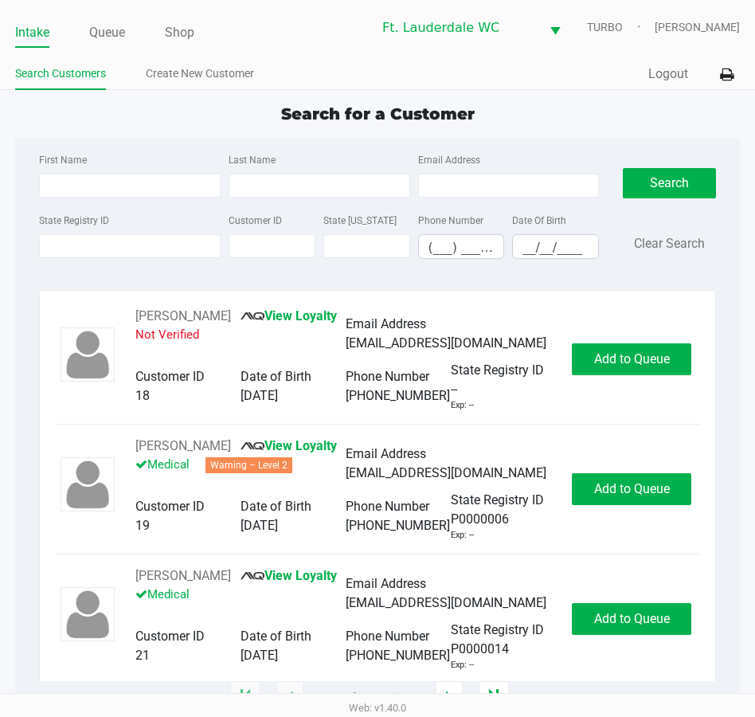
click at [112, 248] on input "State Registry ID" at bounding box center [130, 246] width 182 height 24
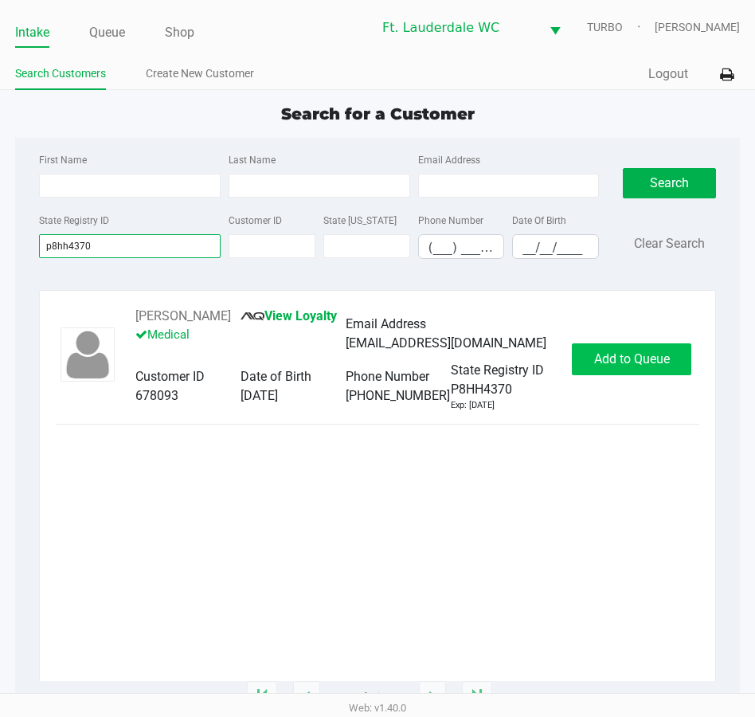
type input "p8hh4370"
click at [634, 365] on span "Add to Queue" at bounding box center [632, 358] width 76 height 15
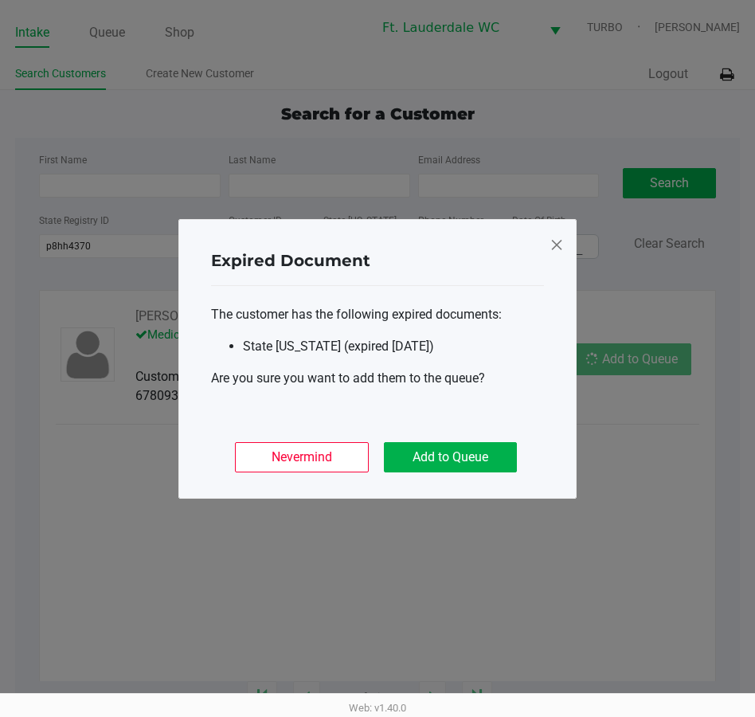
click at [438, 481] on div "Nevermind Add to Queue" at bounding box center [377, 451] width 333 height 62
click at [460, 454] on button "Add to Queue" at bounding box center [450, 457] width 133 height 30
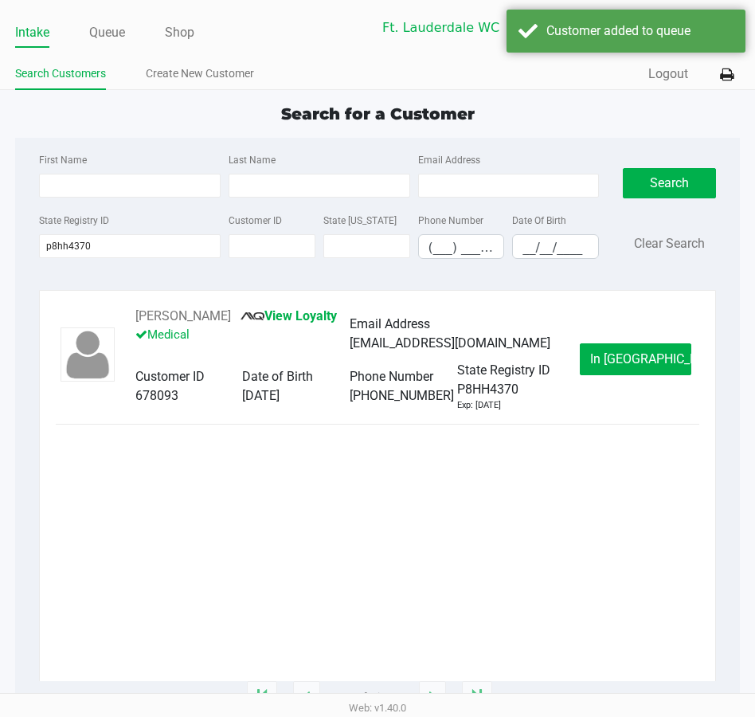
click at [640, 351] on span "In Queue" at bounding box center [657, 358] width 134 height 15
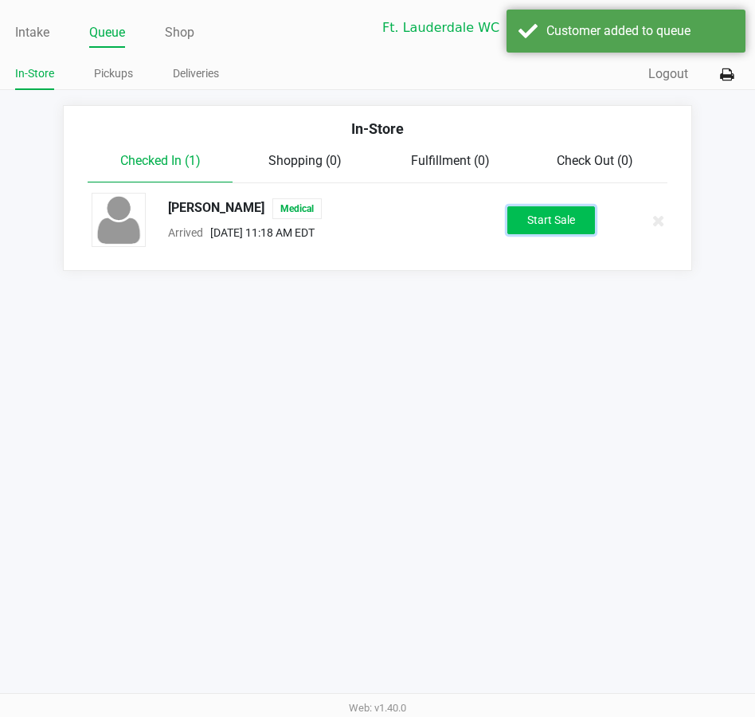
click at [530, 229] on button "Start Sale" at bounding box center [552, 220] width 88 height 28
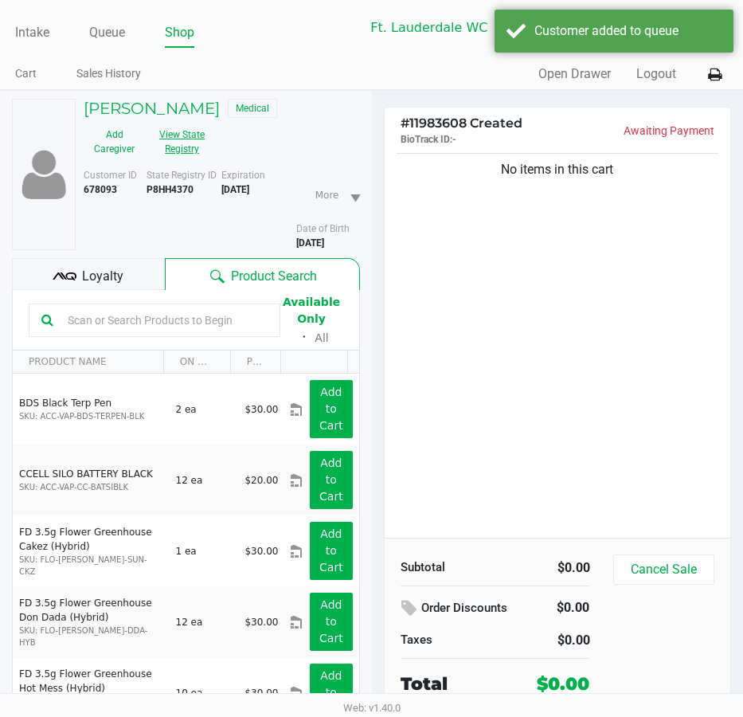
click at [185, 150] on button "View State Registry" at bounding box center [177, 142] width 65 height 40
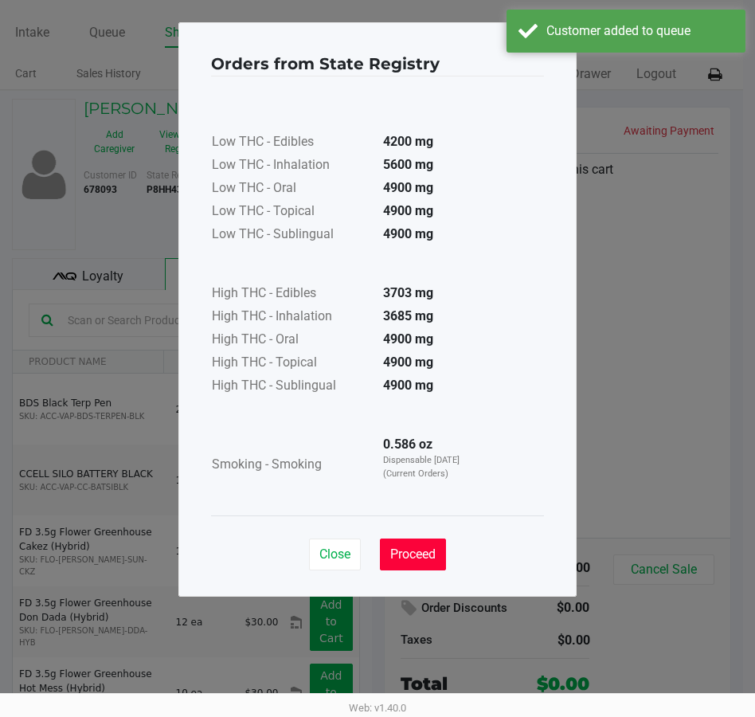
click at [424, 566] on button "Proceed" at bounding box center [413, 555] width 66 height 32
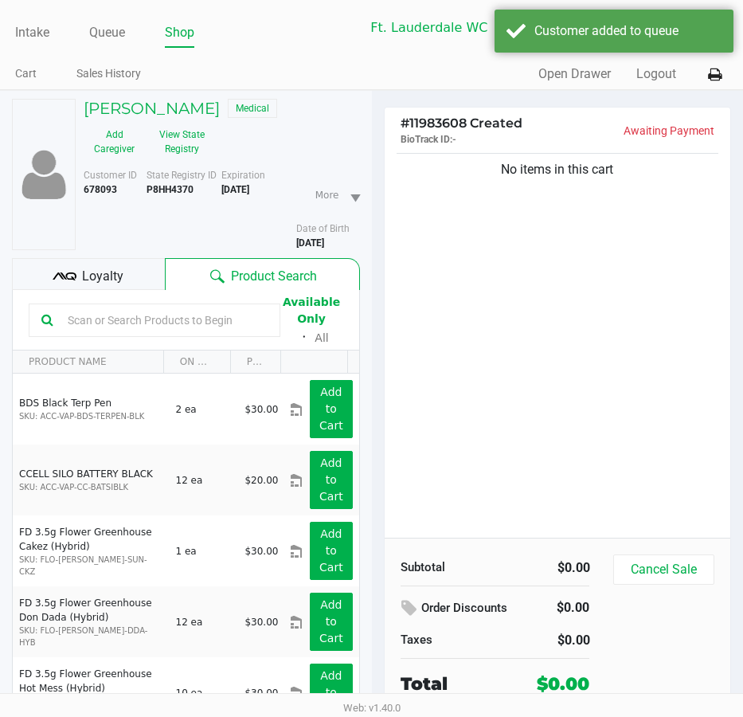
click at [492, 428] on div "Low THC - Edibles 4200 mg Low THC - Inhalation 5600 mg Low THC - Oral 4900 mg L…" at bounding box center [372, 256] width 333 height 401
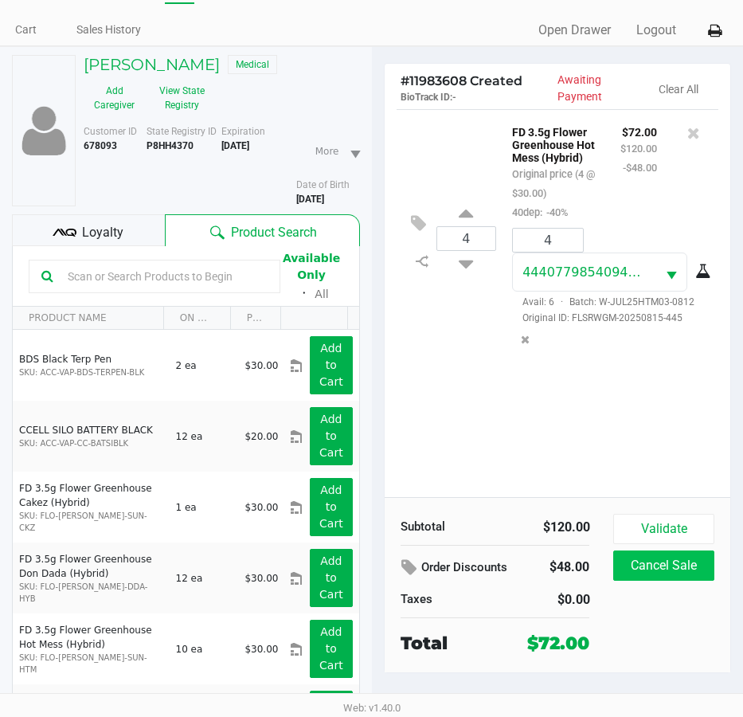
scroll to position [83, 0]
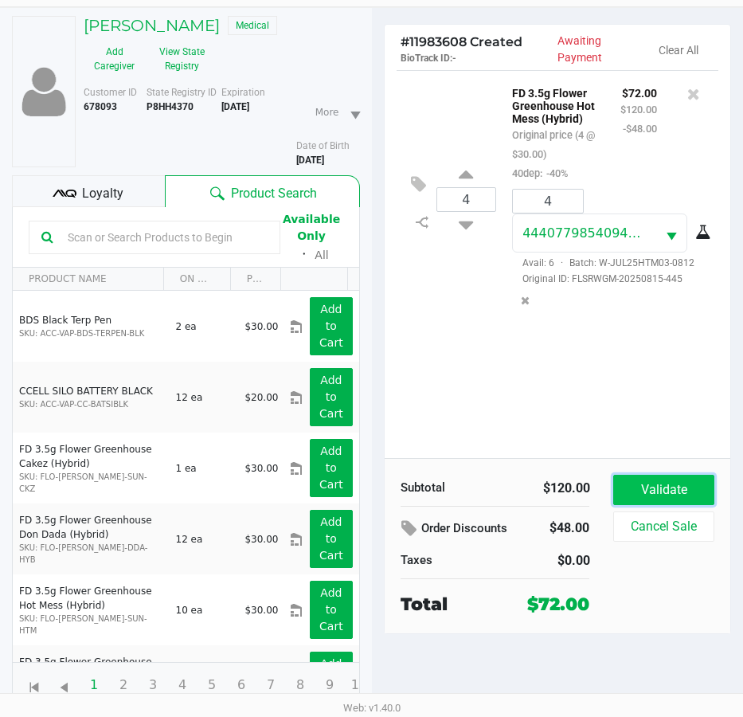
click at [676, 495] on button "Validate" at bounding box center [663, 490] width 100 height 30
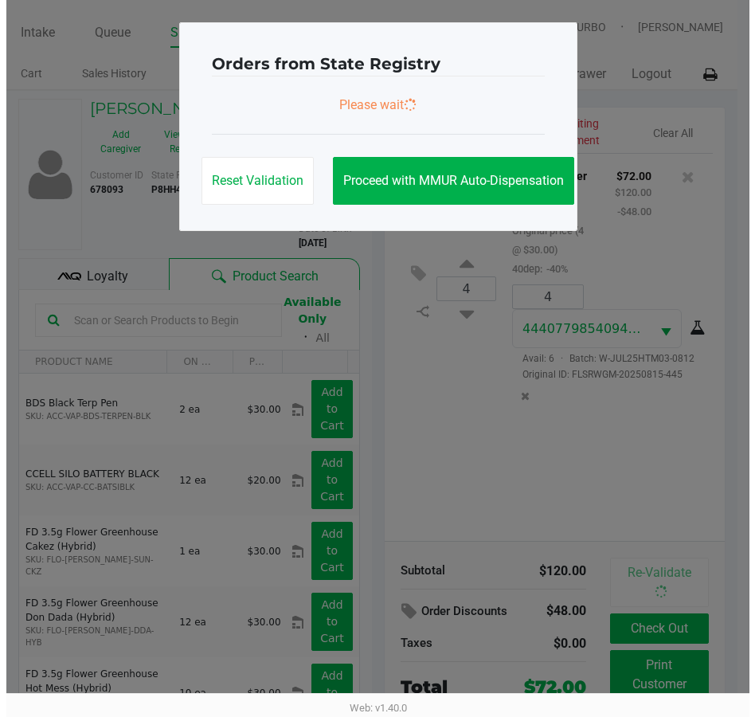
scroll to position [0, 0]
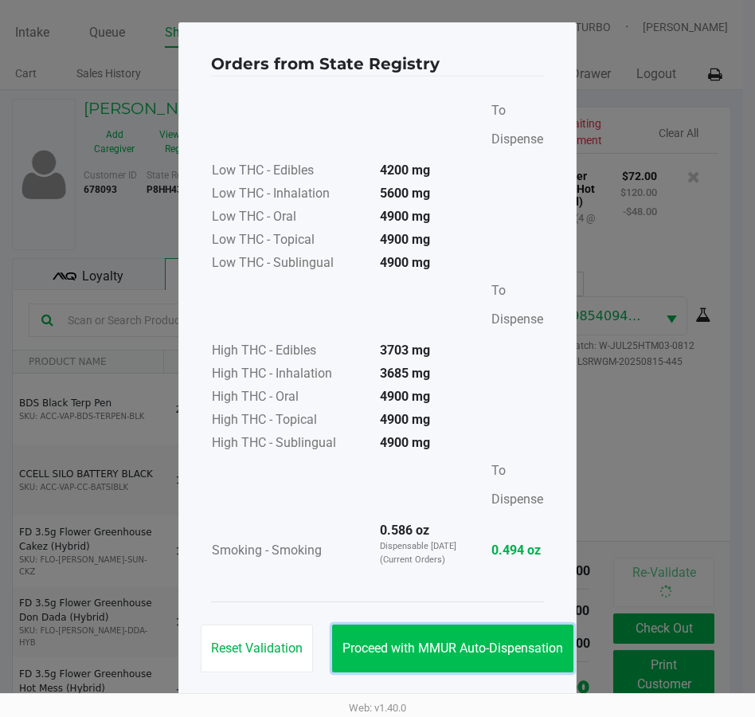
click at [543, 645] on span "Proceed with MMUR Auto-Dispensation" at bounding box center [453, 648] width 221 height 15
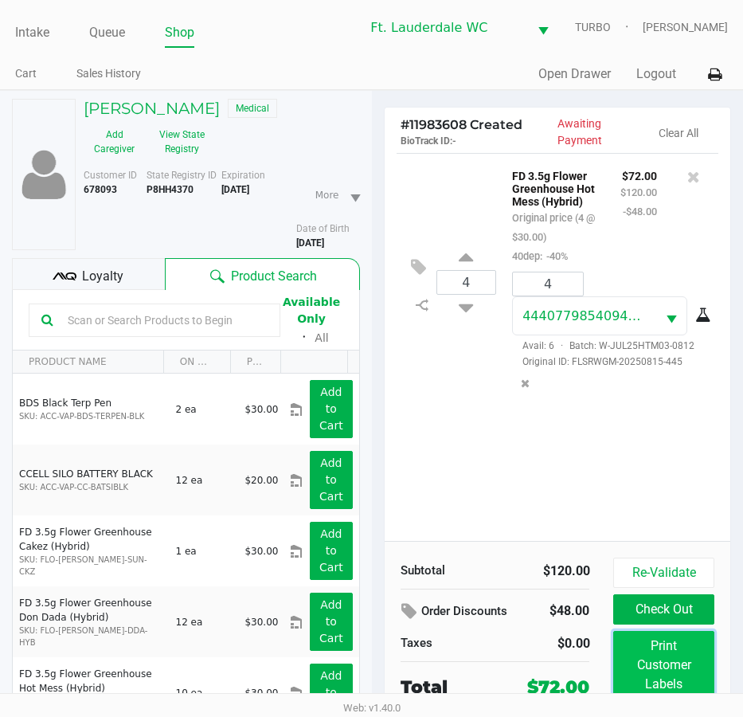
click at [628, 645] on button "Print Customer Labels" at bounding box center [663, 665] width 100 height 69
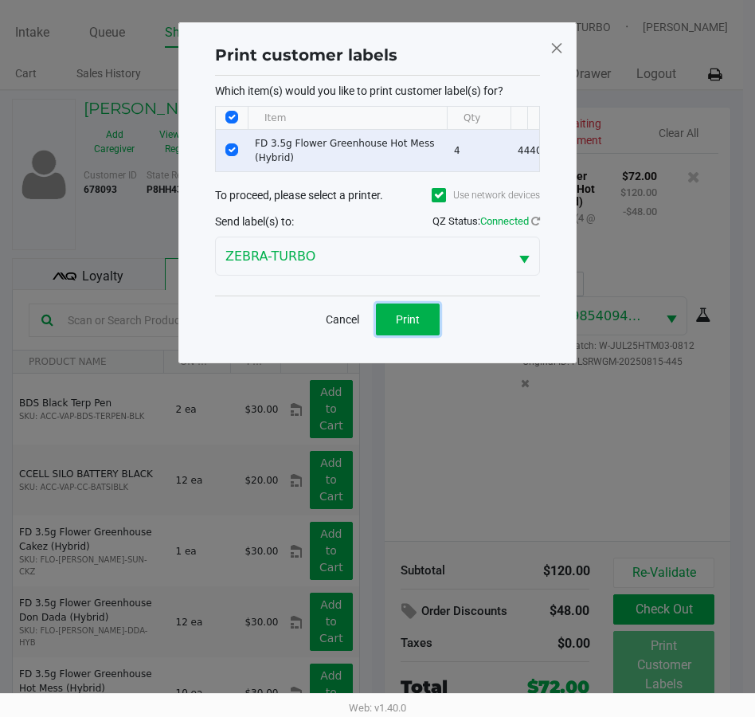
click at [437, 332] on button "Print" at bounding box center [408, 320] width 64 height 32
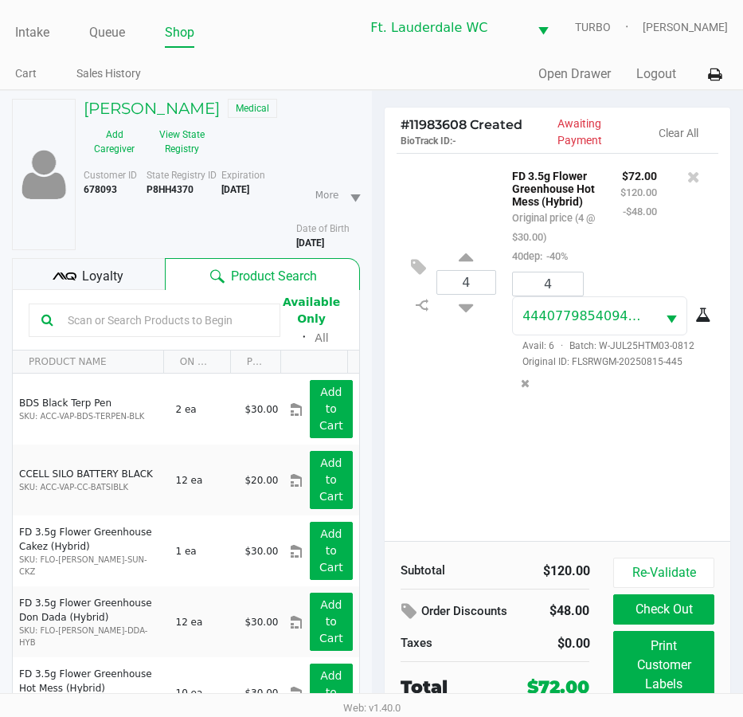
click at [676, 610] on button "Check Out" at bounding box center [663, 609] width 100 height 30
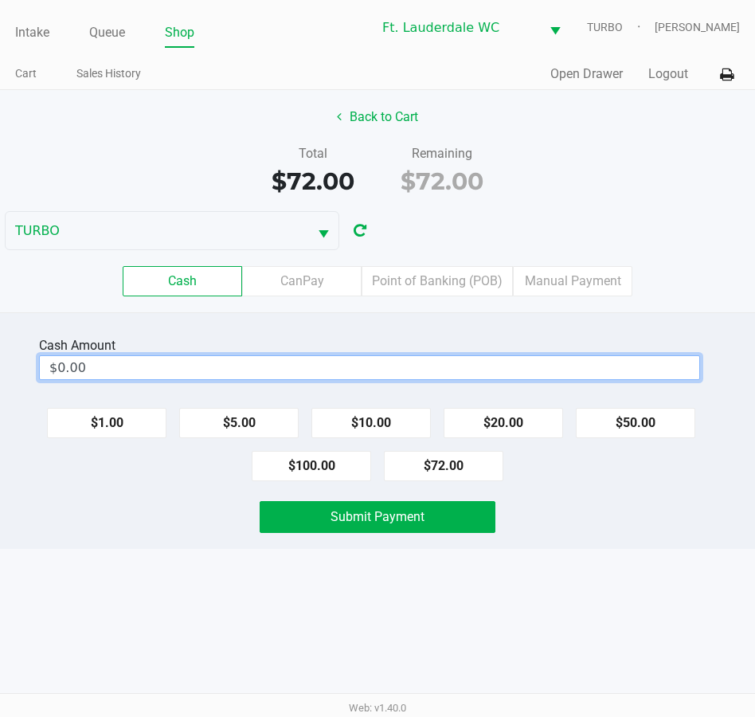
click at [452, 370] on input "$0.00" at bounding box center [370, 367] width 660 height 23
click at [484, 629] on div "Intake Queue Shop Ft. Lauderdale WC TURBO Spencer Sandburg Cart Sales History Q…" at bounding box center [377, 358] width 755 height 717
type input "$102.00"
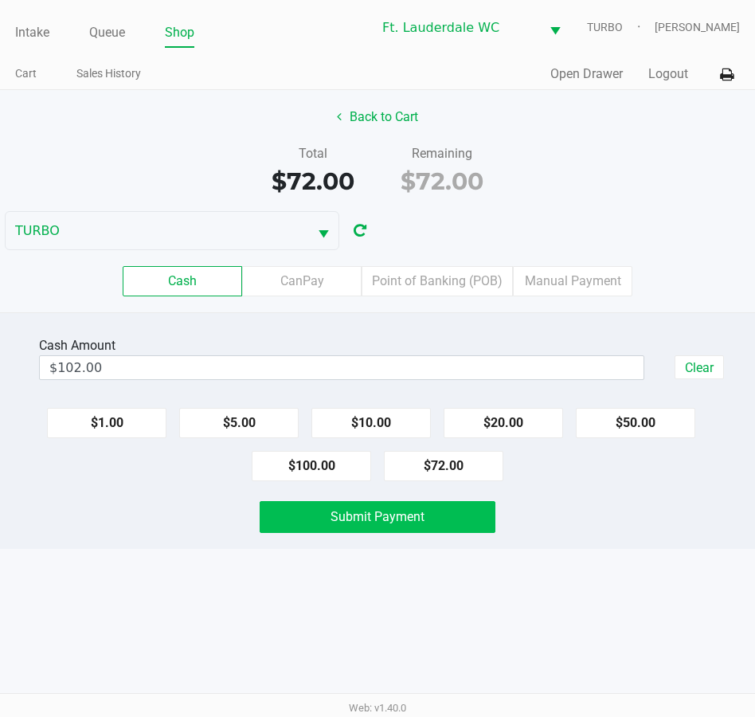
click at [350, 515] on span "Submit Payment" at bounding box center [378, 516] width 94 height 15
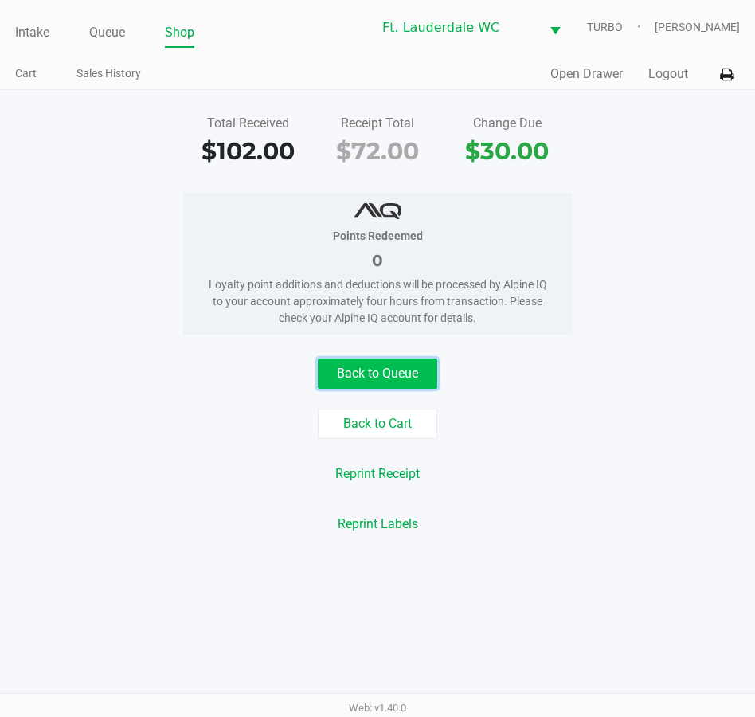
click at [430, 382] on button "Back to Queue" at bounding box center [378, 374] width 120 height 30
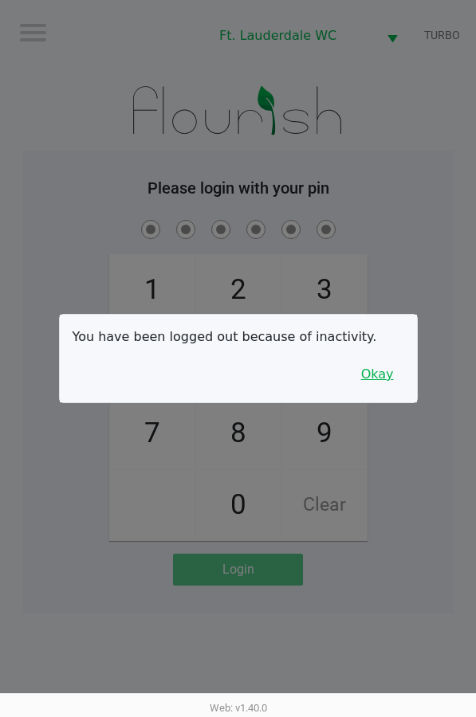
click at [383, 363] on button "Okay" at bounding box center [377, 374] width 53 height 30
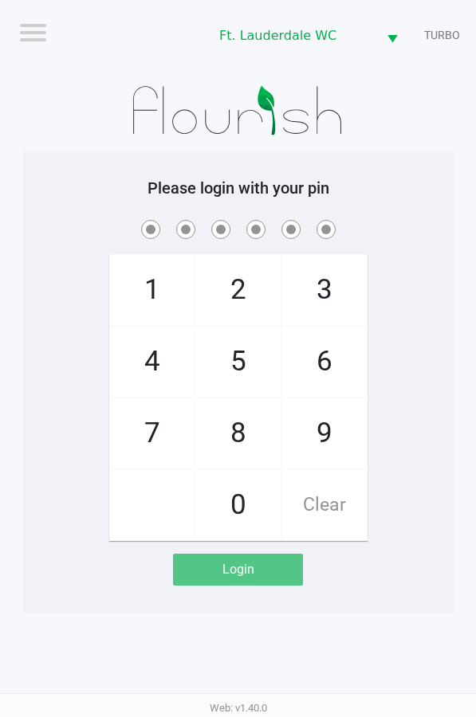
click at [338, 355] on span "6" at bounding box center [324, 362] width 84 height 70
checkbox input "true"
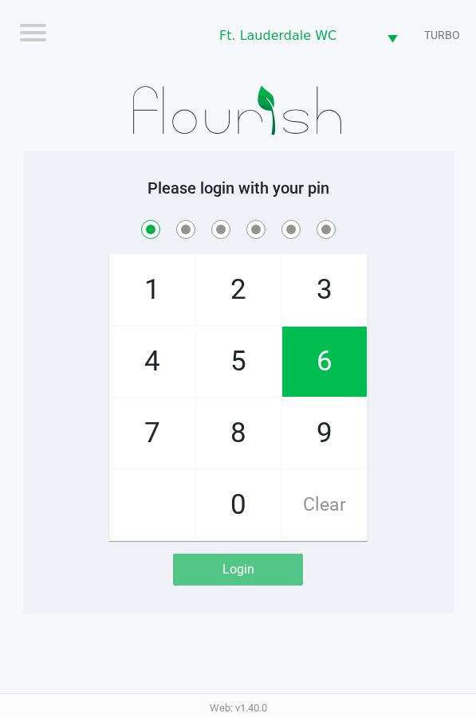
click at [326, 368] on span "6" at bounding box center [324, 362] width 84 height 70
checkbox input "true"
click at [226, 302] on span "2" at bounding box center [238, 290] width 84 height 70
checkbox input "true"
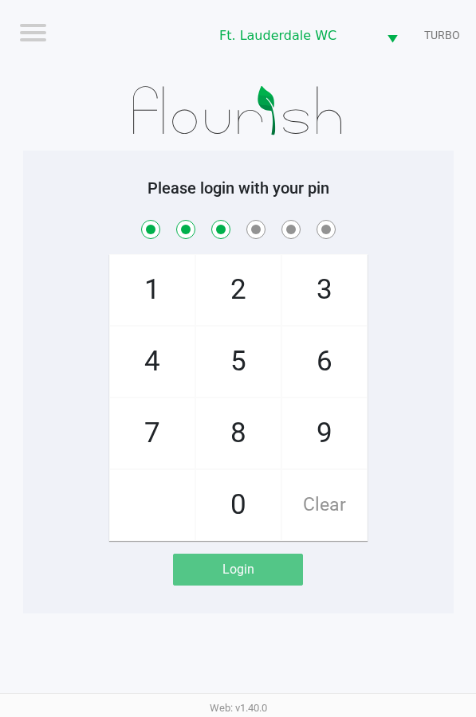
click at [306, 417] on span "9" at bounding box center [324, 433] width 84 height 70
checkbox input "true"
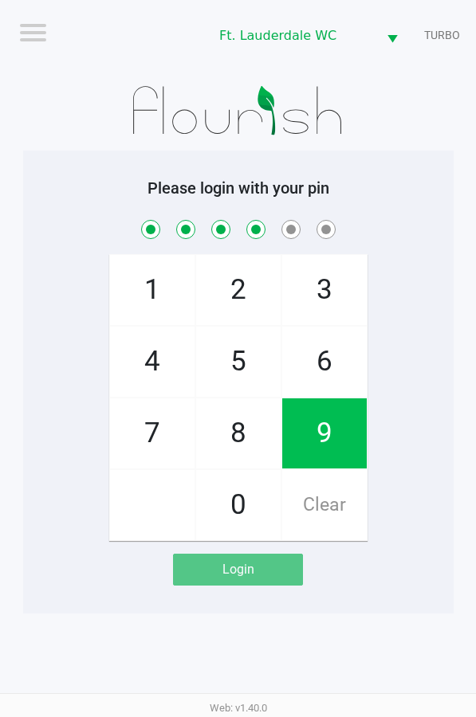
click at [223, 511] on span "0" at bounding box center [238, 505] width 84 height 70
checkbox input "true"
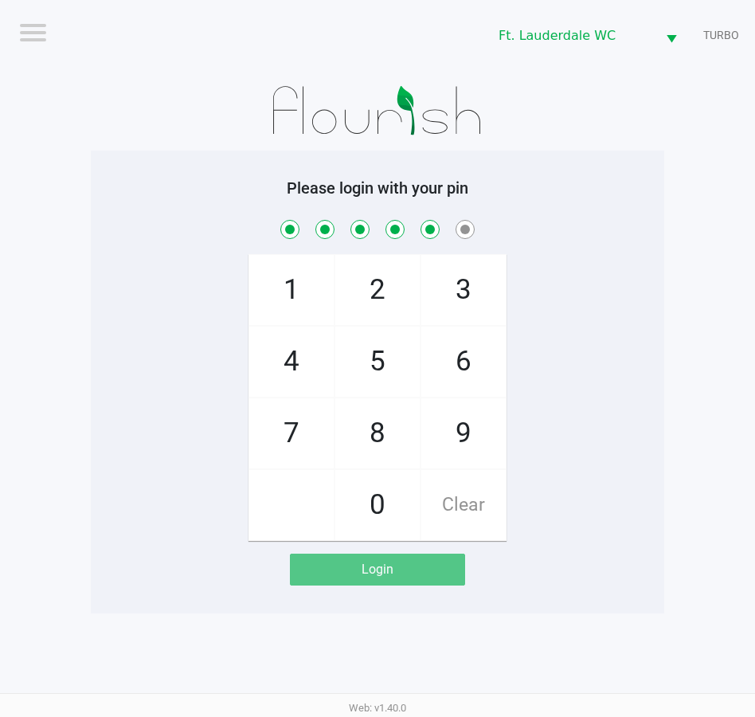
click at [497, 487] on span "Clear" at bounding box center [463, 505] width 84 height 70
checkbox input "false"
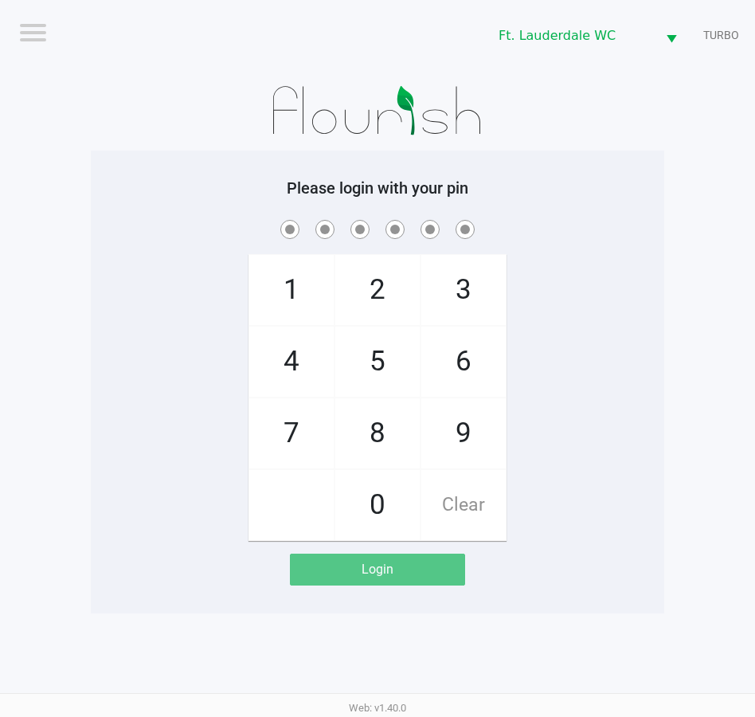
checkbox input "false"
click at [472, 370] on span "6" at bounding box center [463, 362] width 84 height 70
checkbox input "true"
click at [457, 361] on span "6" at bounding box center [463, 362] width 84 height 70
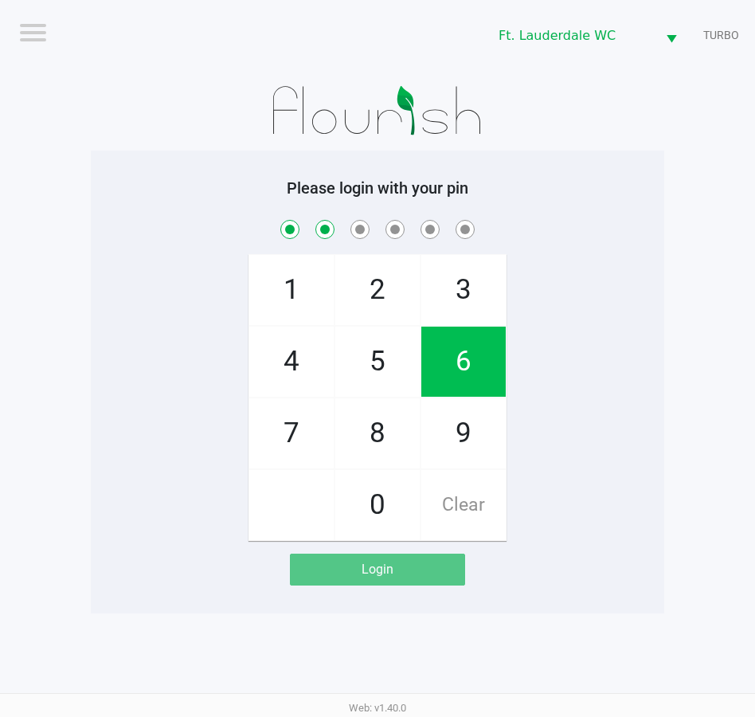
checkbox input "true"
click at [363, 297] on span "2" at bounding box center [377, 290] width 84 height 70
checkbox input "true"
click at [382, 365] on span "5" at bounding box center [377, 362] width 84 height 70
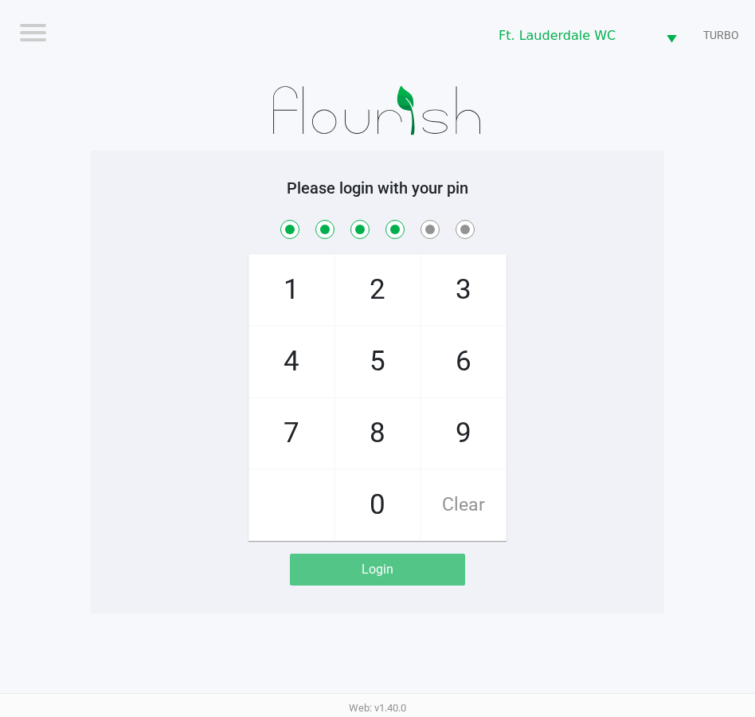
checkbox input "true"
click at [451, 411] on span "9" at bounding box center [463, 433] width 84 height 70
checkbox input "true"
click at [387, 517] on span "0" at bounding box center [377, 505] width 84 height 70
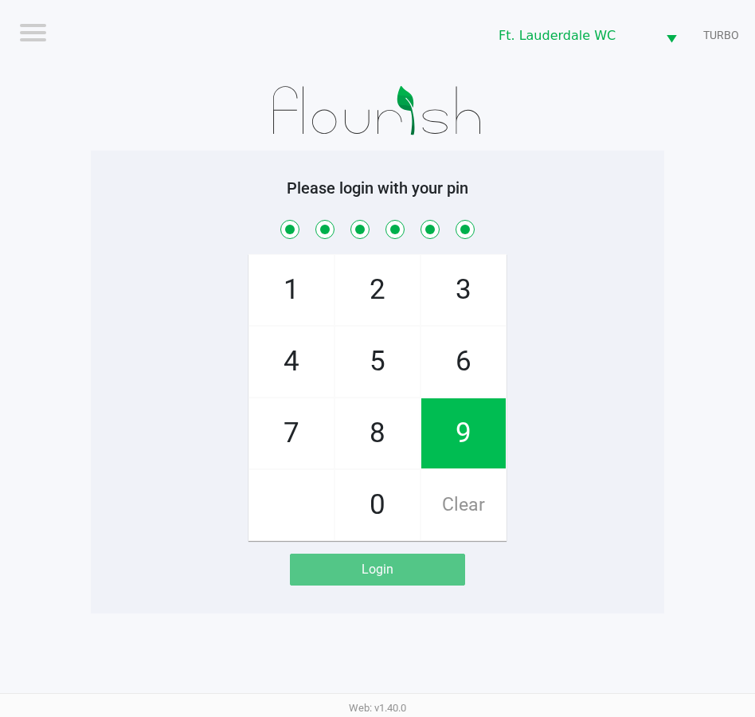
checkbox input "true"
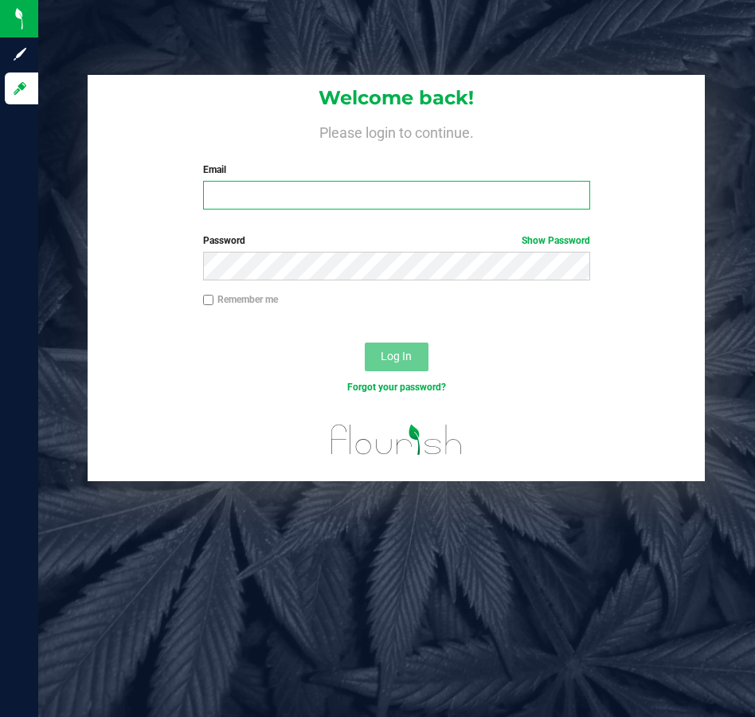
click at [232, 201] on input "Email" at bounding box center [397, 195] width 388 height 29
type input "[EMAIL_ADDRESS][DOMAIN_NAME]"
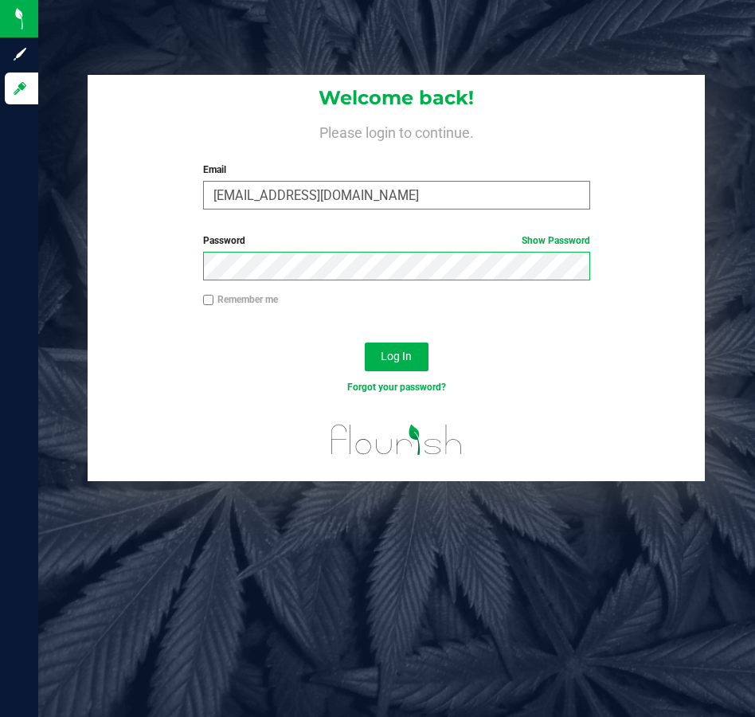
click at [365, 343] on button "Log In" at bounding box center [397, 357] width 64 height 29
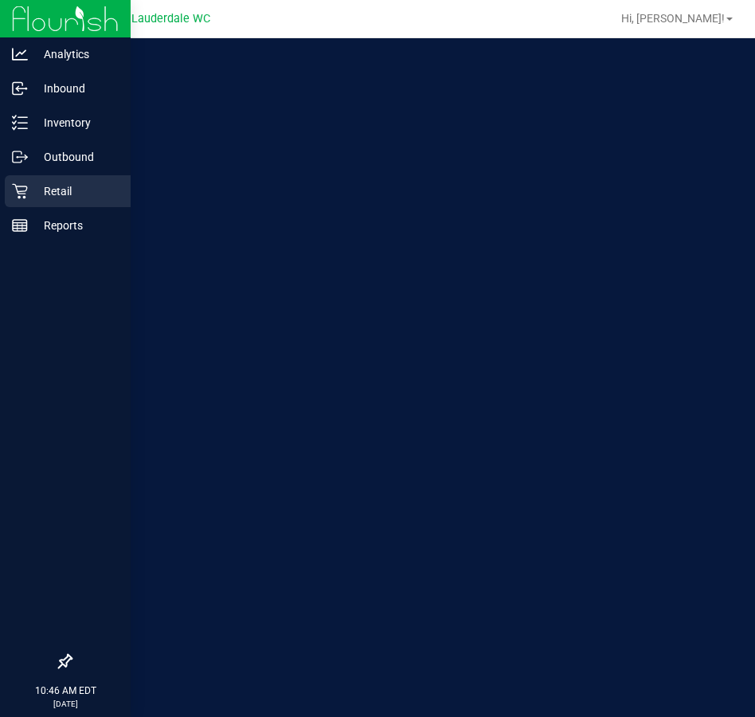
click at [21, 187] on icon at bounding box center [20, 191] width 16 height 16
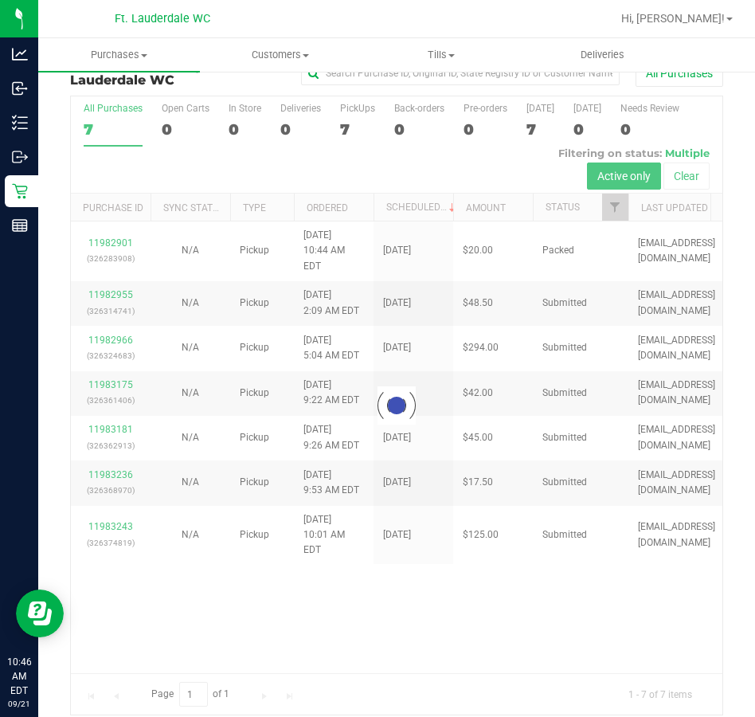
scroll to position [41, 0]
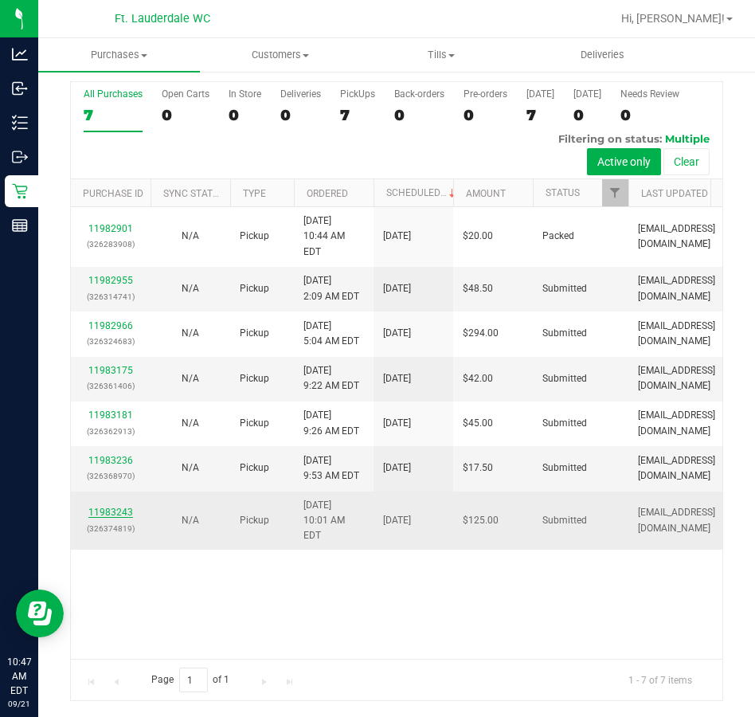
click at [124, 518] on link "11983243" at bounding box center [110, 512] width 45 height 11
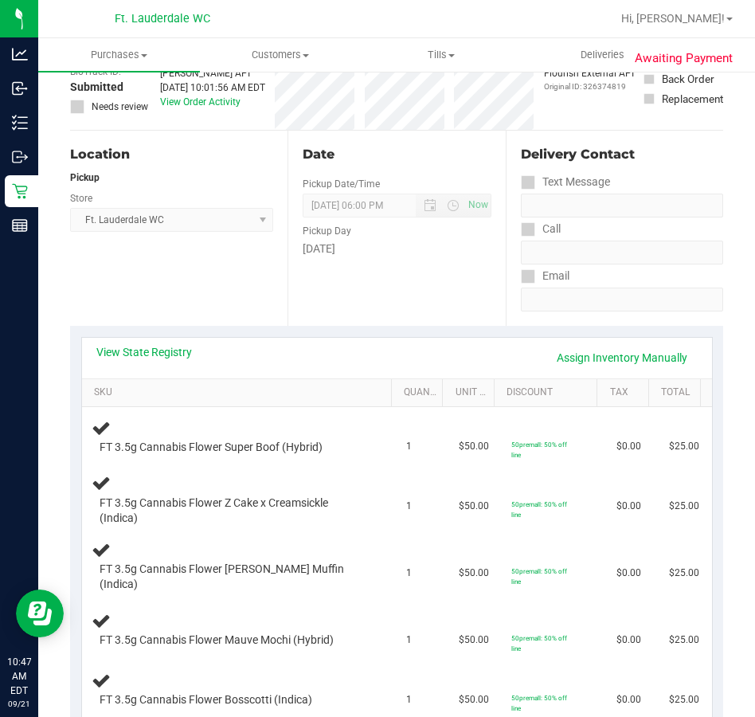
scroll to position [201, 0]
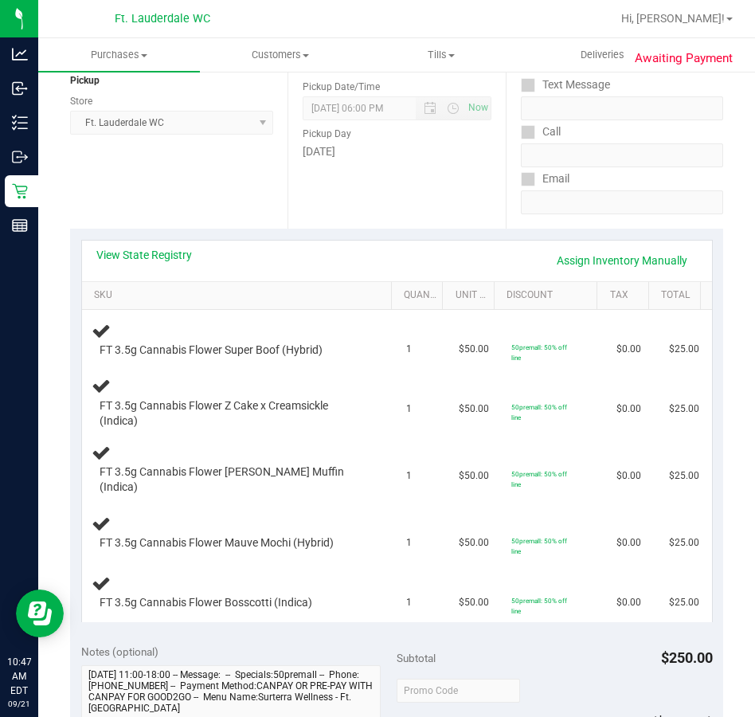
click at [241, 187] on div "Location Pickup Store Ft. Lauderdale WC Select Store Bonita Springs WC Boynton …" at bounding box center [179, 130] width 218 height 195
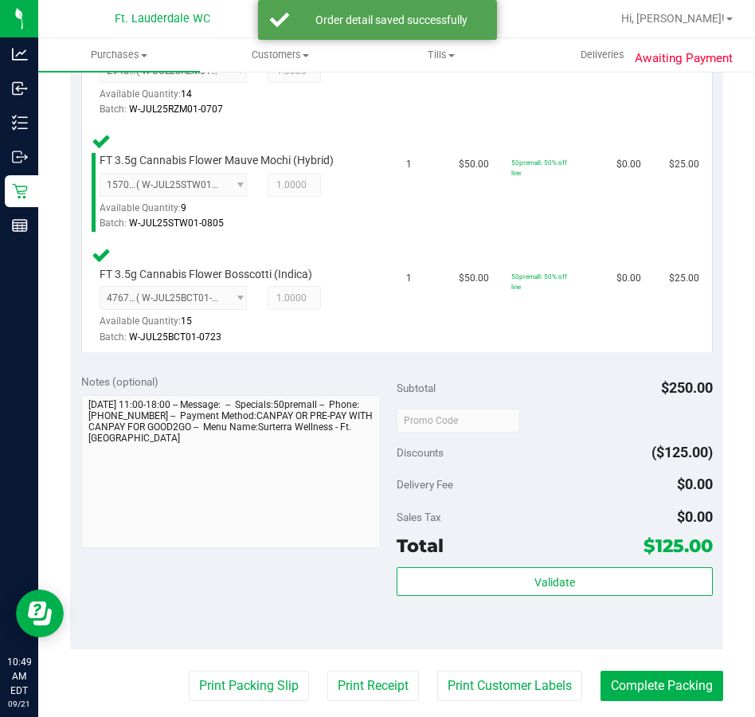
scroll to position [918, 0]
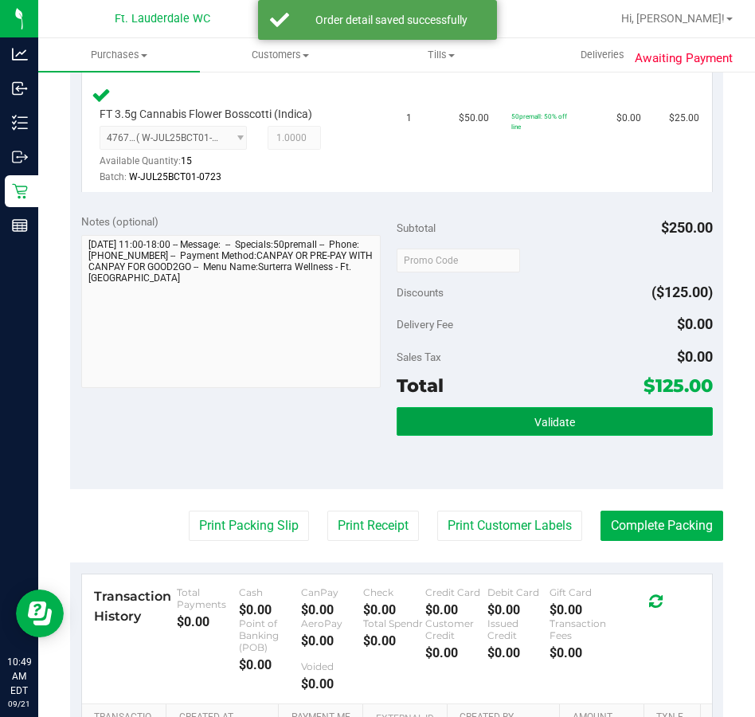
click at [485, 407] on button "Validate" at bounding box center [555, 421] width 316 height 29
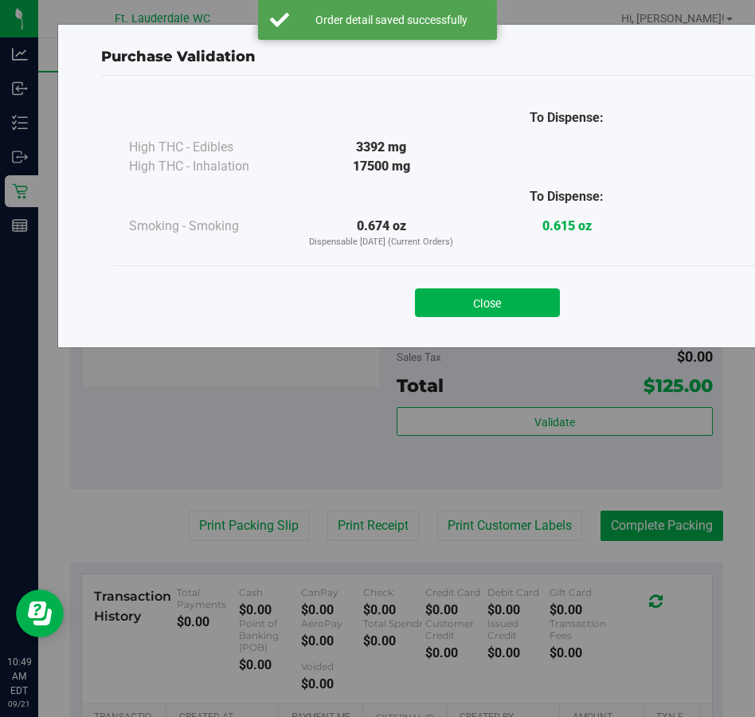
click at [515, 303] on button "Close" at bounding box center [487, 302] width 145 height 29
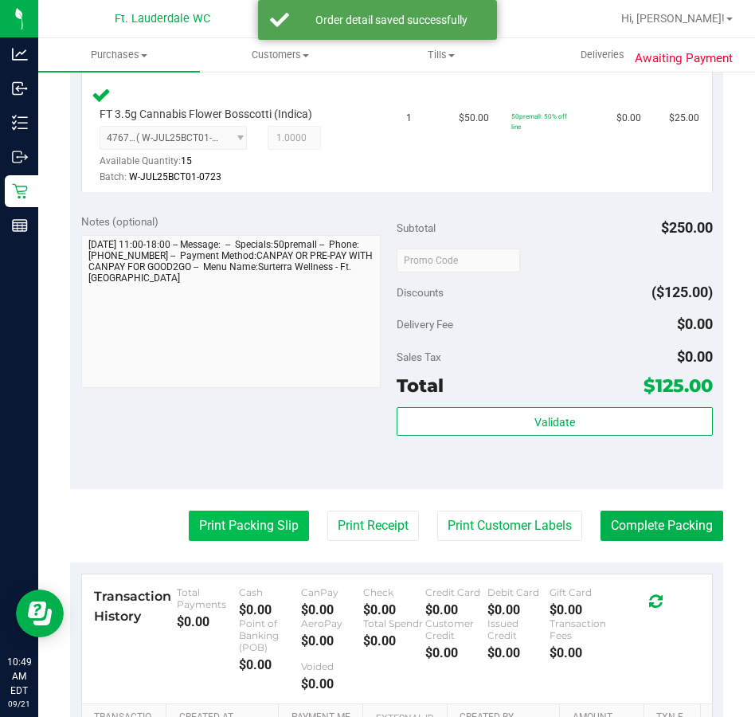
click at [264, 512] on button "Print Packing Slip" at bounding box center [249, 526] width 120 height 30
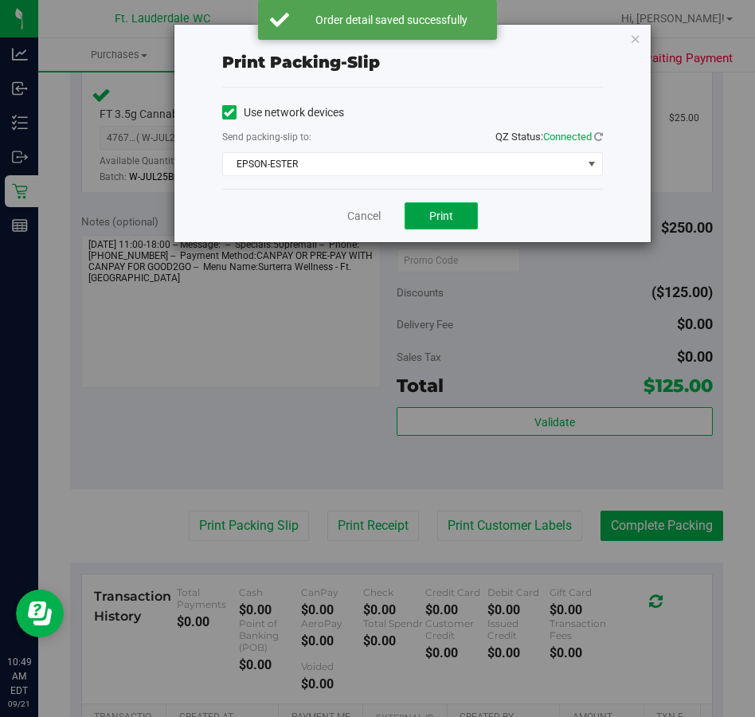
click at [419, 213] on button "Print" at bounding box center [441, 215] width 73 height 27
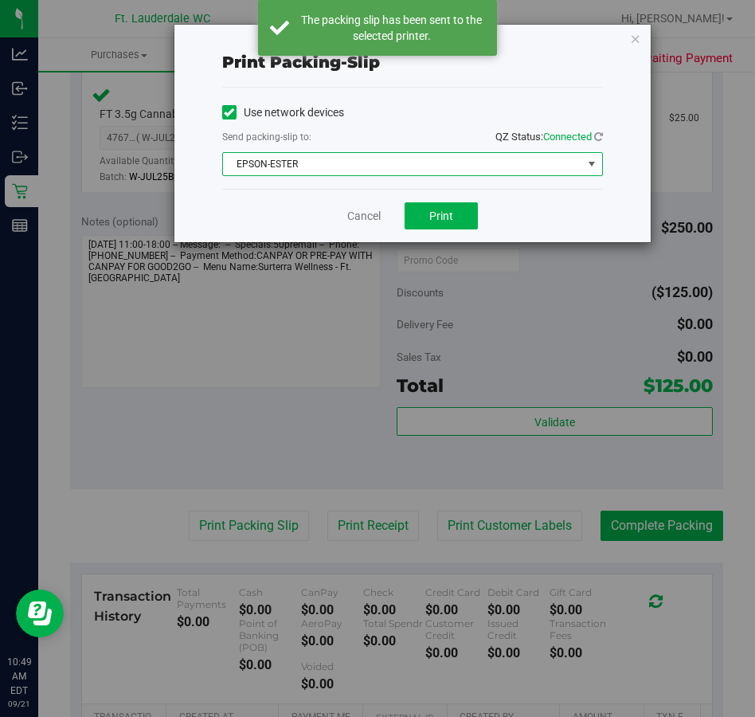
click at [358, 158] on span "EPSON-ESTER" at bounding box center [402, 164] width 359 height 22
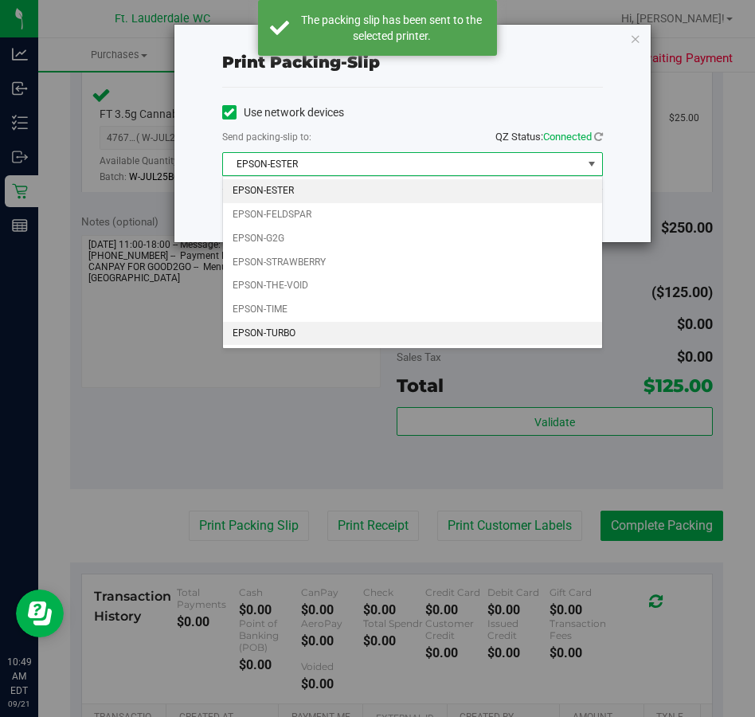
click at [282, 339] on li "EPSON-TURBO" at bounding box center [412, 334] width 379 height 24
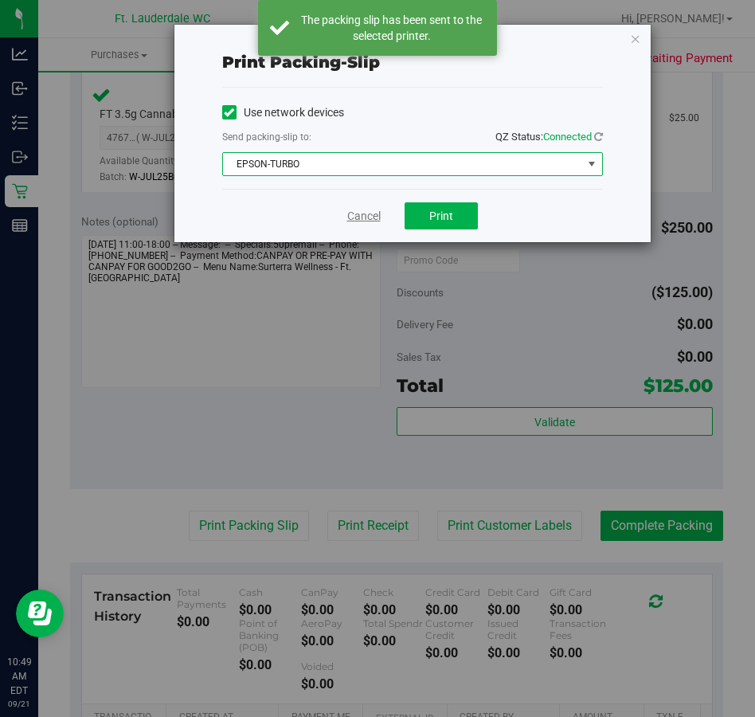
click at [369, 224] on link "Cancel" at bounding box center [363, 216] width 33 height 17
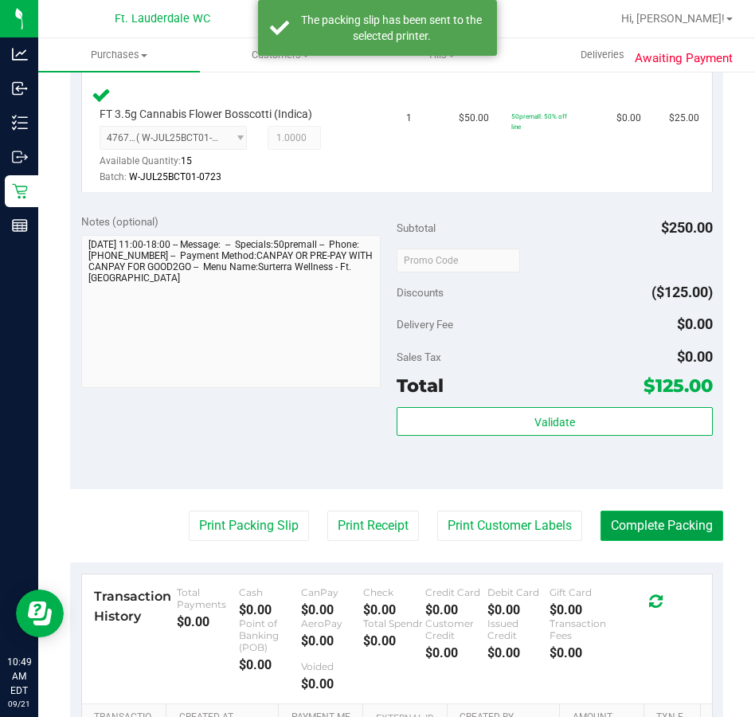
click at [645, 518] on button "Complete Packing" at bounding box center [662, 526] width 123 height 30
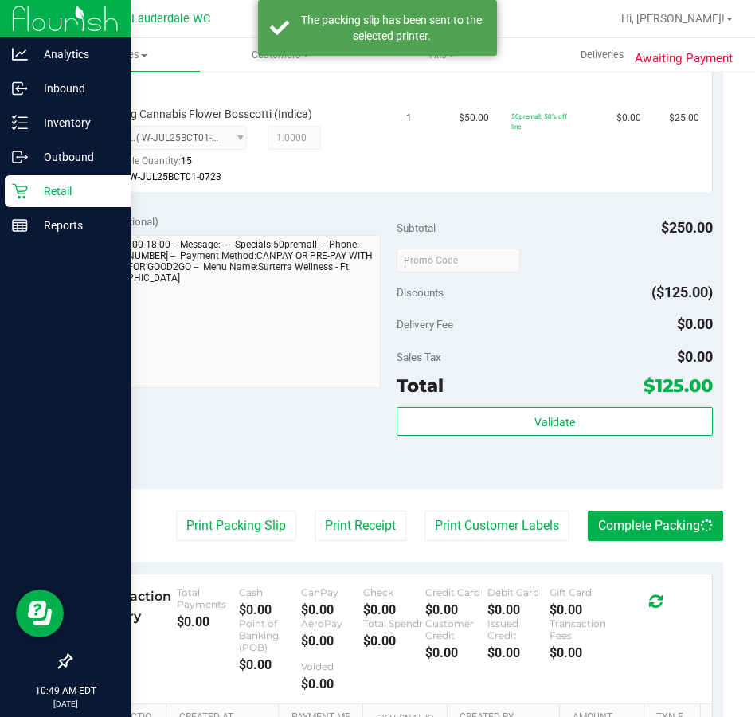
click at [41, 186] on p "Retail" at bounding box center [76, 191] width 96 height 19
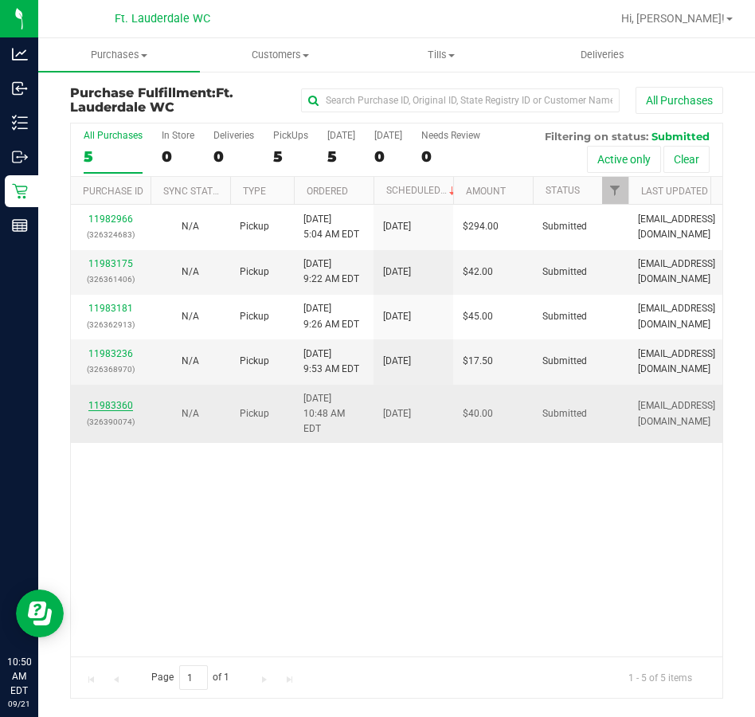
click at [122, 400] on link "11983360" at bounding box center [110, 405] width 45 height 11
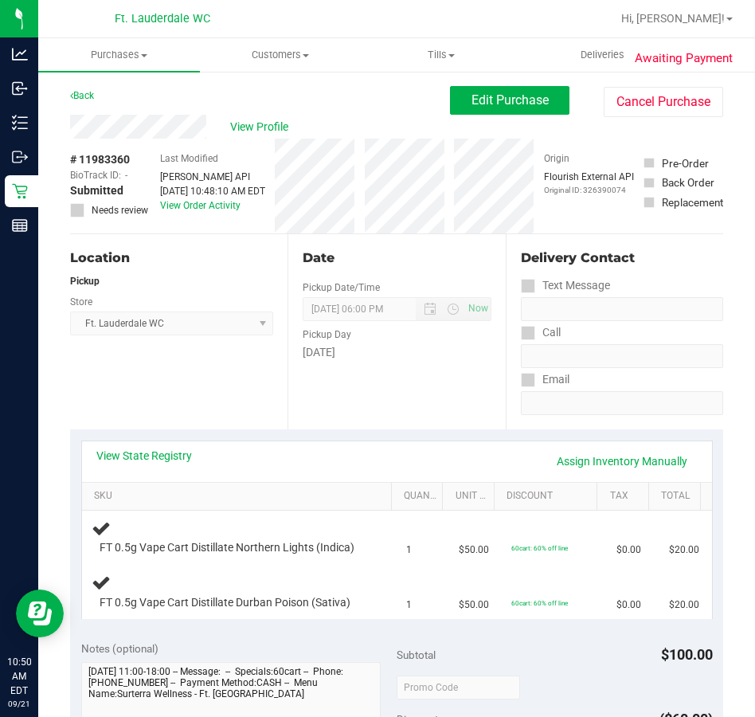
click at [378, 357] on div "Sunday" at bounding box center [397, 352] width 188 height 17
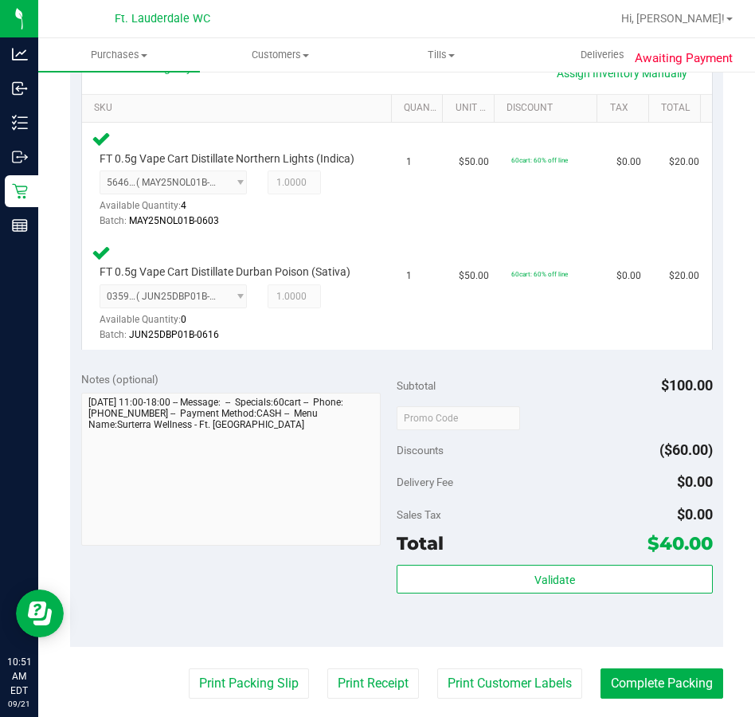
scroll to position [478, 0]
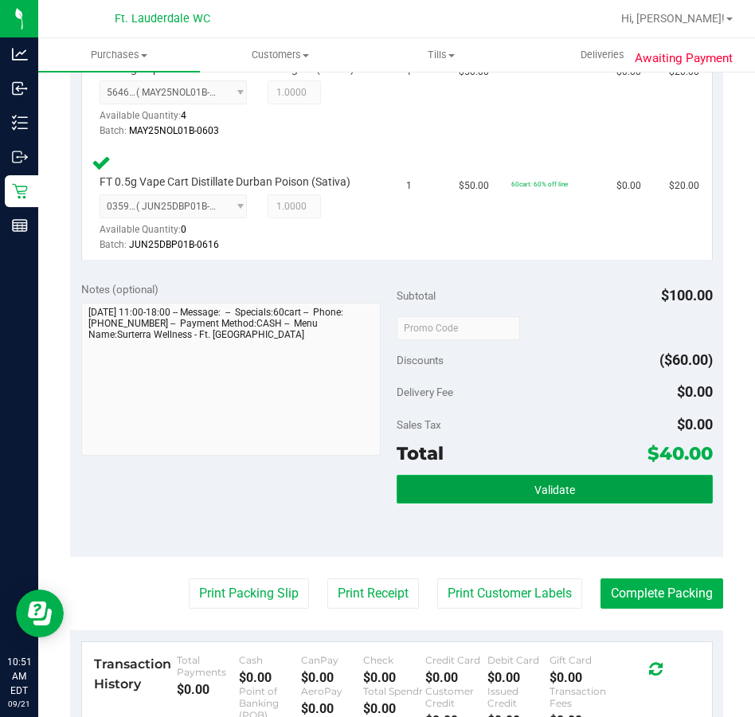
click at [556, 484] on span "Validate" at bounding box center [555, 490] width 41 height 13
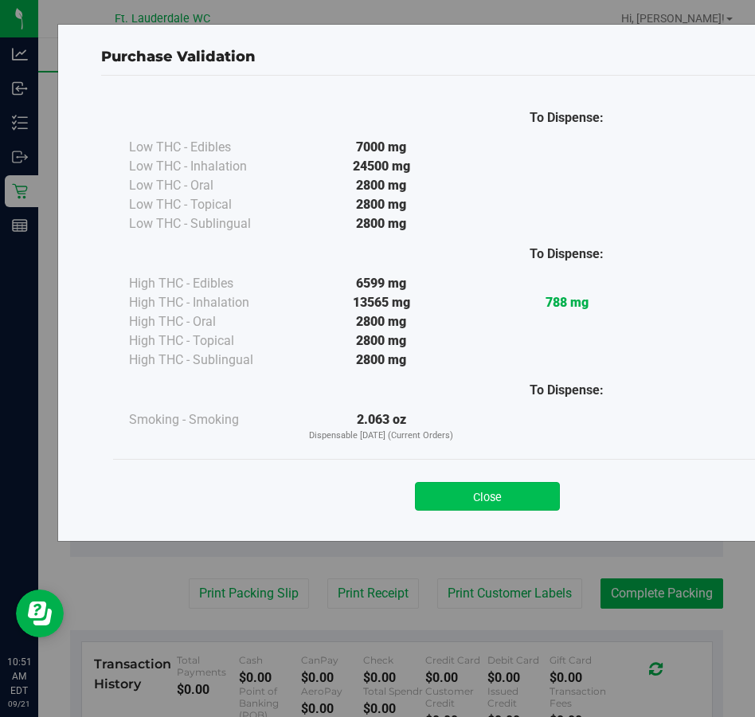
click at [531, 488] on button "Close" at bounding box center [487, 496] width 145 height 29
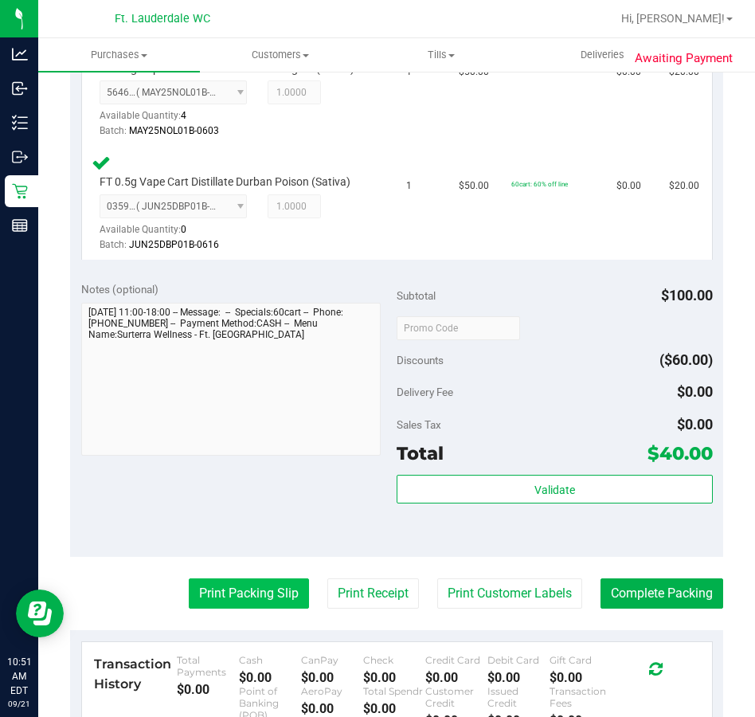
click at [260, 586] on button "Print Packing Slip" at bounding box center [249, 593] width 120 height 30
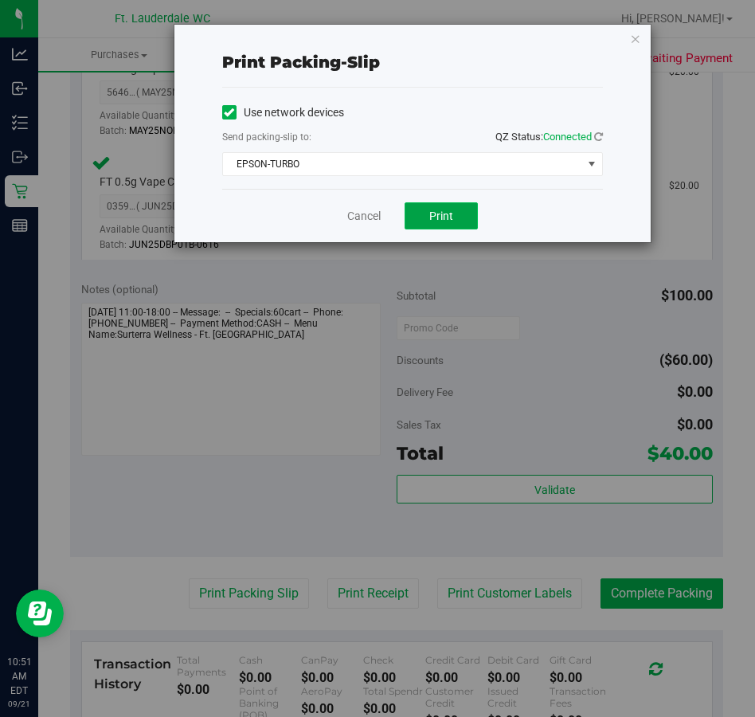
click at [437, 207] on button "Print" at bounding box center [441, 215] width 73 height 27
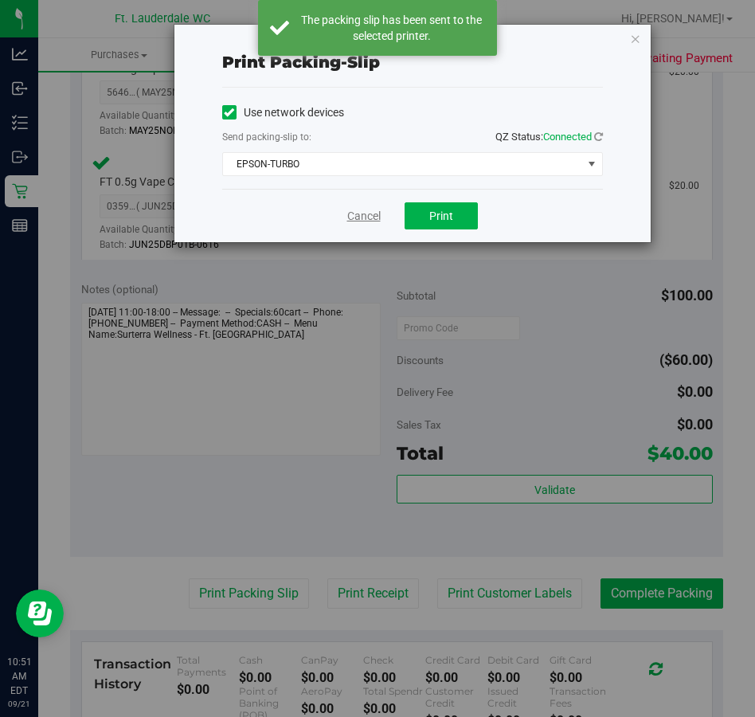
click at [354, 212] on link "Cancel" at bounding box center [363, 216] width 33 height 17
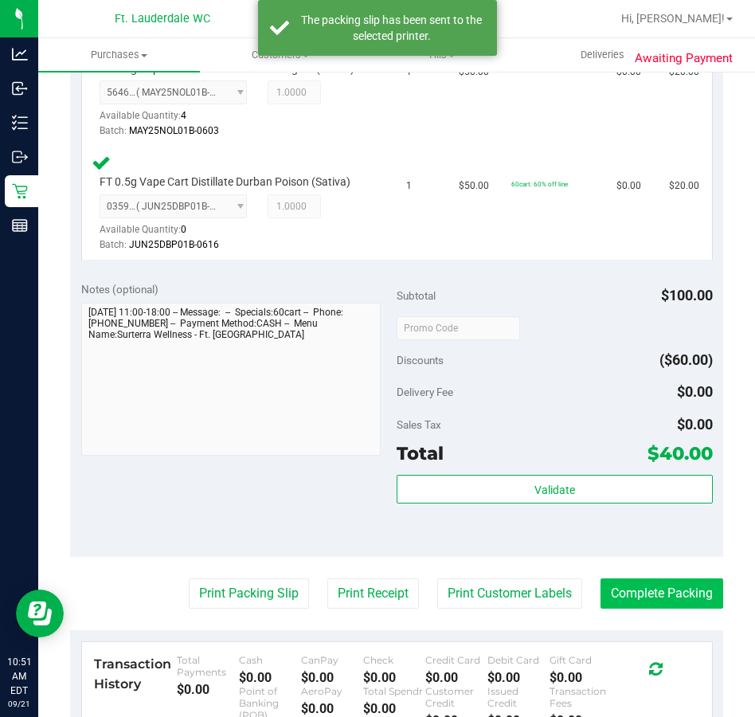
drag, startPoint x: 671, startPoint y: 625, endPoint x: 657, endPoint y: 599, distance: 29.3
click at [671, 625] on purchase-details "Back Edit Purchase Cancel Purchase View Profile # 11983360 BioTrack ID: - Submi…" at bounding box center [396, 289] width 653 height 1363
click at [659, 600] on button "Complete Packing" at bounding box center [662, 593] width 123 height 30
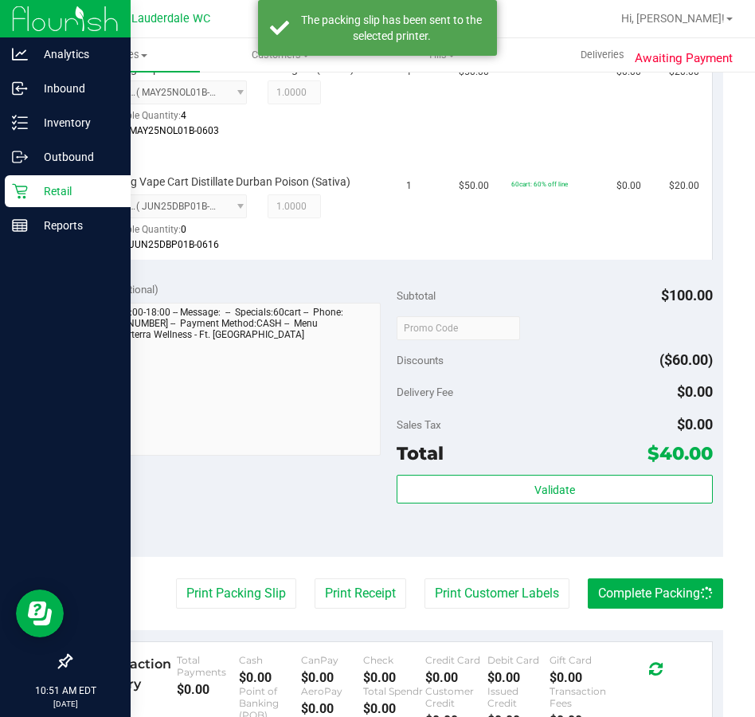
click at [20, 198] on icon at bounding box center [19, 191] width 15 height 15
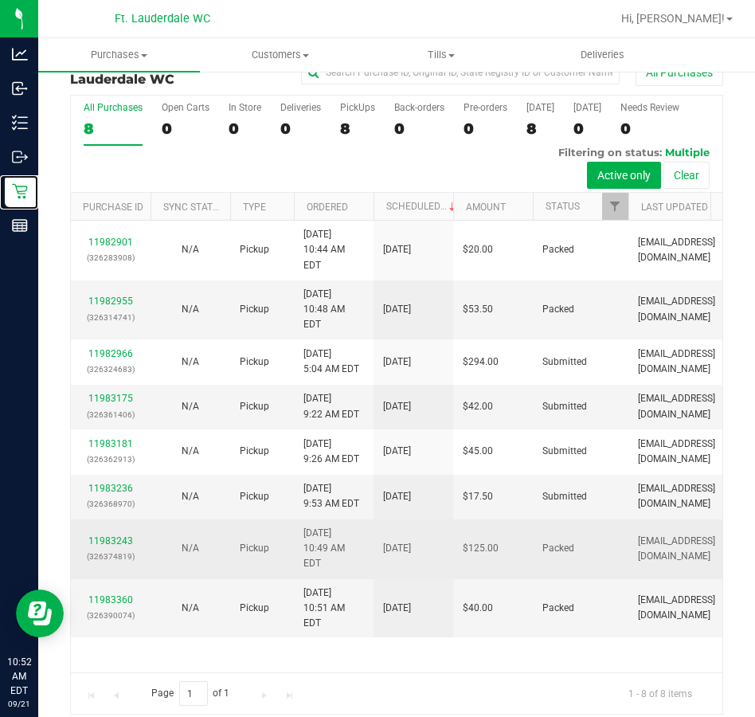
scroll to position [41, 0]
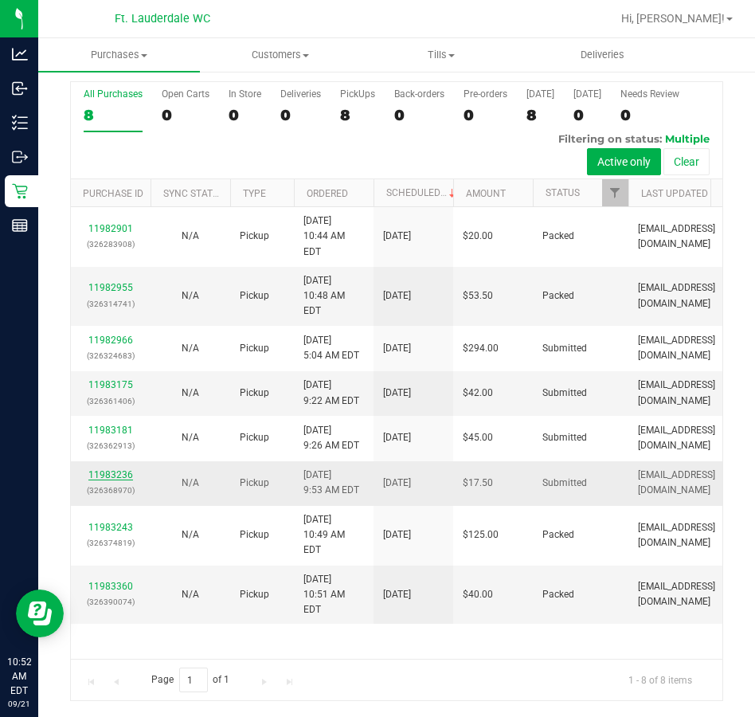
click at [106, 480] on link "11983236" at bounding box center [110, 474] width 45 height 11
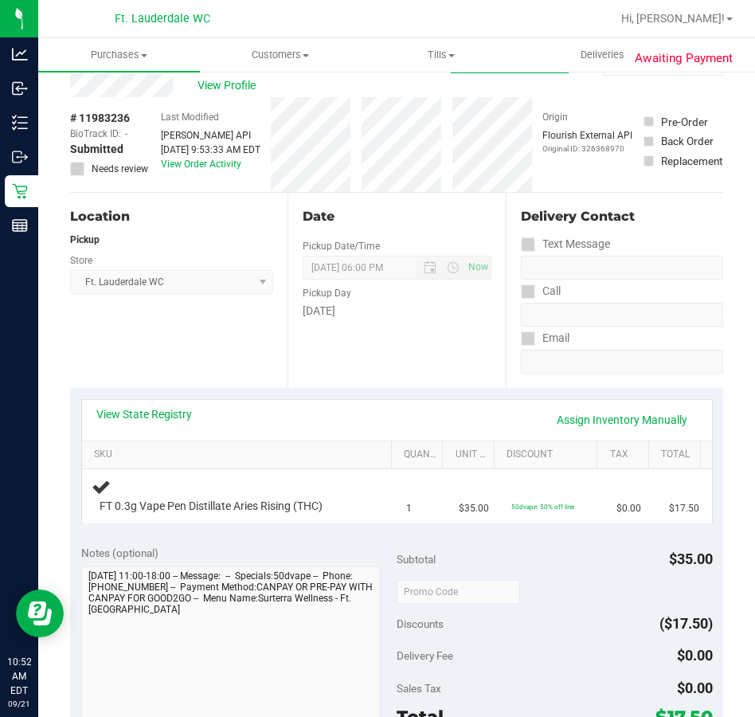
click at [157, 349] on div "Location Pickup Store Ft. Lauderdale WC Select Store Bonita Springs WC Boynton …" at bounding box center [179, 290] width 218 height 195
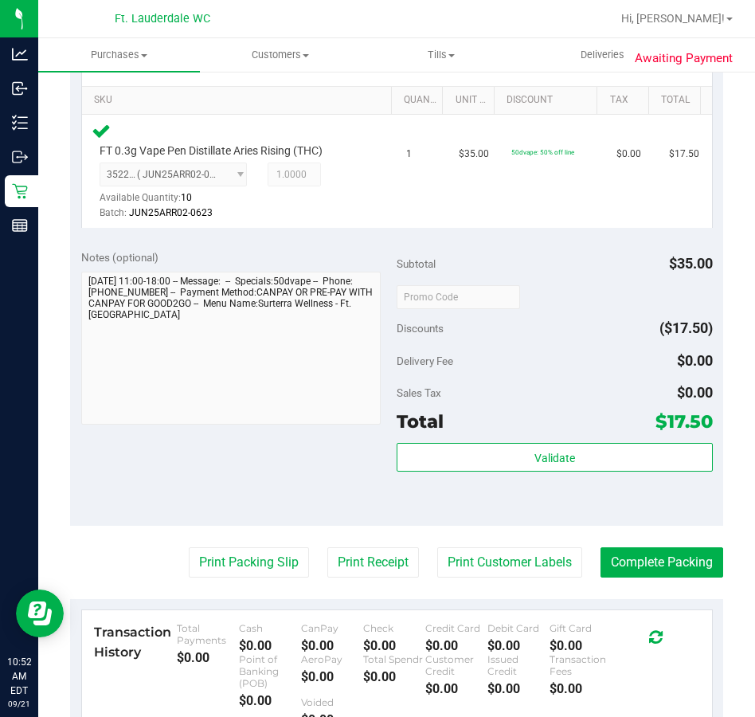
scroll to position [519, 0]
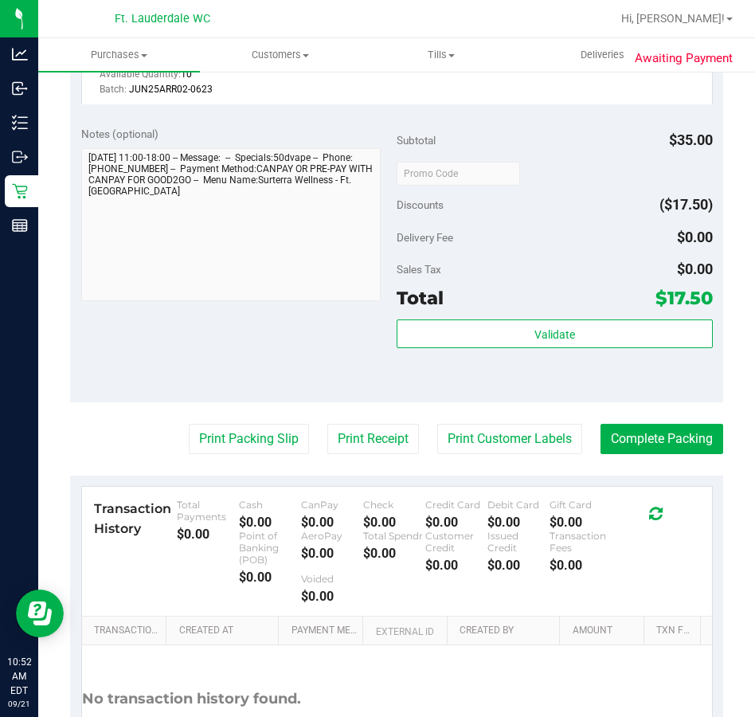
click at [444, 350] on div "Validate" at bounding box center [555, 355] width 316 height 72
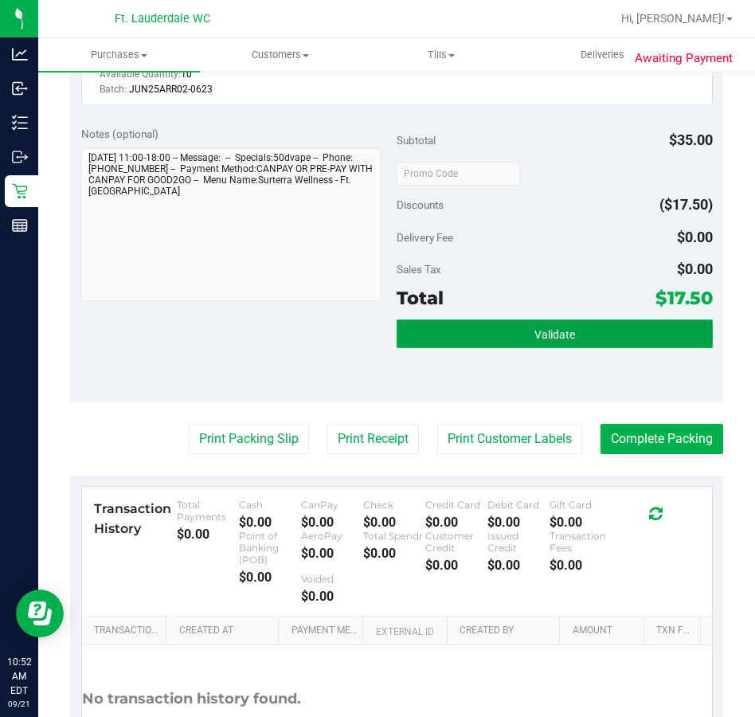
click at [456, 329] on button "Validate" at bounding box center [555, 333] width 316 height 29
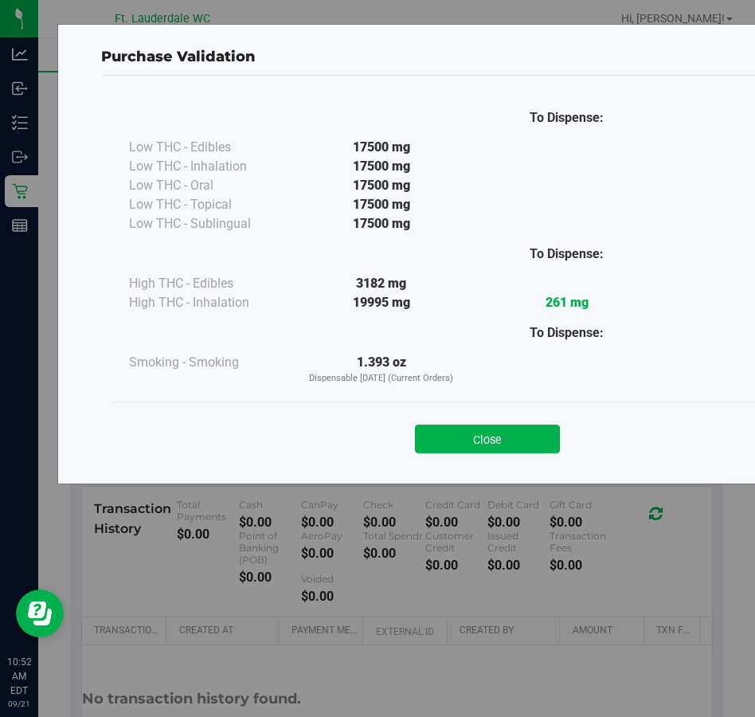
drag, startPoint x: 489, startPoint y: 451, endPoint x: 489, endPoint y: 427, distance: 23.9
click at [489, 445] on button "Close" at bounding box center [487, 439] width 145 height 29
click at [489, 427] on button "Print Customer Labels" at bounding box center [509, 439] width 145 height 30
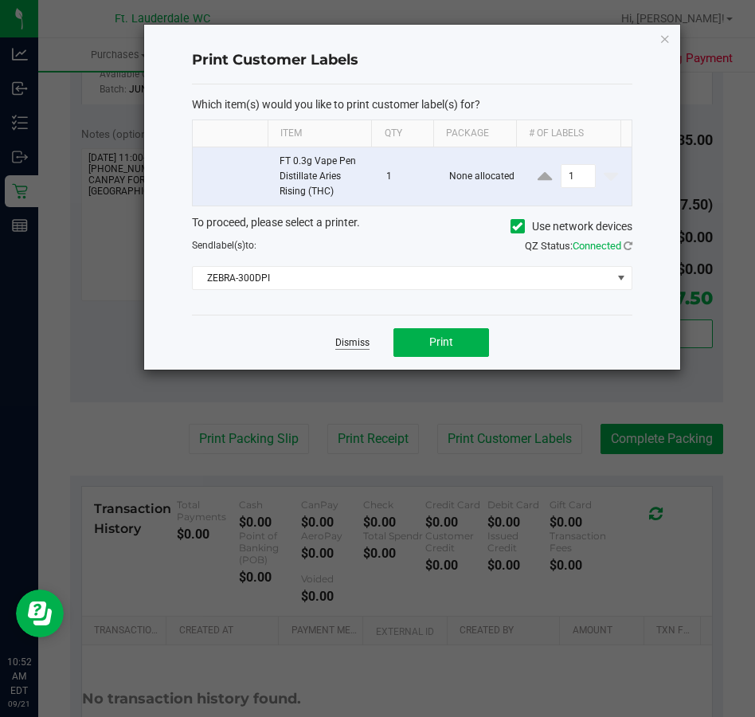
click at [343, 337] on div "Dismiss Print" at bounding box center [412, 342] width 440 height 55
click at [345, 341] on link "Dismiss" at bounding box center [352, 343] width 34 height 14
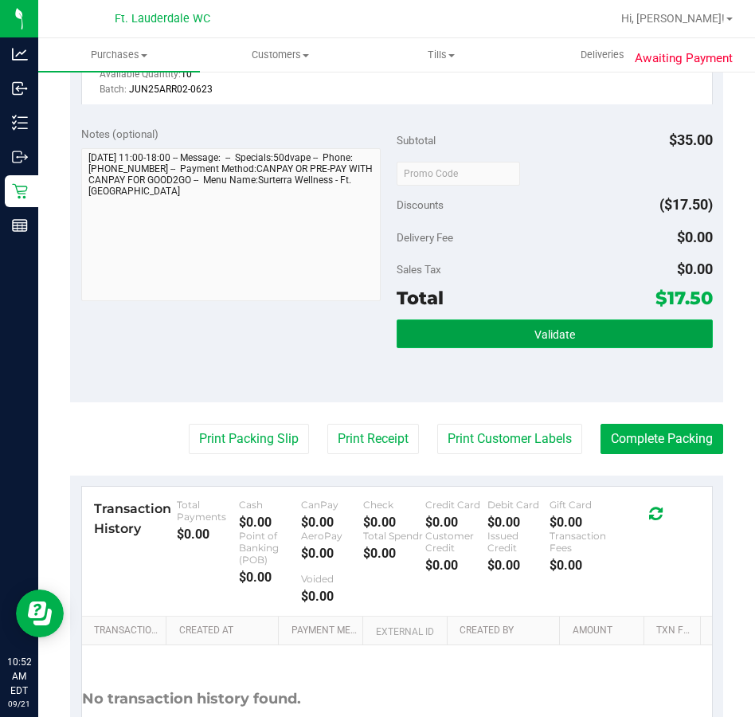
click at [589, 332] on button "Validate" at bounding box center [555, 333] width 316 height 29
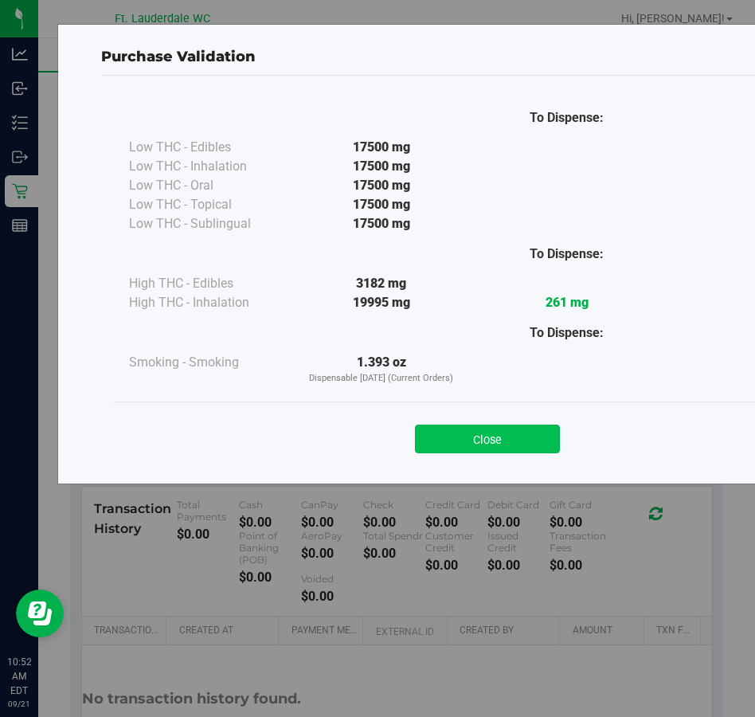
click at [490, 427] on button "Close" at bounding box center [487, 439] width 145 height 29
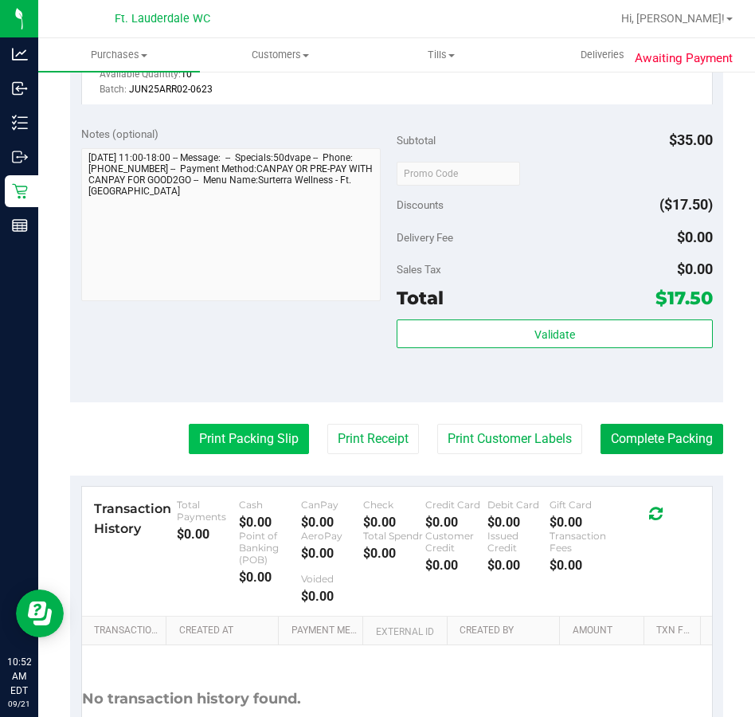
click at [287, 435] on button "Print Packing Slip" at bounding box center [249, 439] width 120 height 30
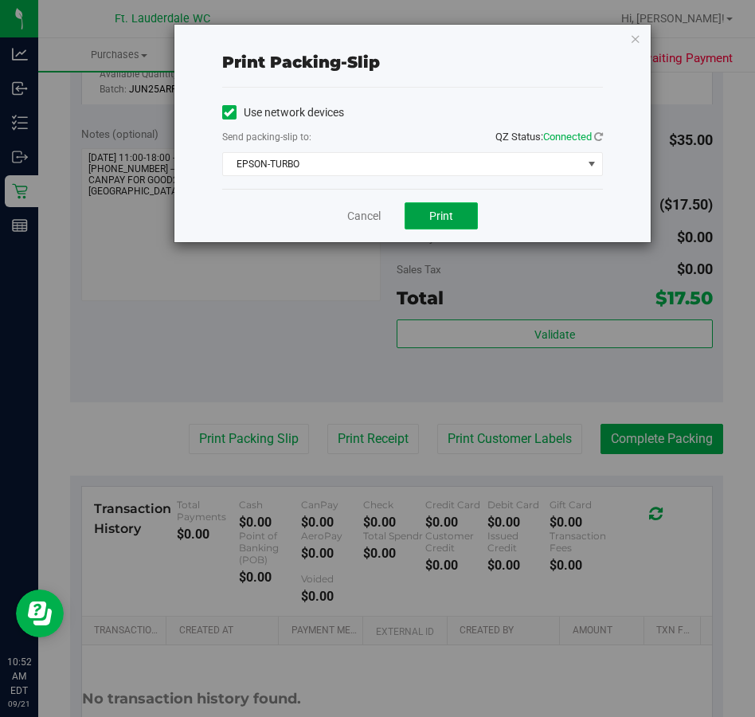
click at [436, 214] on span "Print" at bounding box center [441, 216] width 24 height 13
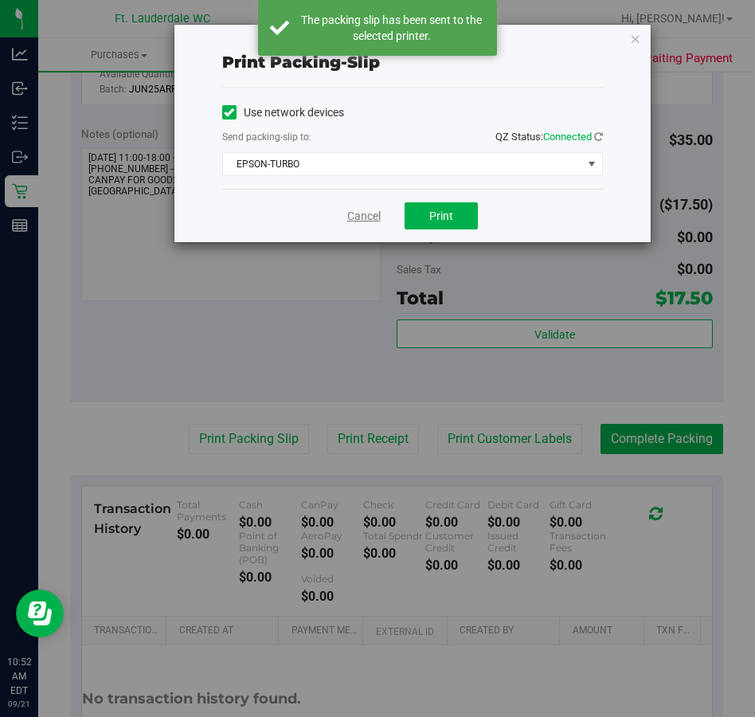
click at [365, 218] on link "Cancel" at bounding box center [363, 216] width 33 height 17
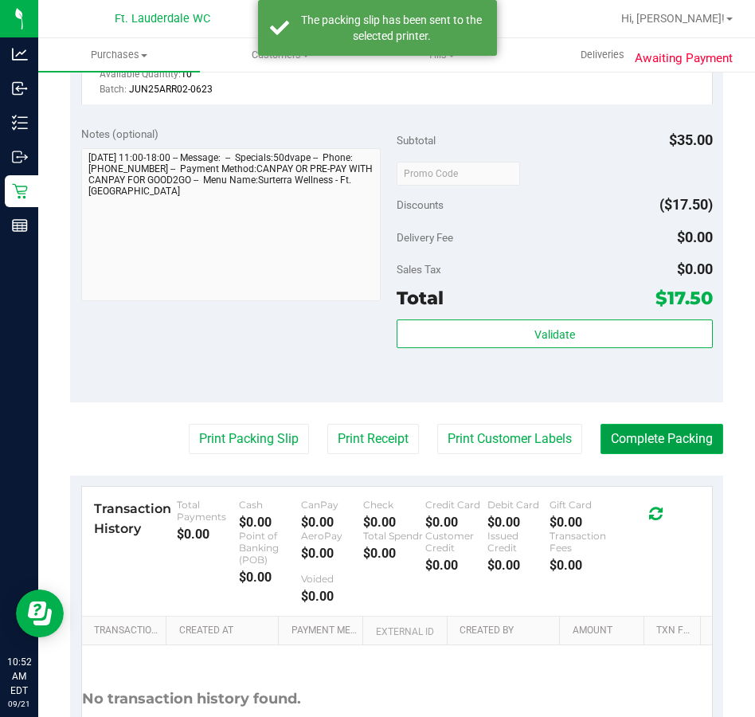
click at [646, 437] on button "Complete Packing" at bounding box center [662, 439] width 123 height 30
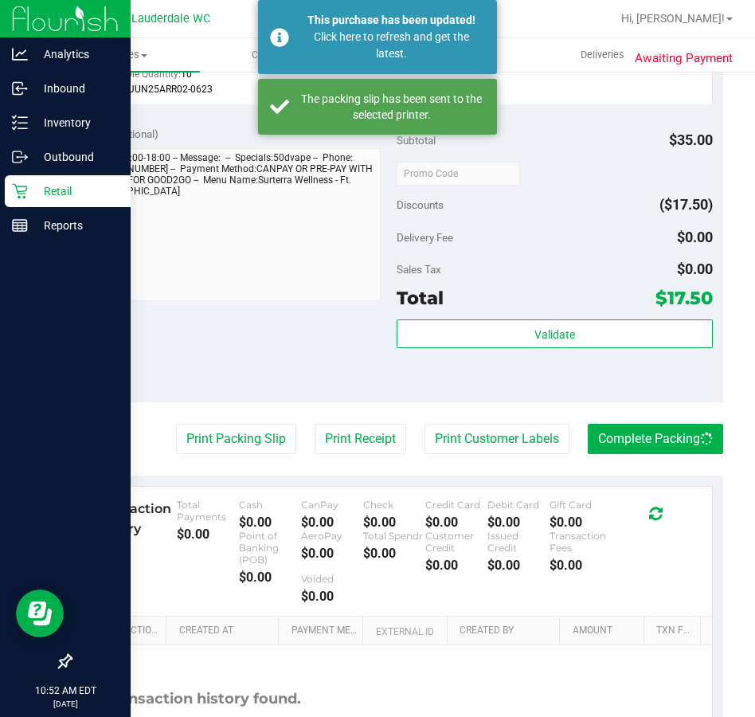
click at [41, 188] on p "Retail" at bounding box center [76, 191] width 96 height 19
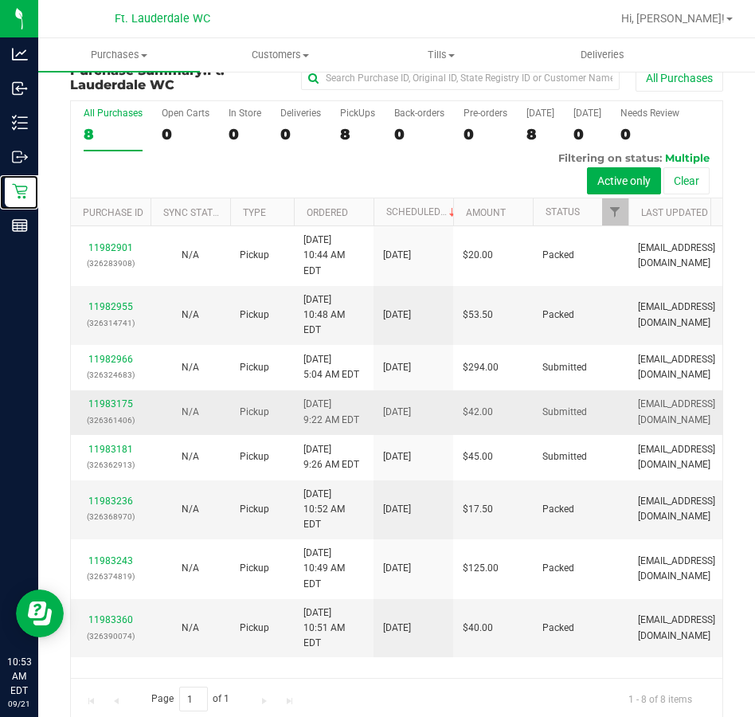
scroll to position [41, 0]
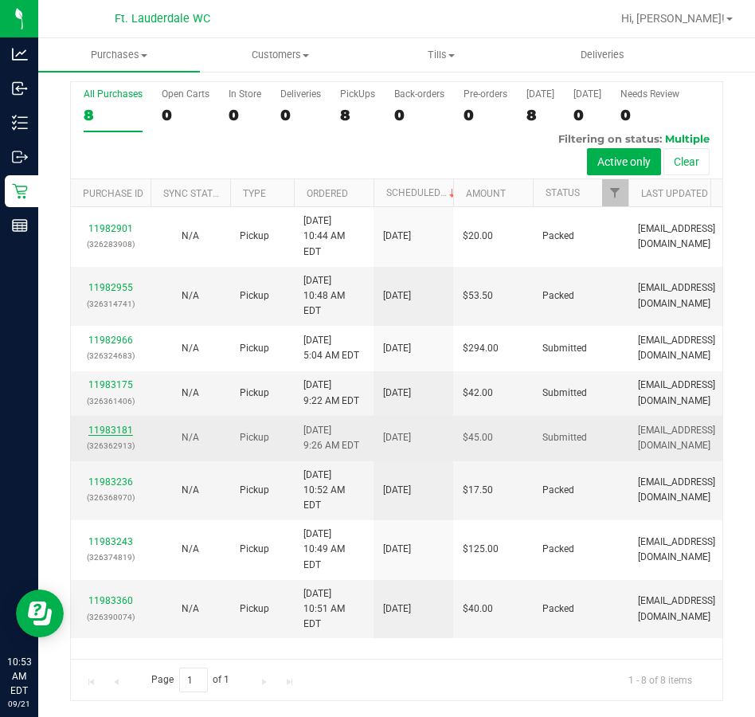
click at [117, 436] on link "11983181" at bounding box center [110, 430] width 45 height 11
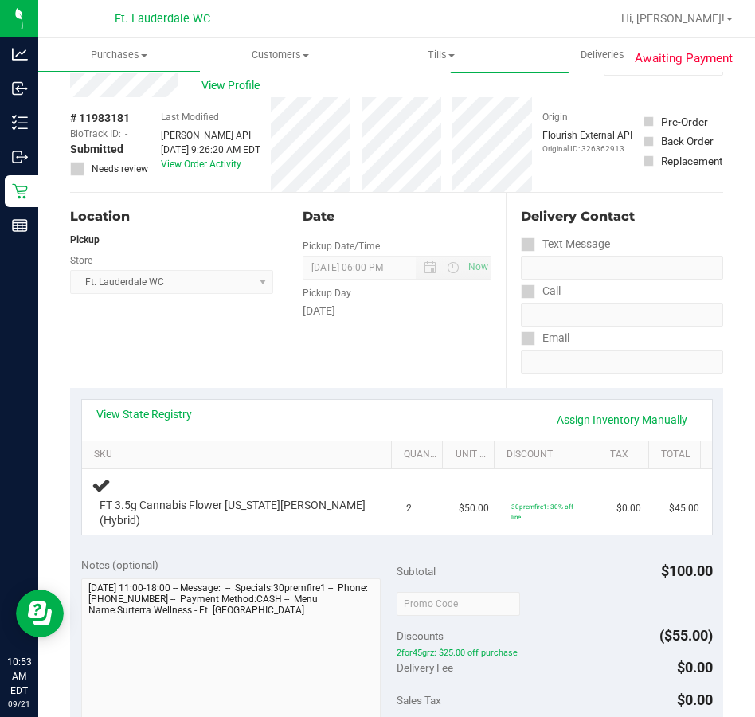
click at [231, 333] on div "Location Pickup Store Ft. Lauderdale WC Select Store Bonita Springs WC Boynton …" at bounding box center [179, 290] width 218 height 195
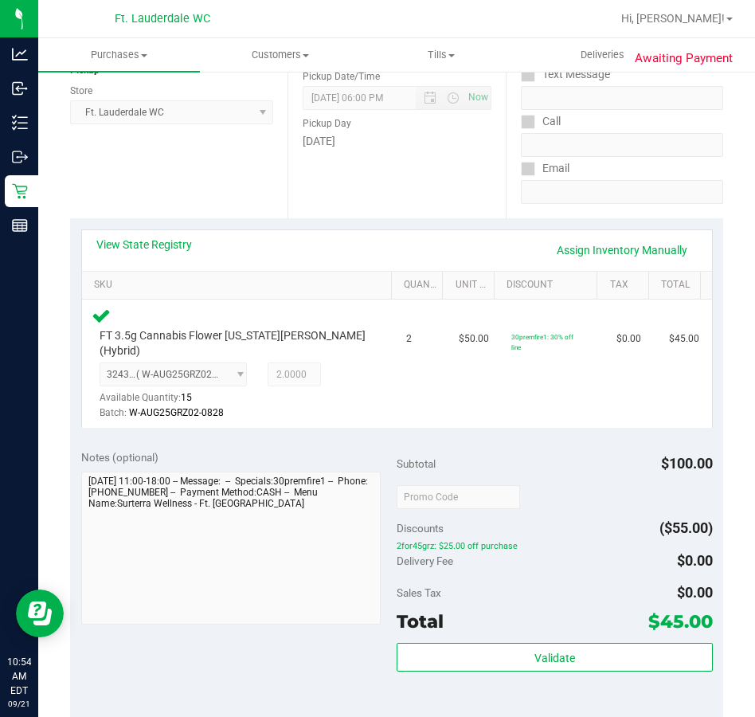
scroll to position [239, 0]
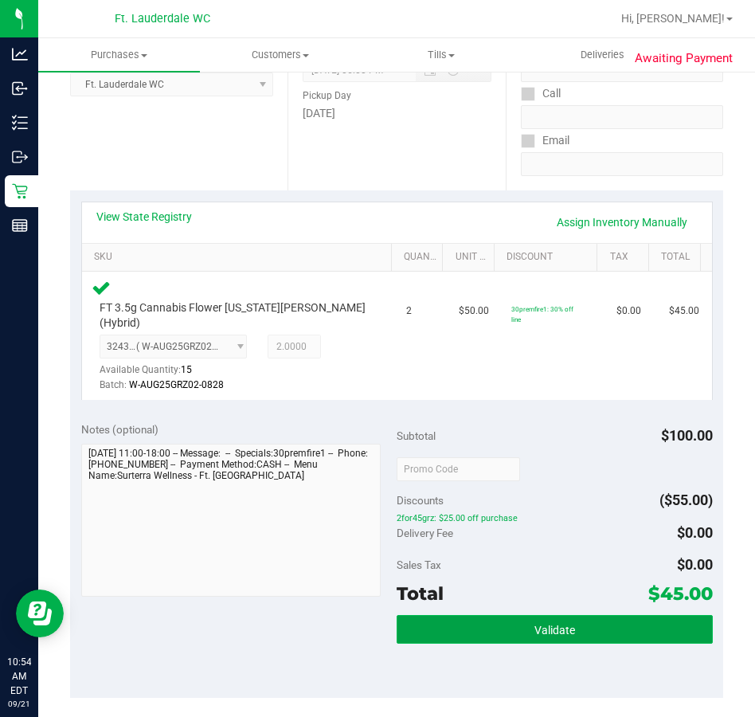
click at [493, 621] on button "Validate" at bounding box center [555, 629] width 316 height 29
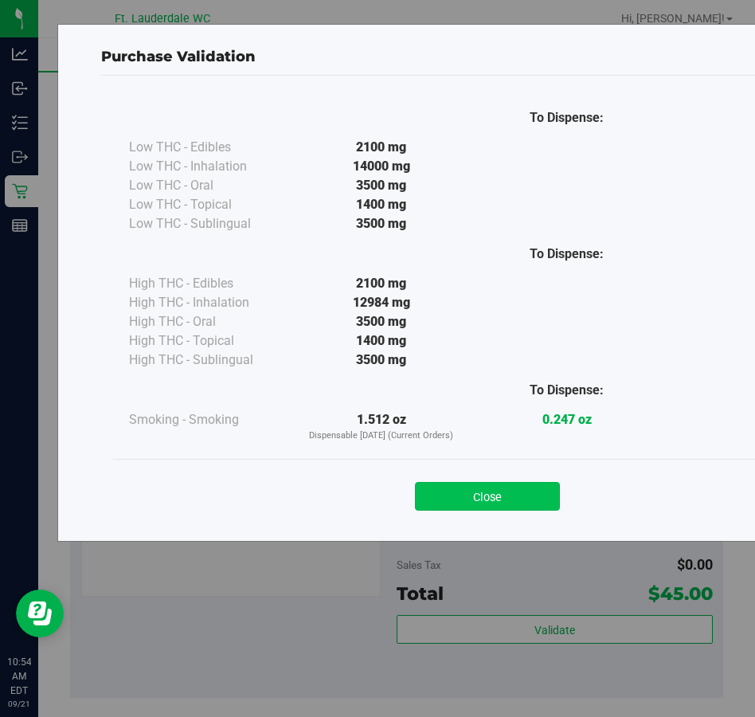
click at [466, 484] on button "Close" at bounding box center [487, 496] width 145 height 29
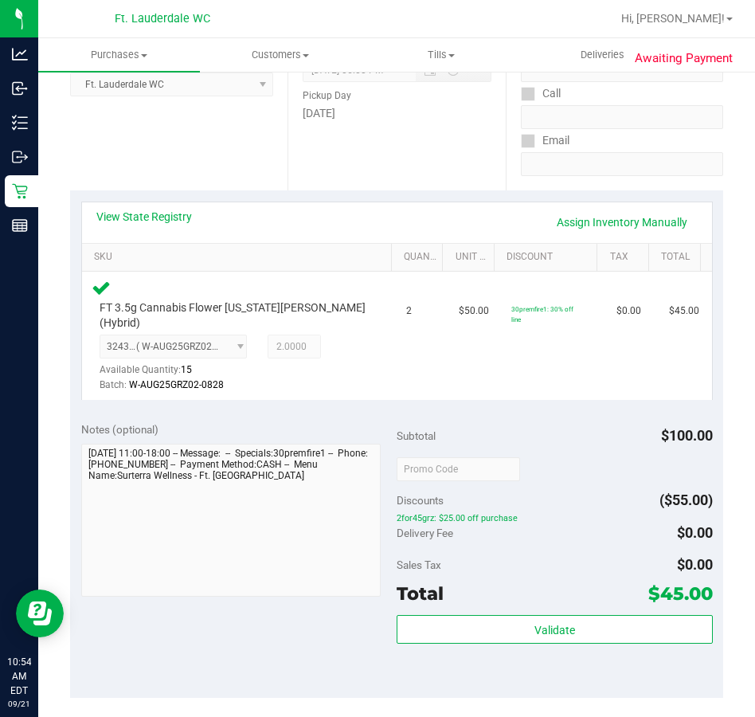
scroll to position [478, 0]
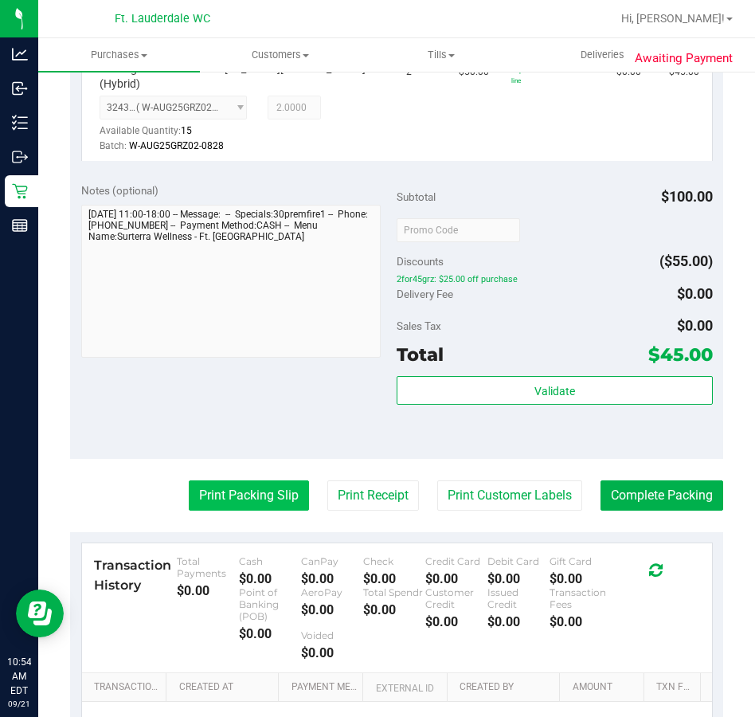
click at [269, 480] on button "Print Packing Slip" at bounding box center [249, 495] width 120 height 30
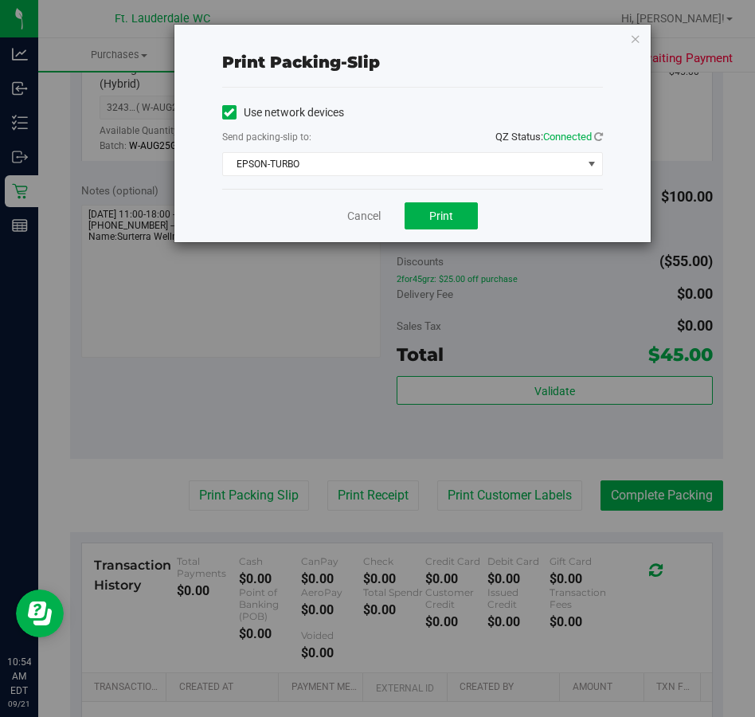
click at [430, 244] on div "Print packing-slip Use network devices Send packing-slip to: QZ Status: Connect…" at bounding box center [383, 358] width 767 height 717
click at [437, 221] on span "Print" at bounding box center [441, 216] width 24 height 13
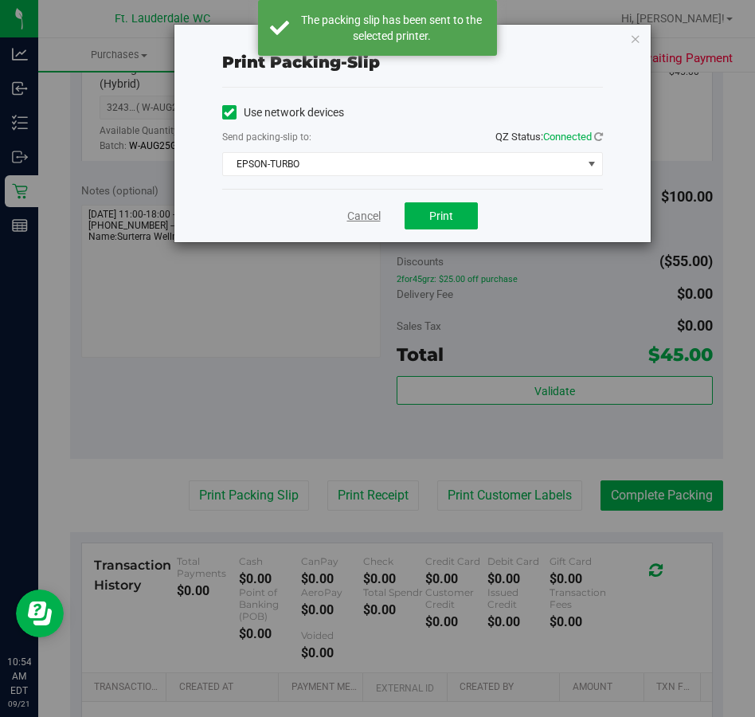
click at [354, 210] on link "Cancel" at bounding box center [363, 216] width 33 height 17
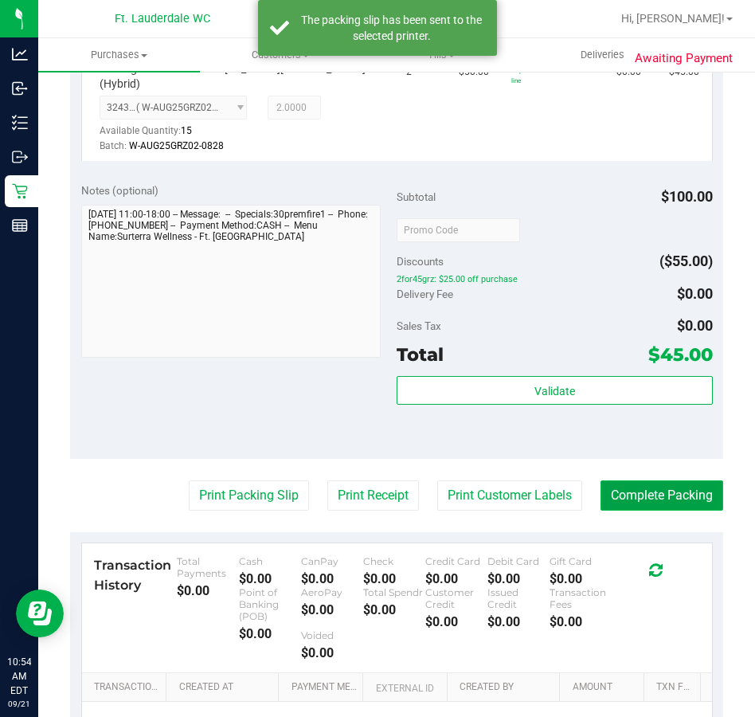
click at [641, 480] on button "Complete Packing" at bounding box center [662, 495] width 123 height 30
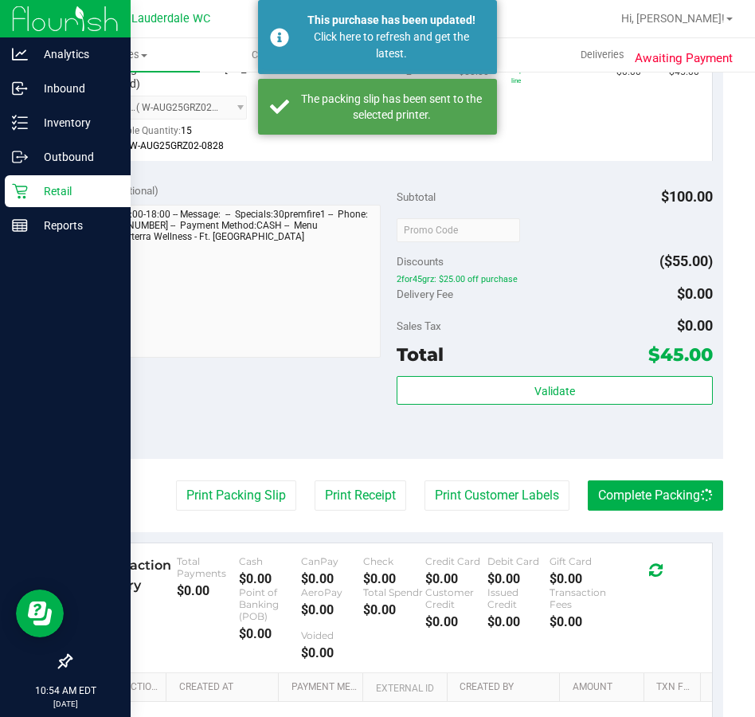
click at [27, 192] on icon at bounding box center [20, 191] width 16 height 16
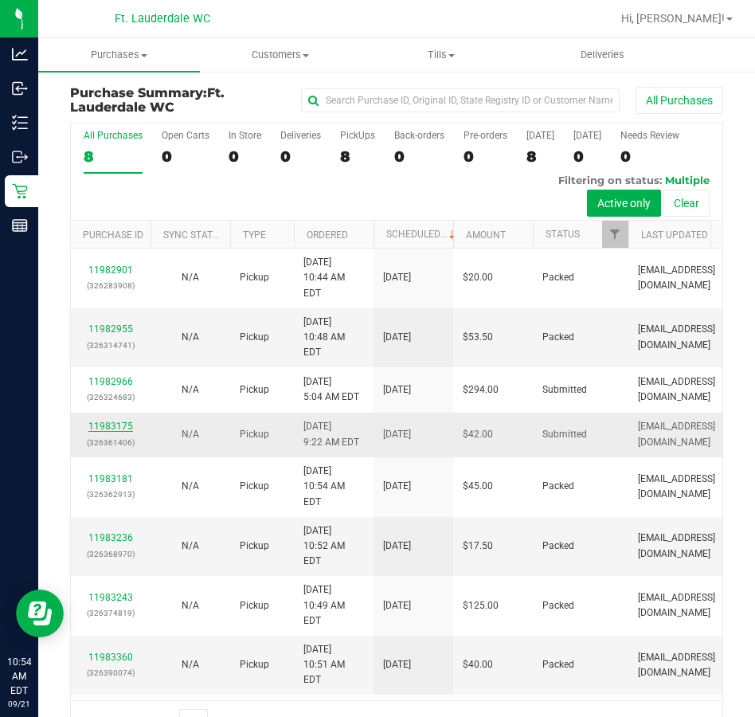
click at [113, 432] on link "11983175" at bounding box center [110, 426] width 45 height 11
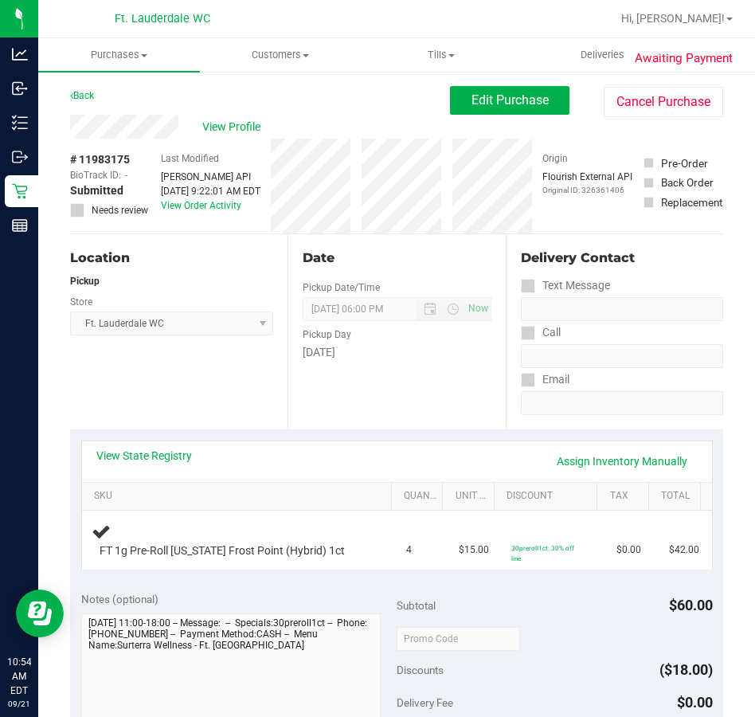
click at [325, 383] on div "Date Pickup Date/Time 09/21/2025 Now 09/21/2025 06:00 PM Now Pickup Day Sunday" at bounding box center [397, 331] width 218 height 195
click at [425, 376] on div "Date Pickup Date/Time 09/21/2025 Now 09/21/2025 06:00 PM Now Pickup Day Sunday" at bounding box center [397, 331] width 218 height 195
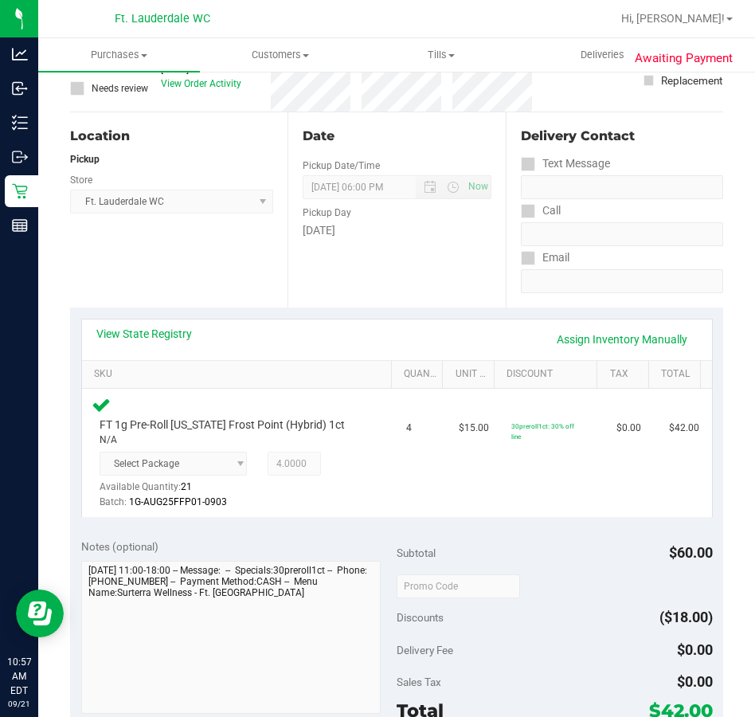
scroll to position [239, 0]
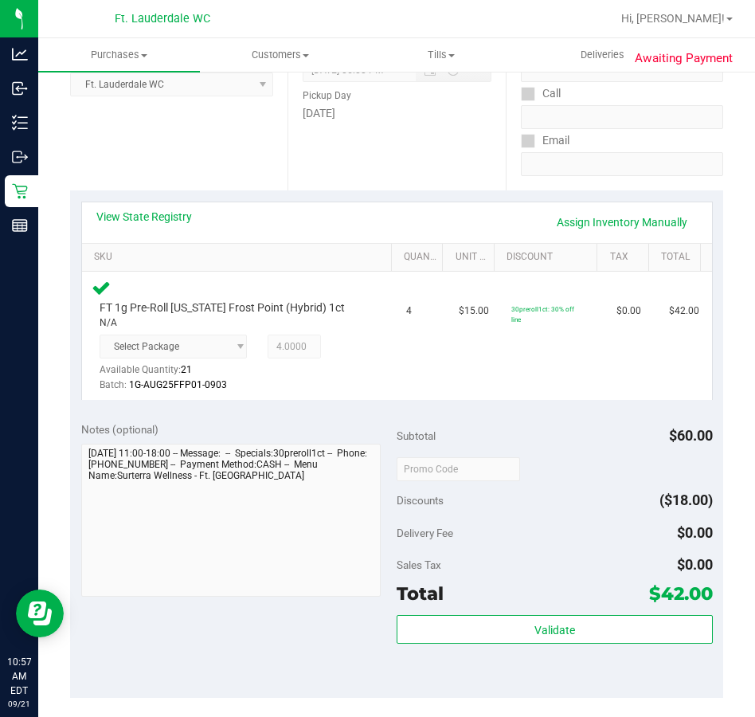
click at [570, 612] on div "Subtotal $60.00 Discounts ($18.00) Delivery Fee $0.00 Sales Tax $0.00 Total $42…" at bounding box center [555, 553] width 316 height 265
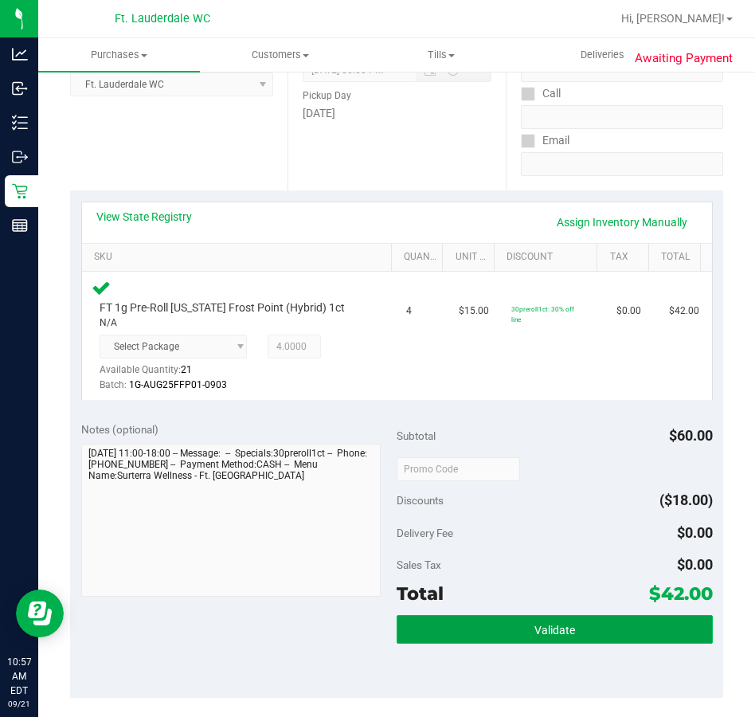
click at [580, 616] on button "Validate" at bounding box center [555, 629] width 316 height 29
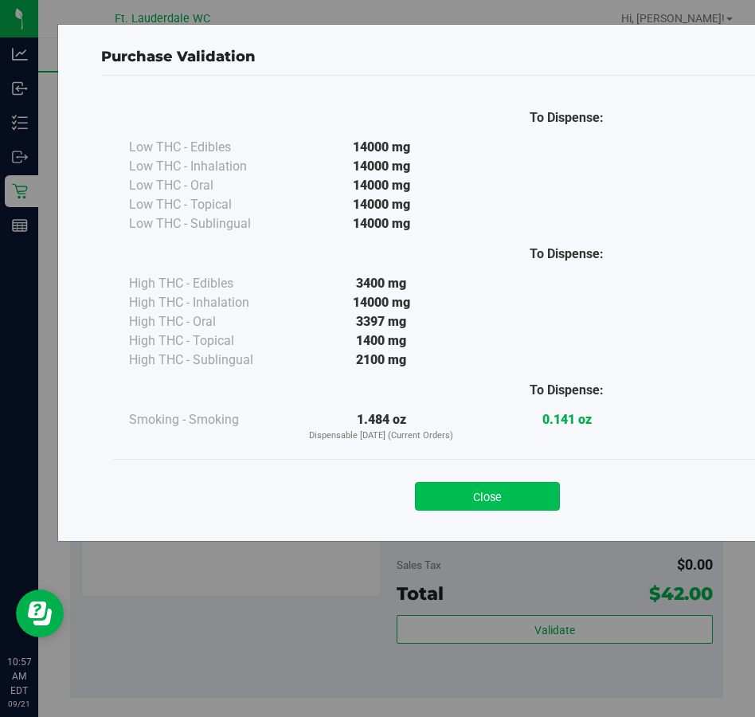
click at [526, 486] on button "Close" at bounding box center [487, 496] width 145 height 29
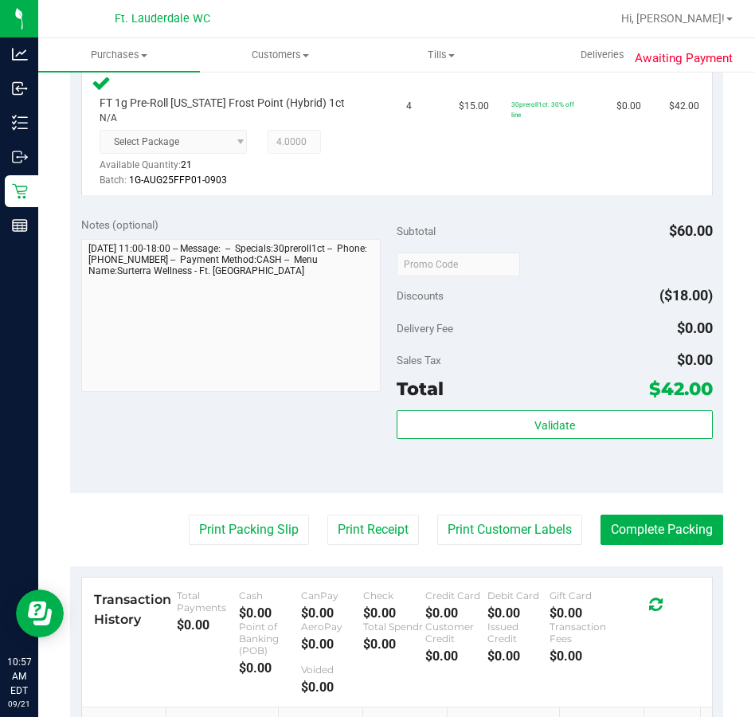
scroll to position [478, 0]
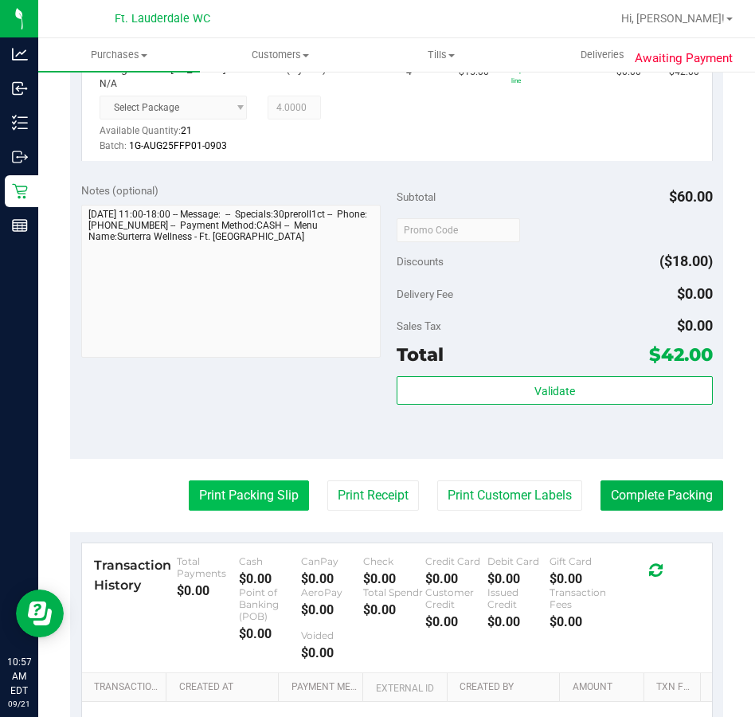
click at [273, 484] on button "Print Packing Slip" at bounding box center [249, 495] width 120 height 30
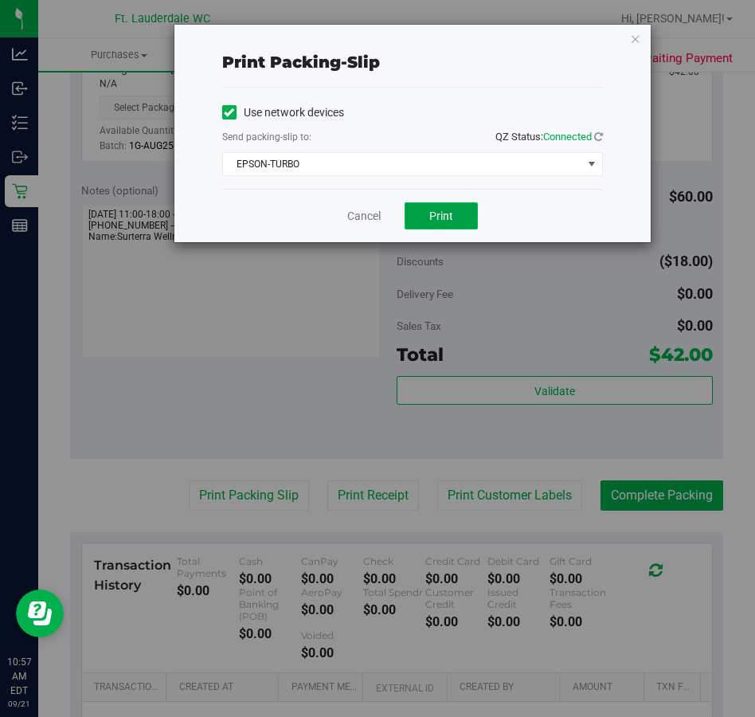
click at [423, 218] on button "Print" at bounding box center [441, 215] width 73 height 27
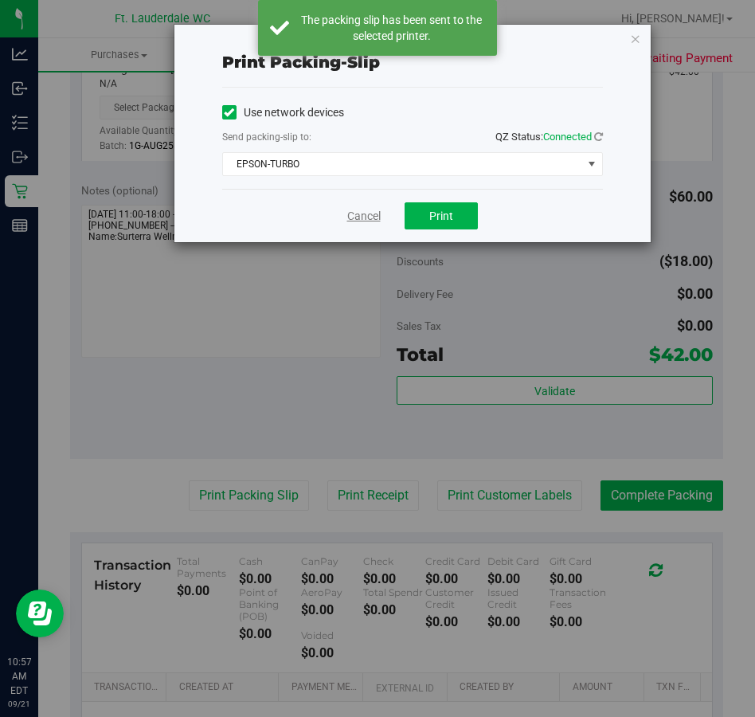
click at [370, 218] on link "Cancel" at bounding box center [363, 216] width 33 height 17
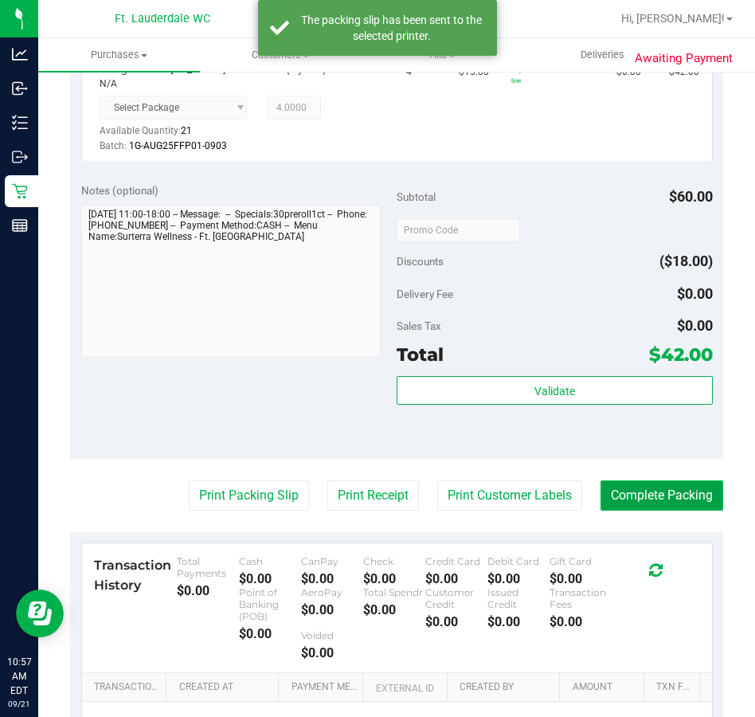
click at [625, 498] on button "Complete Packing" at bounding box center [662, 495] width 123 height 30
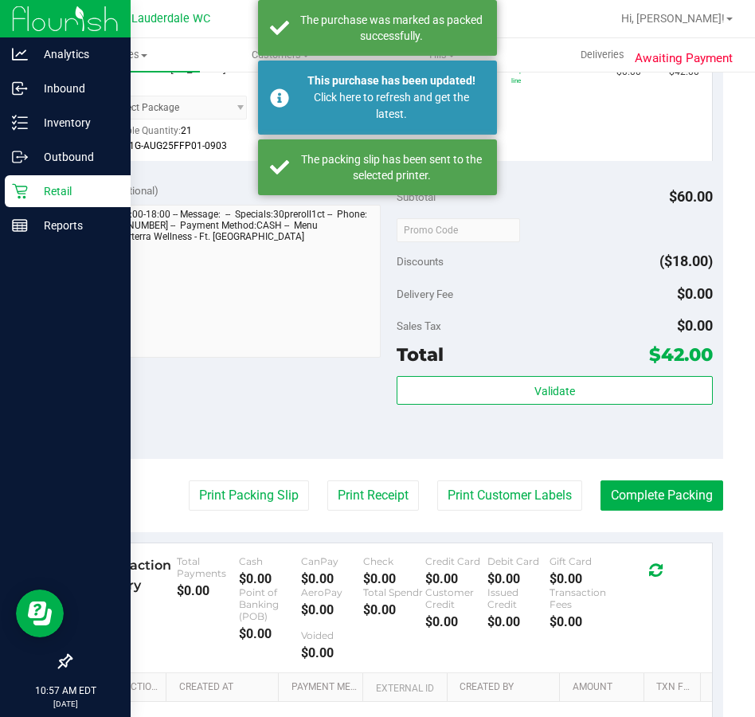
click at [29, 195] on p "Retail" at bounding box center [76, 191] width 96 height 19
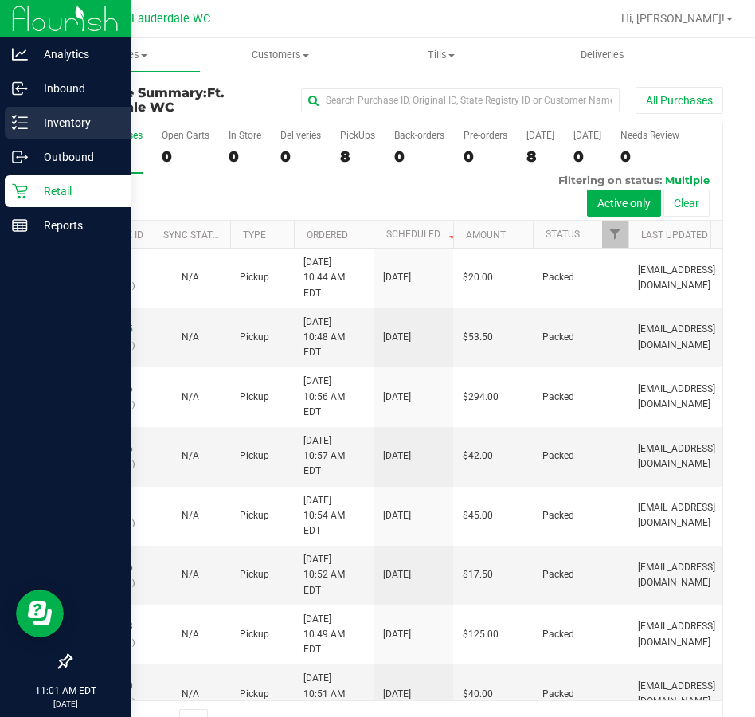
click at [22, 123] on line at bounding box center [22, 123] width 9 height 0
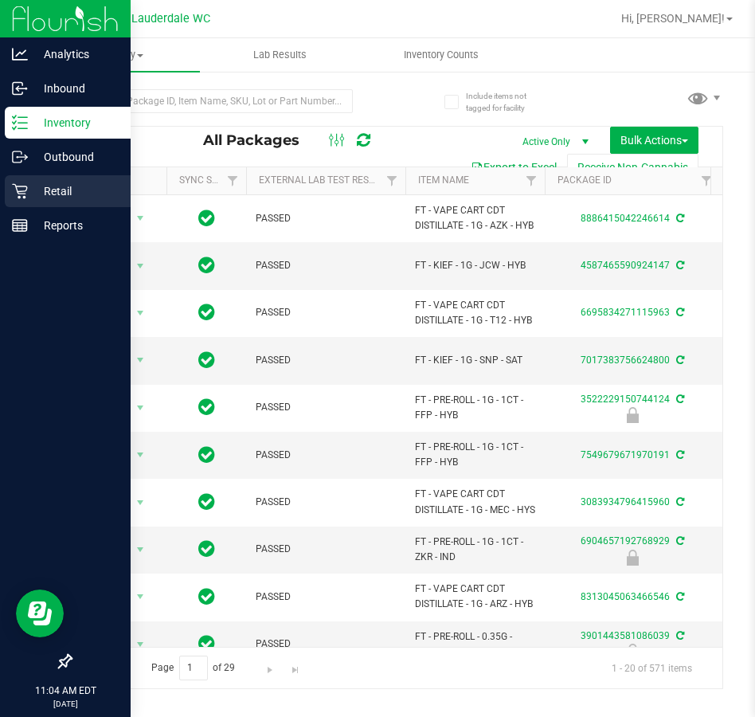
click at [40, 194] on p "Retail" at bounding box center [76, 191] width 96 height 19
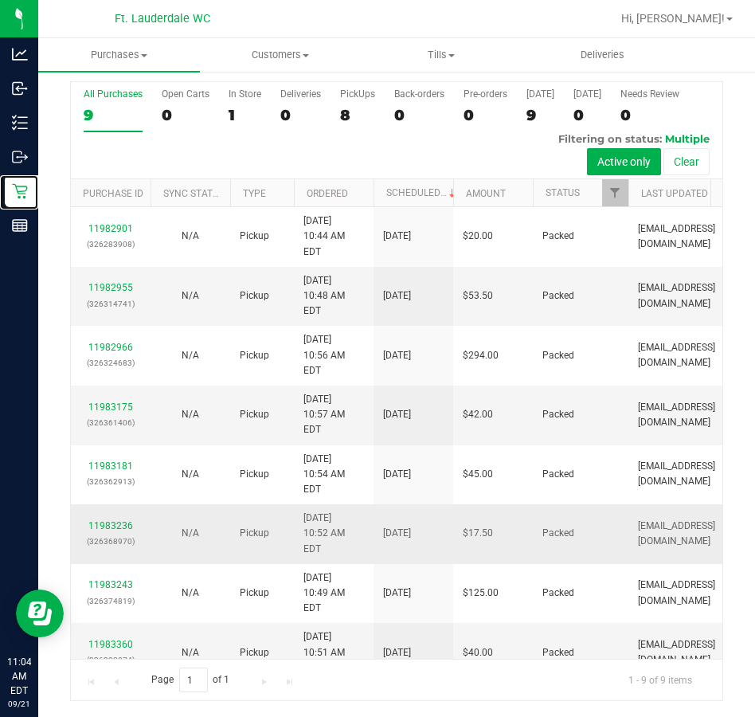
scroll to position [155, 0]
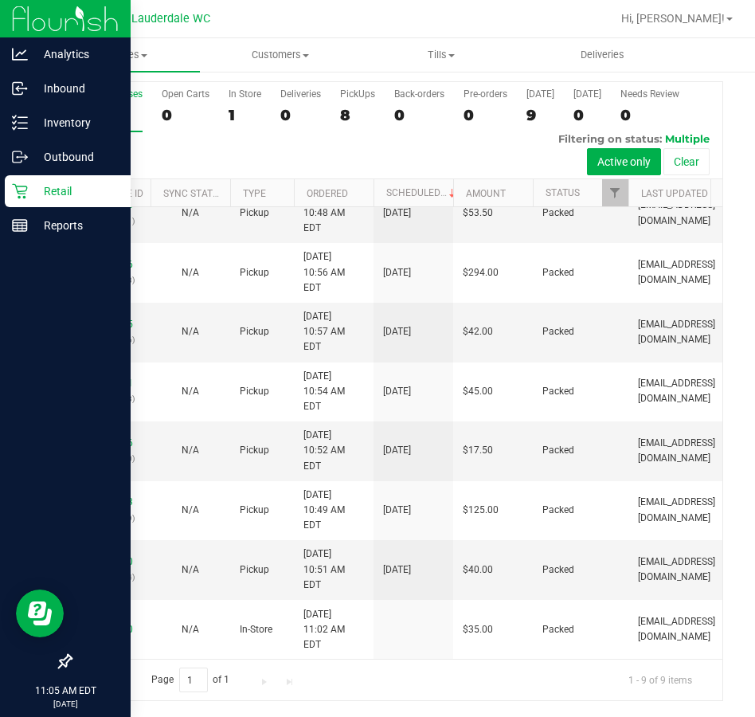
click at [15, 183] on icon at bounding box center [20, 191] width 16 height 16
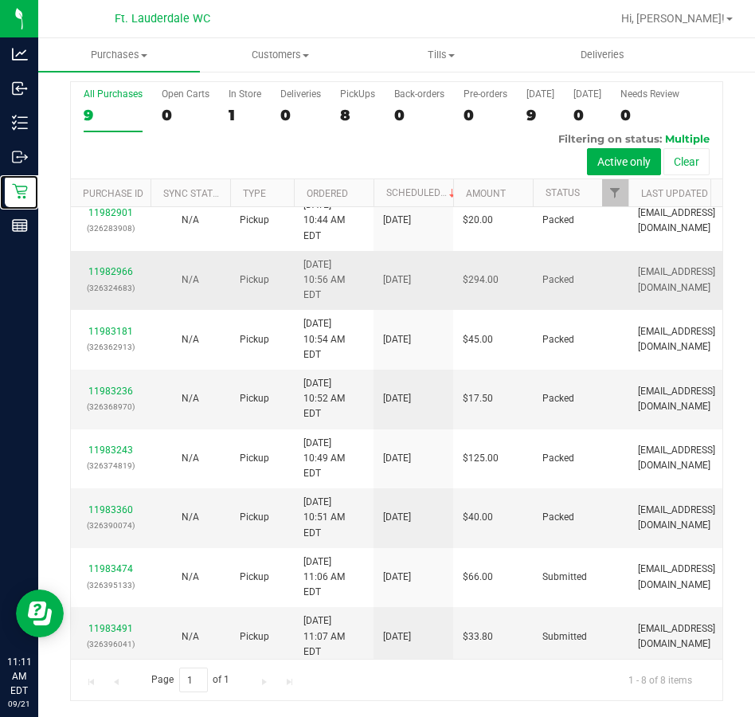
scroll to position [20, 0]
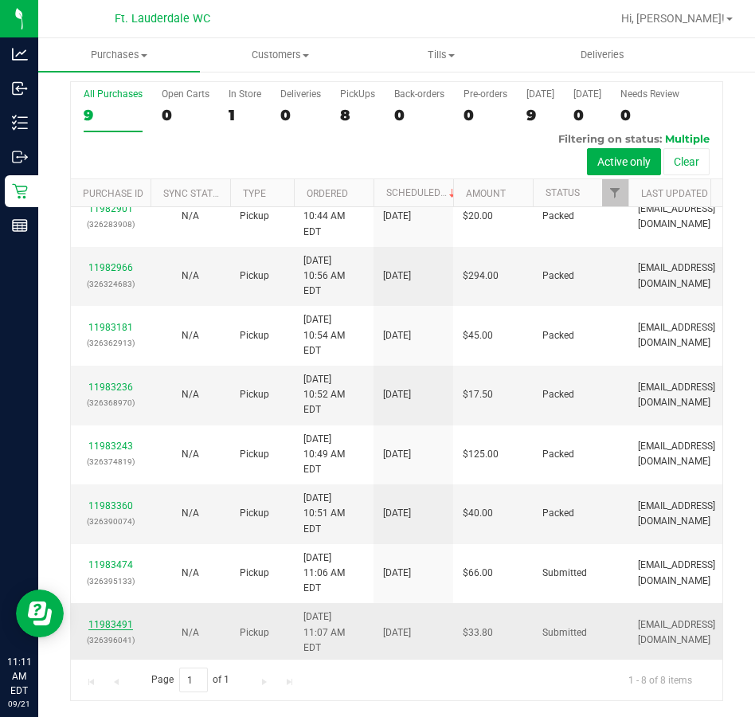
click at [119, 619] on link "11983491" at bounding box center [110, 624] width 45 height 11
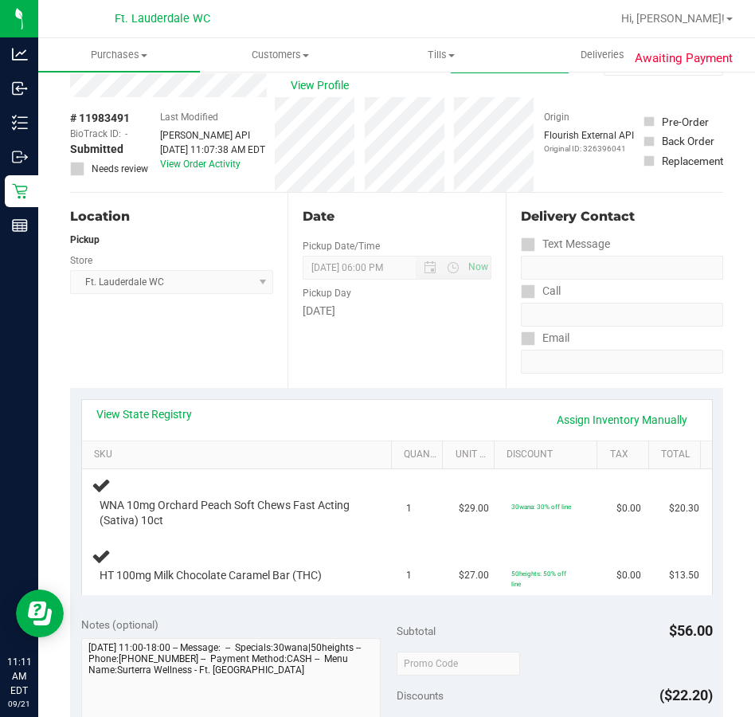
click at [271, 363] on div "Location Pickup Store Ft. Lauderdale WC Select Store Bonita Springs WC Boynton …" at bounding box center [179, 290] width 218 height 195
click at [271, 359] on div "Location Pickup Store Ft. Lauderdale WC Select Store Bonita Springs WC Boynton …" at bounding box center [179, 290] width 218 height 195
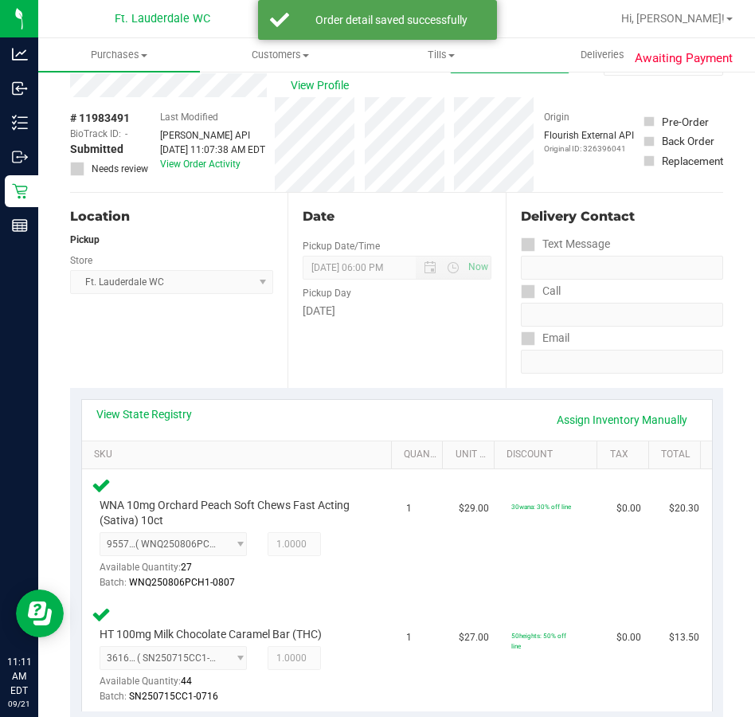
drag, startPoint x: 271, startPoint y: 359, endPoint x: 271, endPoint y: 374, distance: 15.9
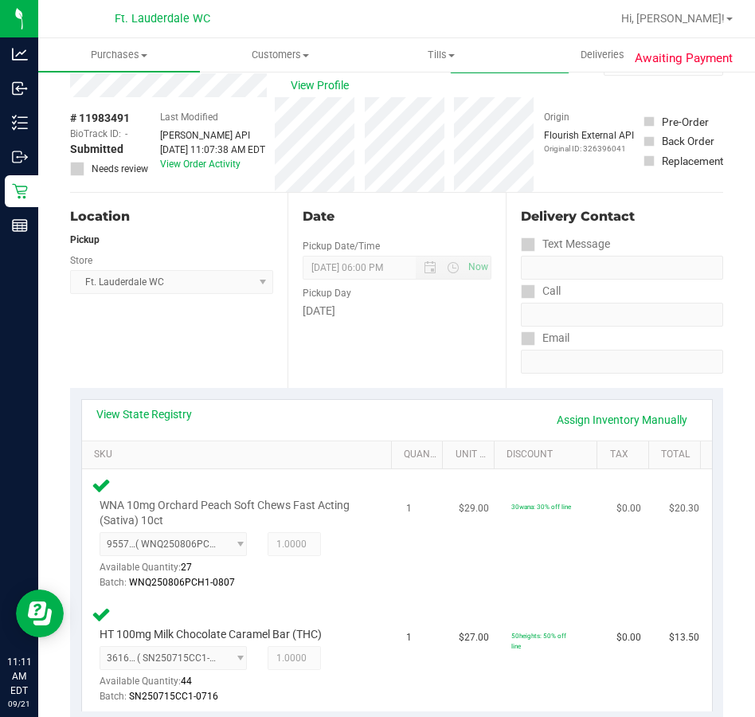
drag, startPoint x: 271, startPoint y: 374, endPoint x: 399, endPoint y: 475, distance: 162.9
click at [397, 475] on td "1" at bounding box center [423, 533] width 53 height 129
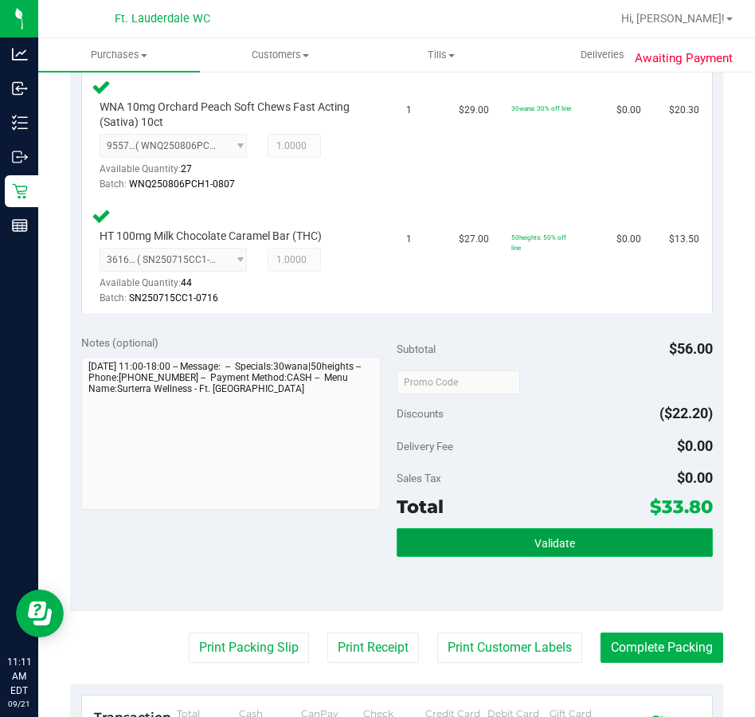
click at [577, 548] on button "Validate" at bounding box center [555, 542] width 316 height 29
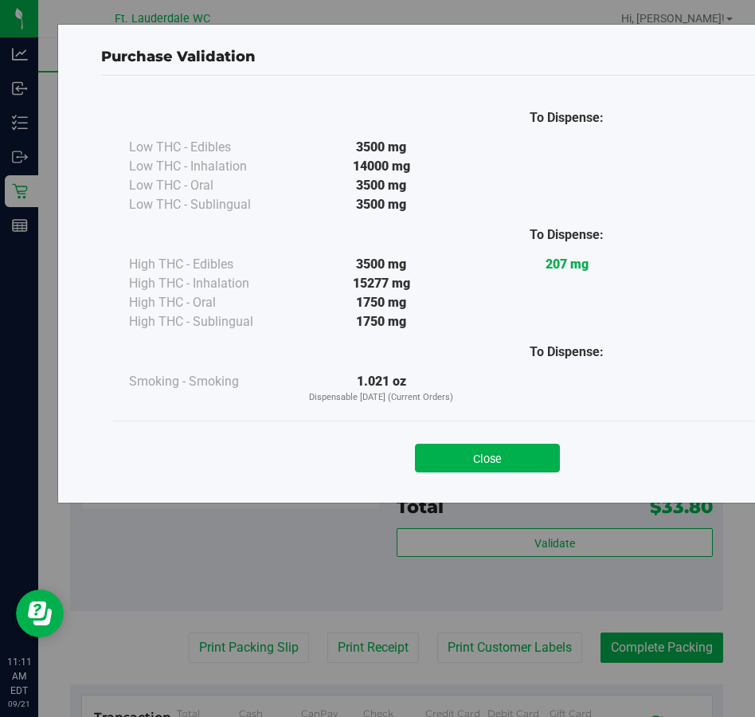
click at [512, 472] on div "Close" at bounding box center [487, 453] width 749 height 65
click at [475, 462] on button "Close" at bounding box center [487, 458] width 145 height 29
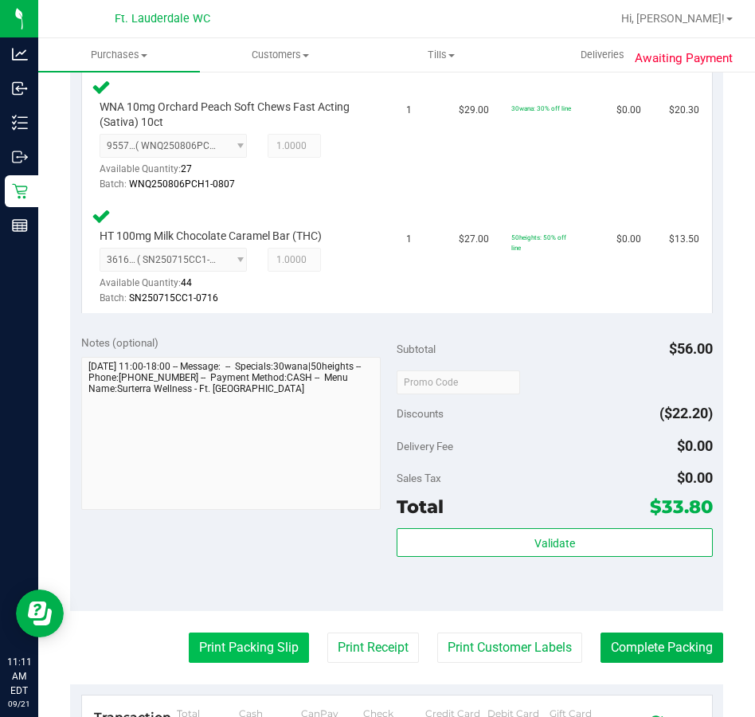
drag, startPoint x: 214, startPoint y: 621, endPoint x: 218, endPoint y: 633, distance: 11.8
click at [215, 626] on purchase-details "Back Edit Purchase Cancel Purchase View Profile # 11983491 BioTrack ID: - Submi…" at bounding box center [396, 335] width 653 height 1379
click at [220, 637] on button "Print Packing Slip" at bounding box center [249, 648] width 120 height 30
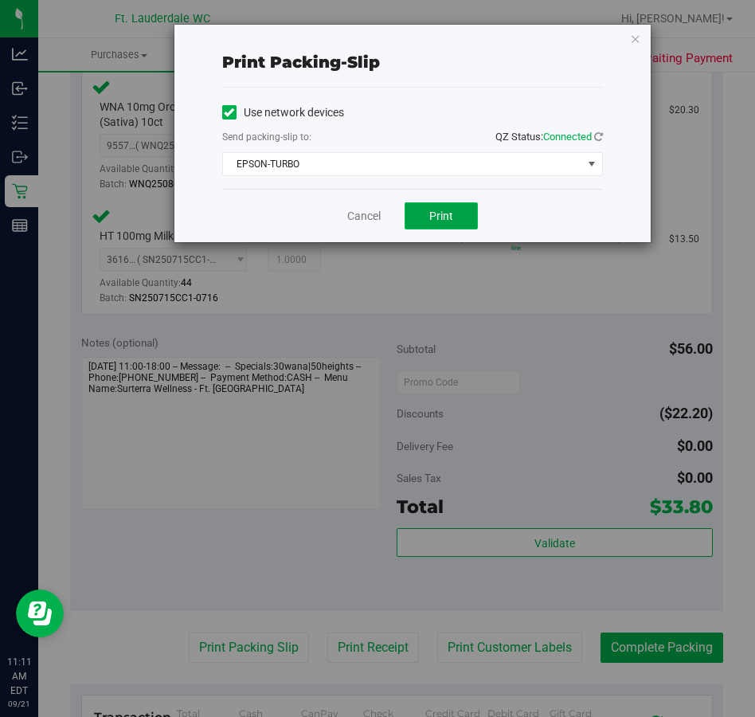
click at [443, 214] on span "Print" at bounding box center [441, 216] width 24 height 13
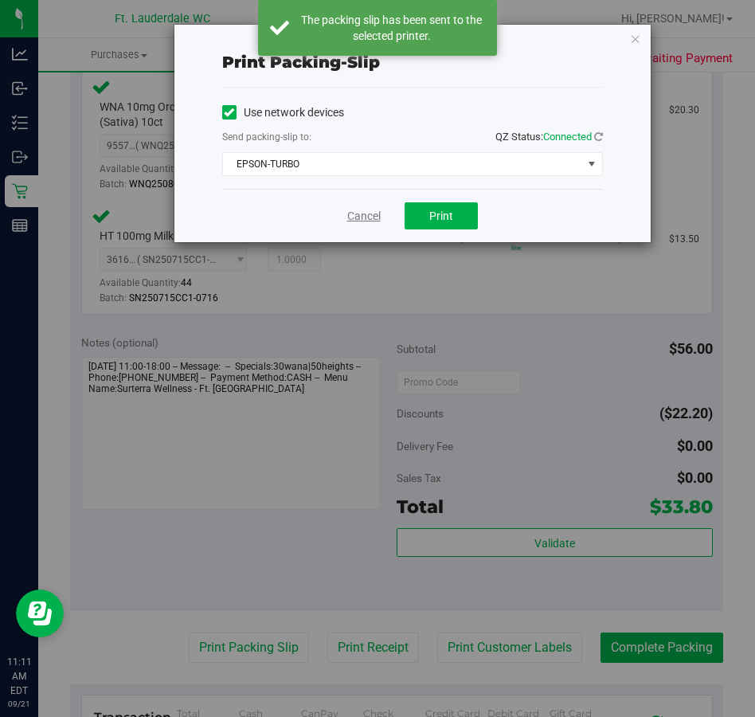
click at [350, 216] on link "Cancel" at bounding box center [363, 216] width 33 height 17
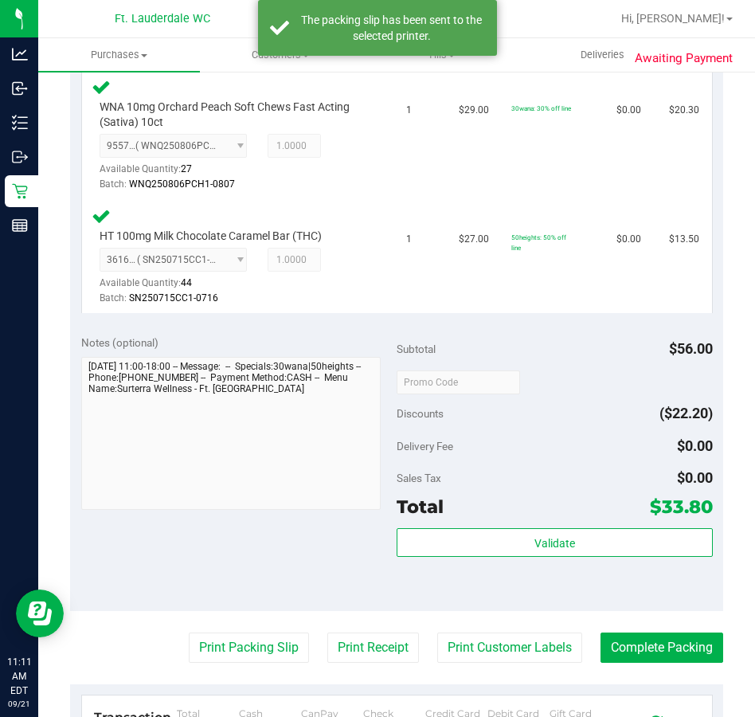
click at [650, 629] on purchase-details "Back Edit Purchase Cancel Purchase View Profile # 11983491 BioTrack ID: - Submi…" at bounding box center [396, 335] width 653 height 1379
click at [651, 641] on button "Complete Packing" at bounding box center [662, 648] width 123 height 30
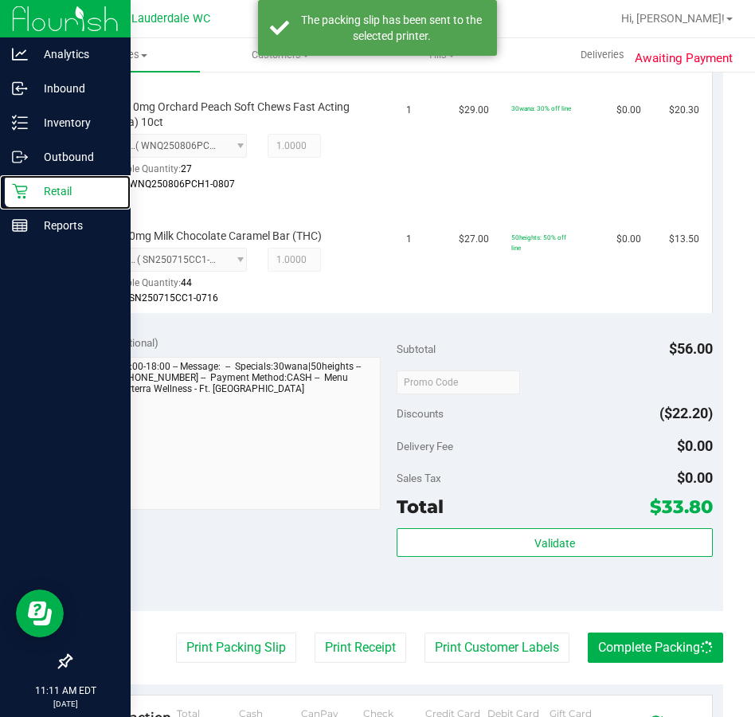
drag, startPoint x: 8, startPoint y: 183, endPoint x: 76, endPoint y: 323, distance: 156.1
click at [9, 183] on div "Retail" at bounding box center [68, 191] width 126 height 32
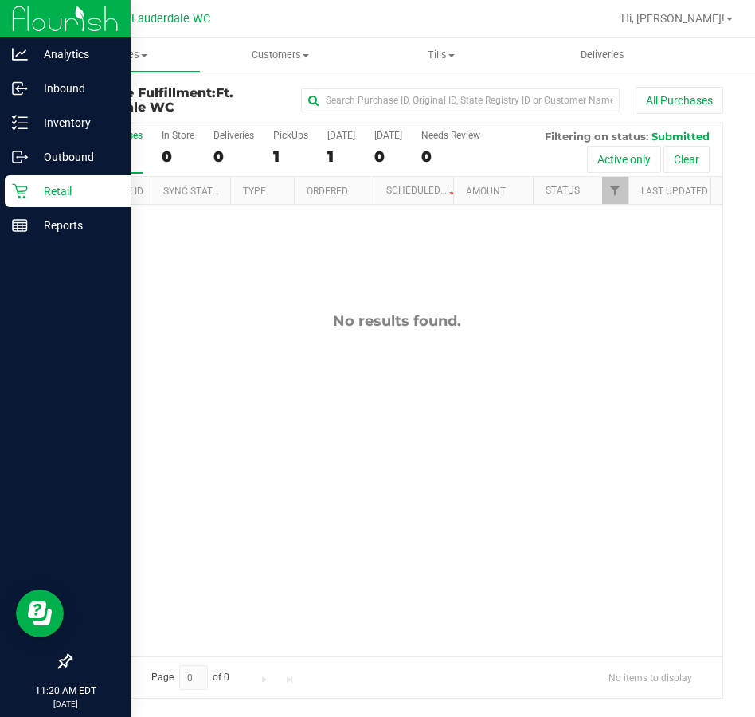
click at [22, 192] on icon at bounding box center [20, 191] width 16 height 16
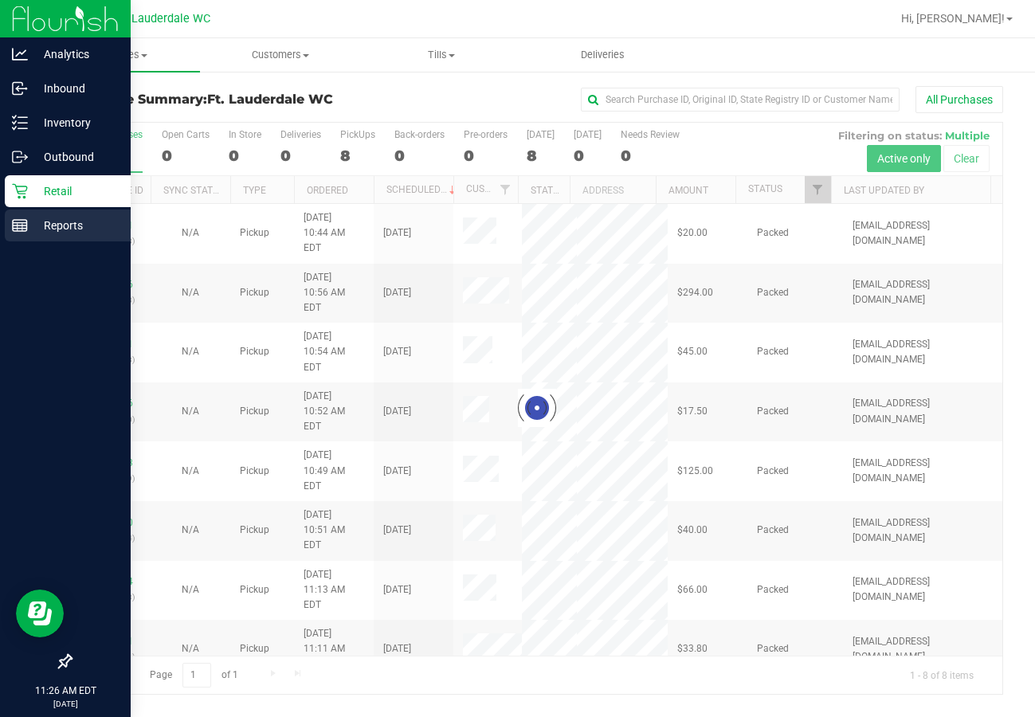
click at [18, 229] on line at bounding box center [20, 229] width 14 height 0
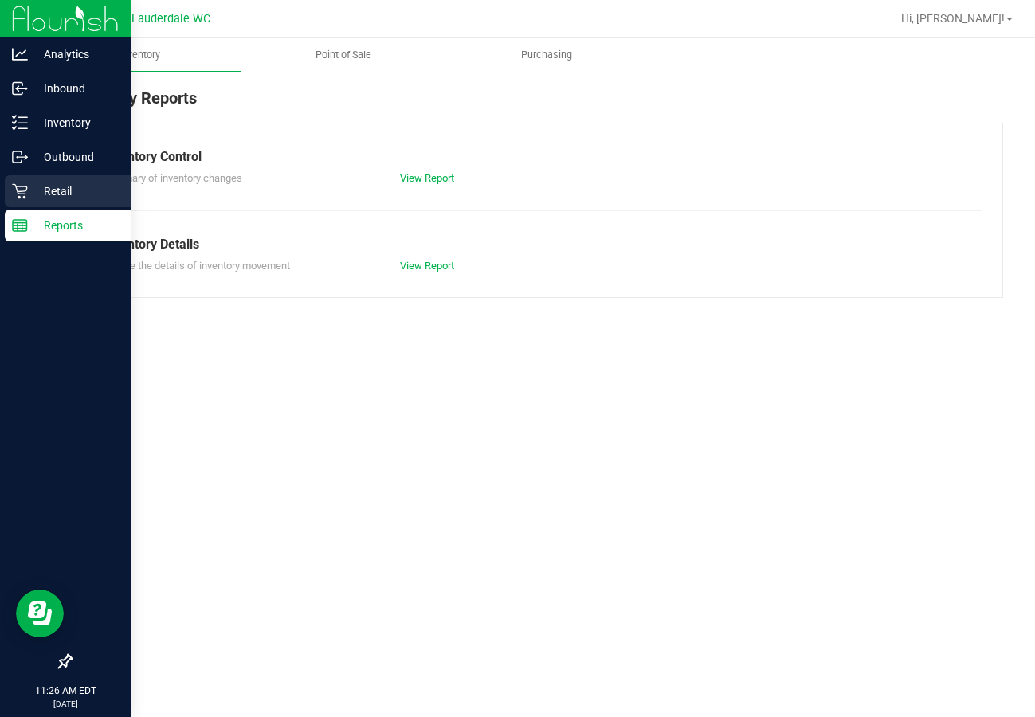
click at [45, 190] on p "Retail" at bounding box center [76, 191] width 96 height 19
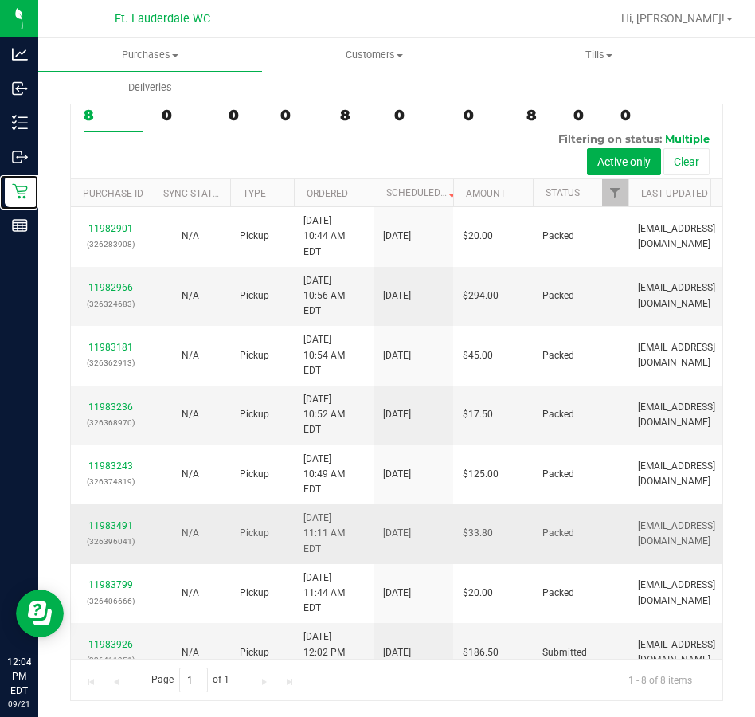
scroll to position [20, 0]
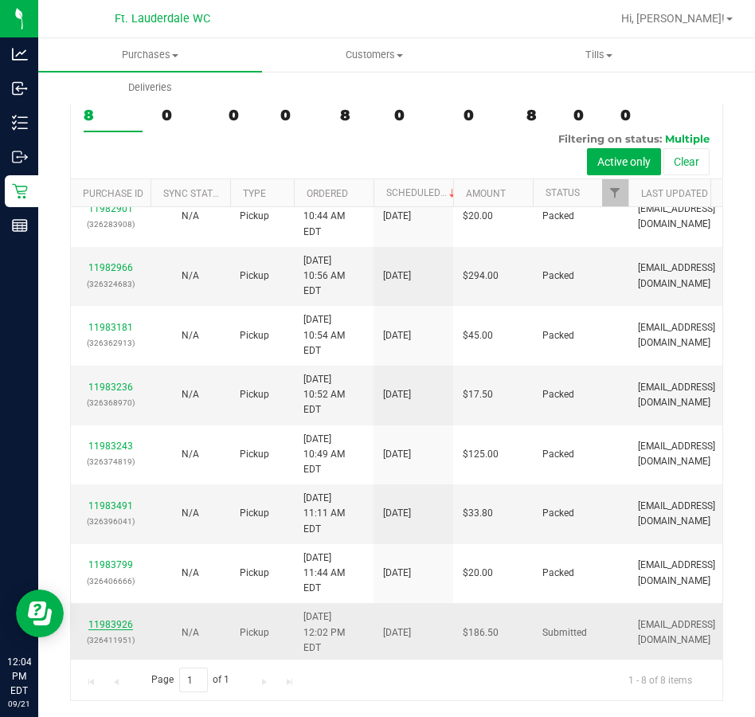
click at [119, 619] on link "11983926" at bounding box center [110, 624] width 45 height 11
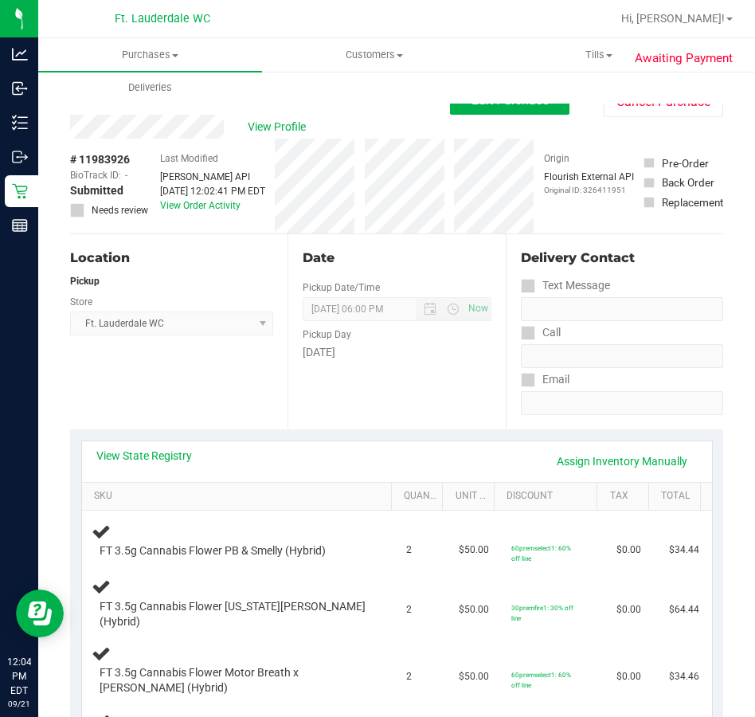
click at [139, 445] on div "View State Registry Assign Inventory Manually" at bounding box center [397, 461] width 630 height 41
click at [148, 457] on link "View State Registry" at bounding box center [144, 456] width 96 height 16
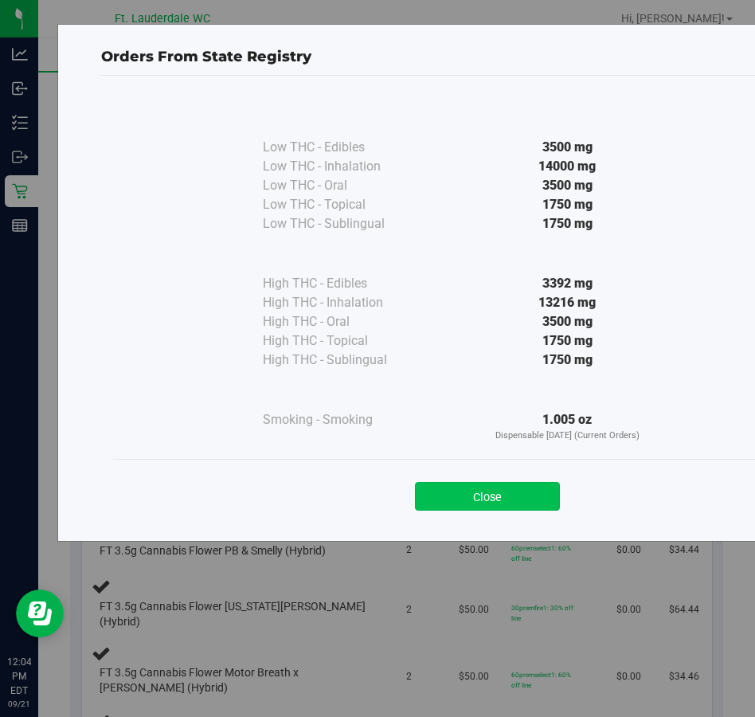
click at [454, 504] on button "Close" at bounding box center [487, 496] width 145 height 29
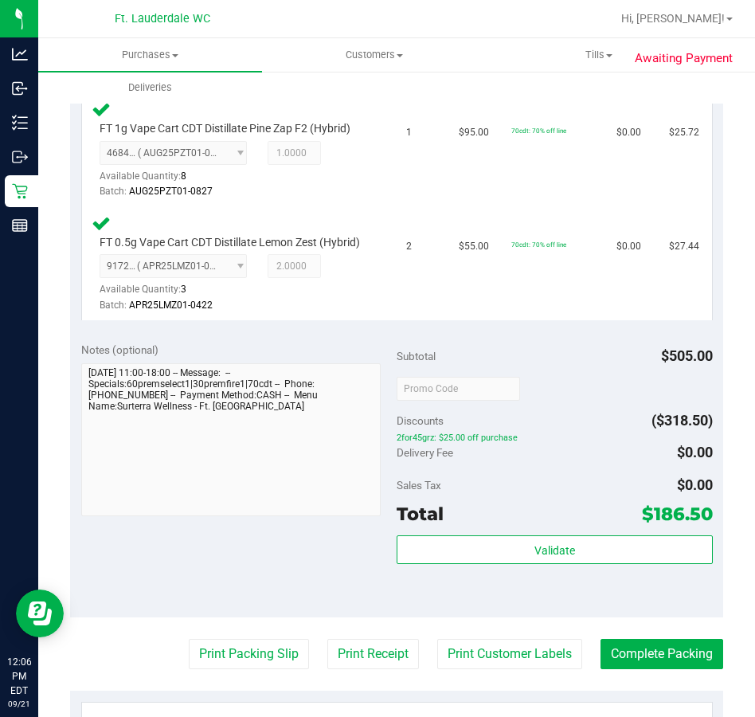
scroll to position [1136, 0]
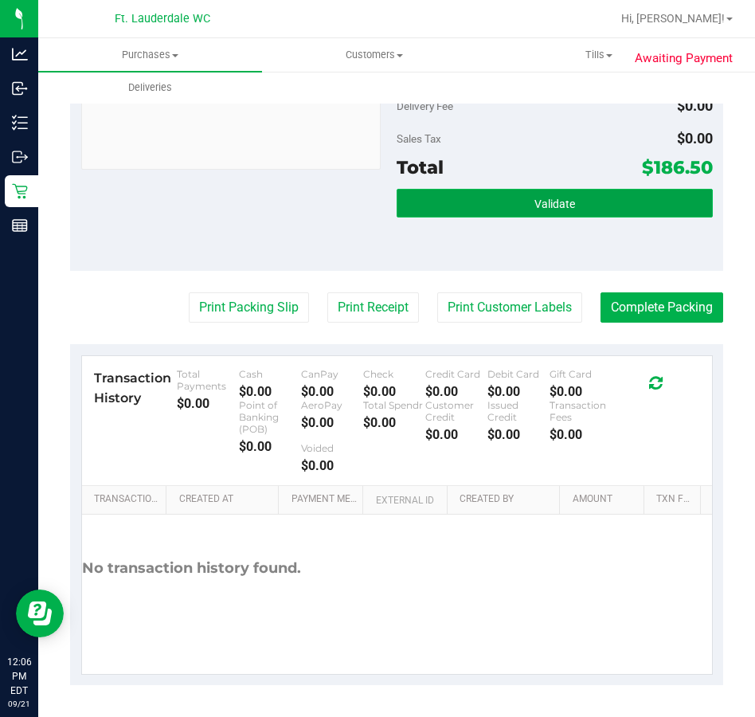
click at [526, 210] on button "Validate" at bounding box center [555, 203] width 316 height 29
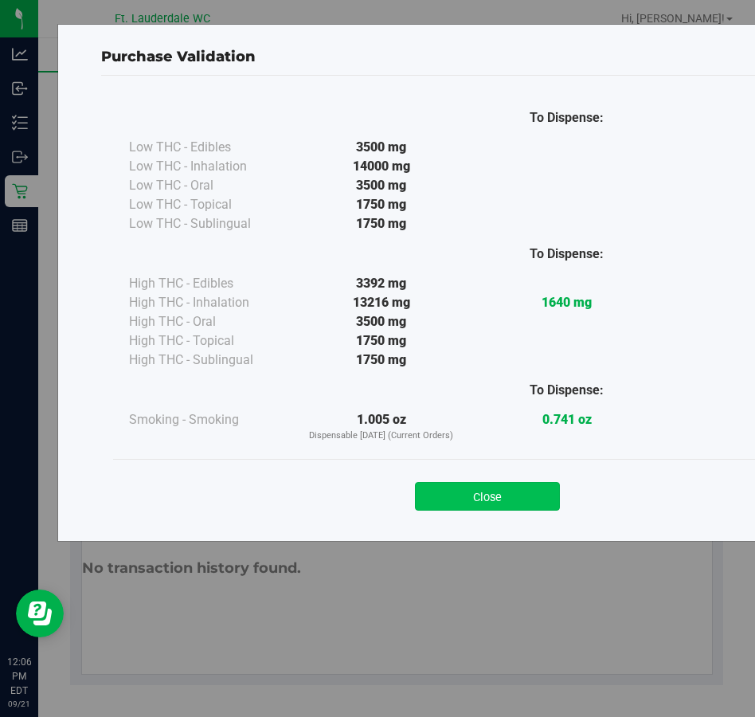
drag, startPoint x: 592, startPoint y: 506, endPoint x: 509, endPoint y: 488, distance: 84.9
click at [587, 506] on div "Close" at bounding box center [487, 492] width 725 height 40
click at [510, 492] on button "Close" at bounding box center [487, 496] width 145 height 29
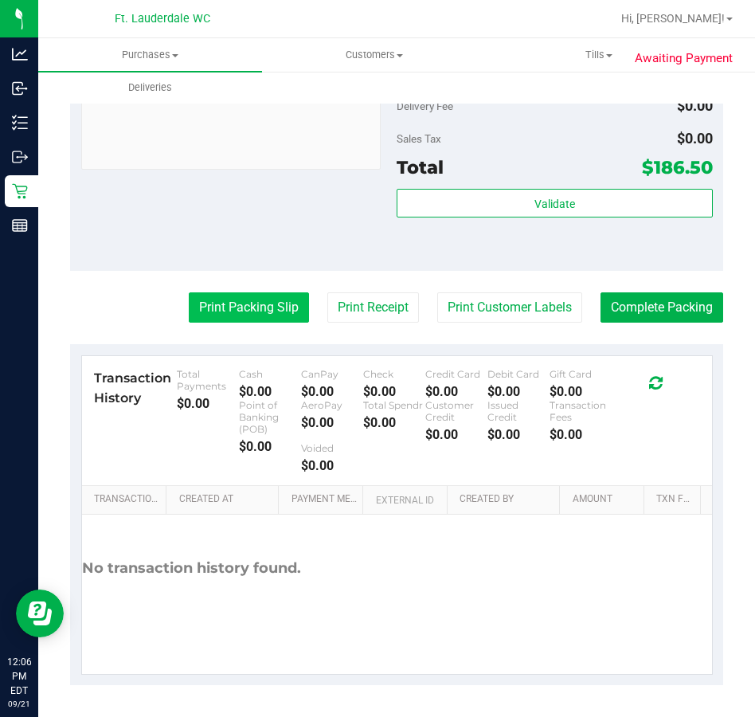
click at [233, 312] on button "Print Packing Slip" at bounding box center [249, 307] width 120 height 30
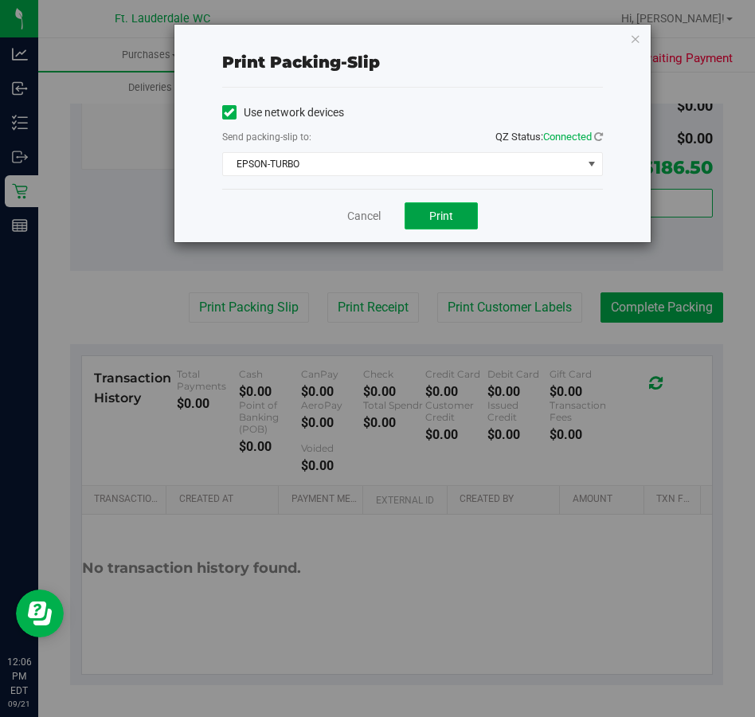
click at [433, 204] on button "Print" at bounding box center [441, 215] width 73 height 27
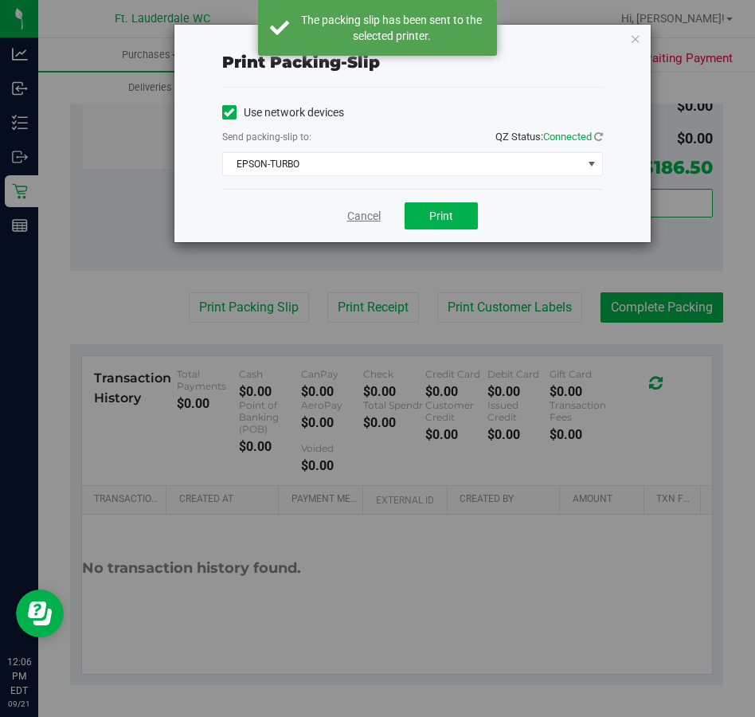
click at [353, 212] on link "Cancel" at bounding box center [363, 216] width 33 height 17
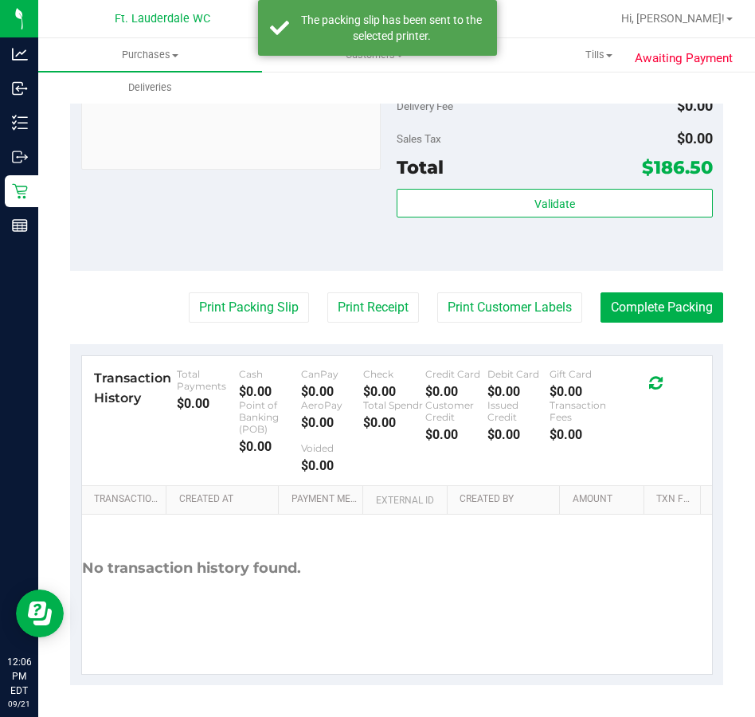
click at [603, 298] on button "Complete Packing" at bounding box center [662, 307] width 123 height 30
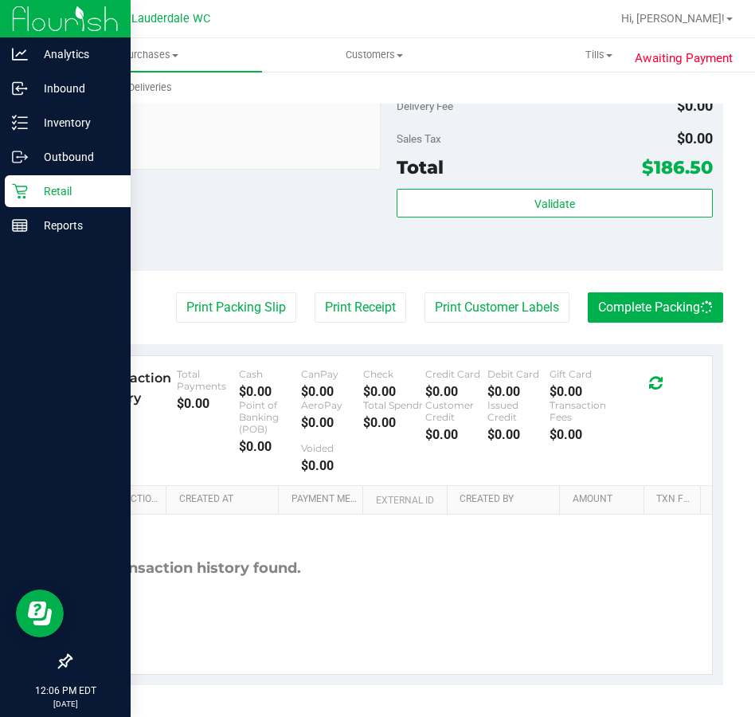
click at [24, 205] on div "Retail" at bounding box center [68, 191] width 126 height 32
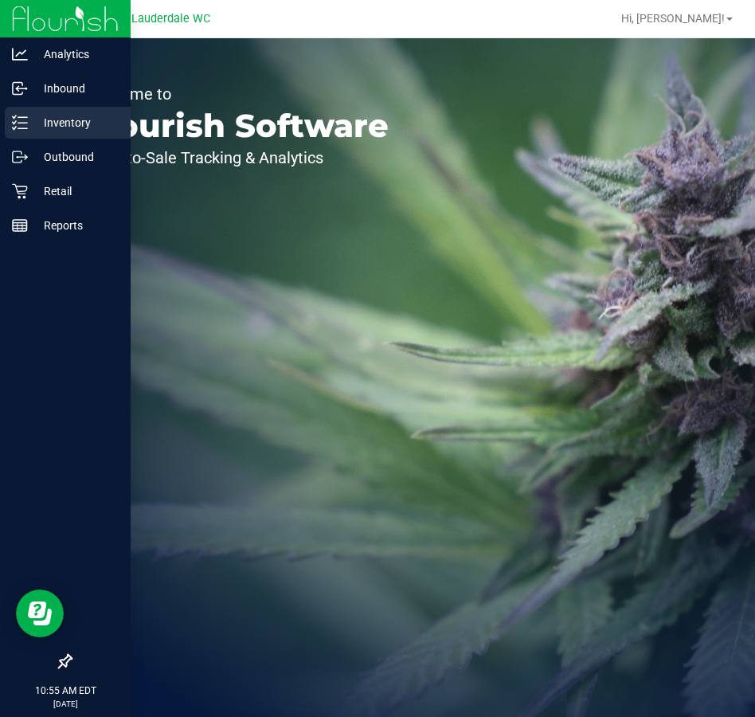
click at [30, 119] on p "Inventory" at bounding box center [76, 122] width 96 height 19
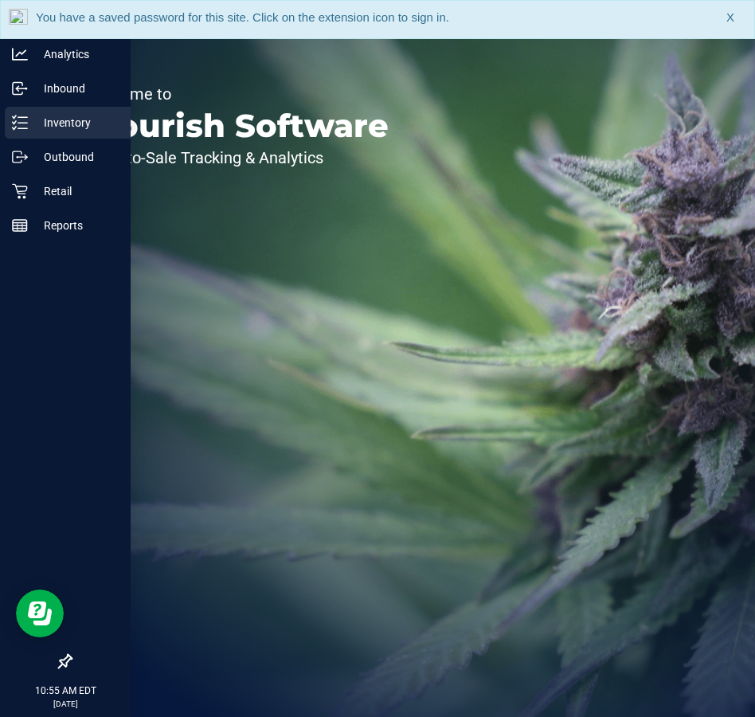
click at [30, 119] on p "Inventory" at bounding box center [76, 122] width 96 height 19
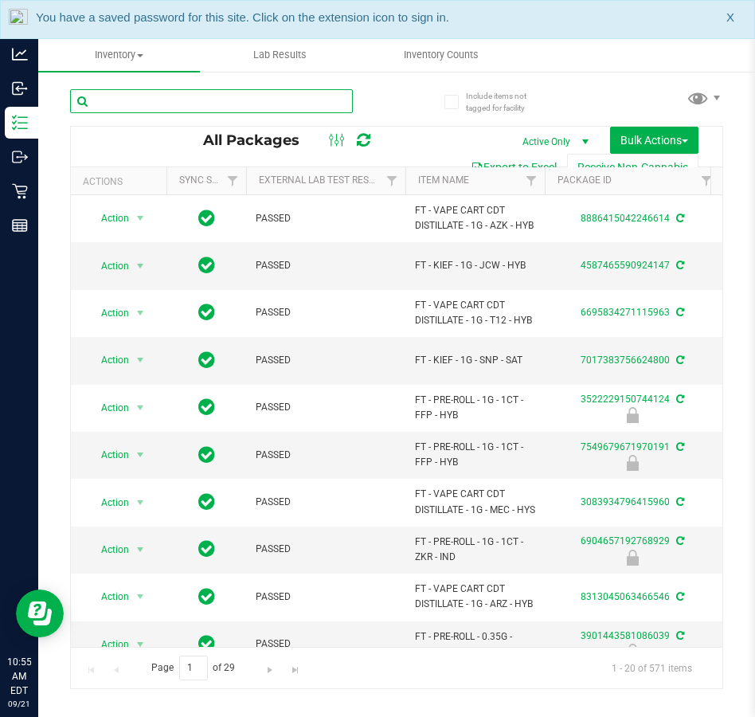
click at [184, 104] on input "text" at bounding box center [211, 101] width 283 height 24
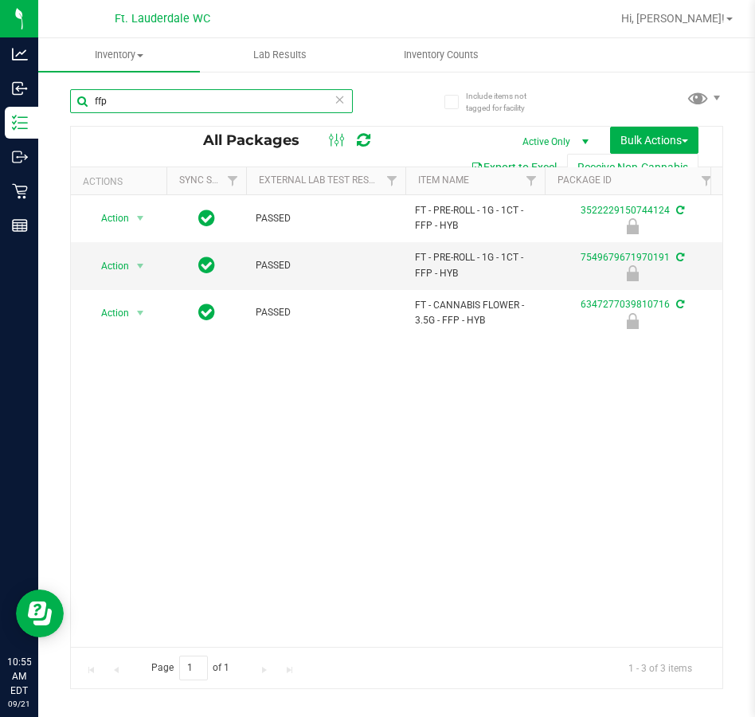
type input "ffp"
click at [276, 541] on div "Action Action Edit attributes Global inventory Locate package Package audit log…" at bounding box center [397, 421] width 652 height 452
click at [105, 264] on span "Action" at bounding box center [108, 266] width 43 height 22
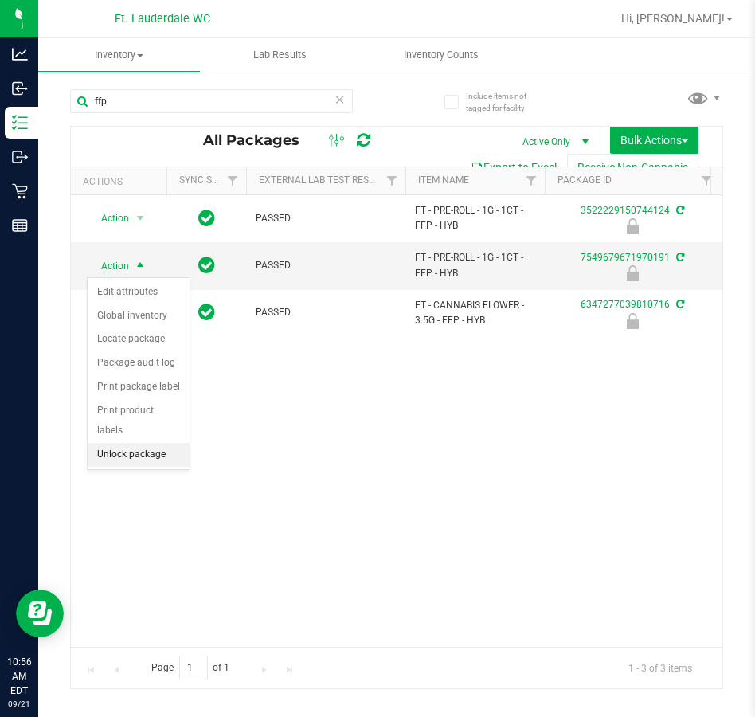
click at [139, 443] on li "Unlock package" at bounding box center [139, 455] width 102 height 24
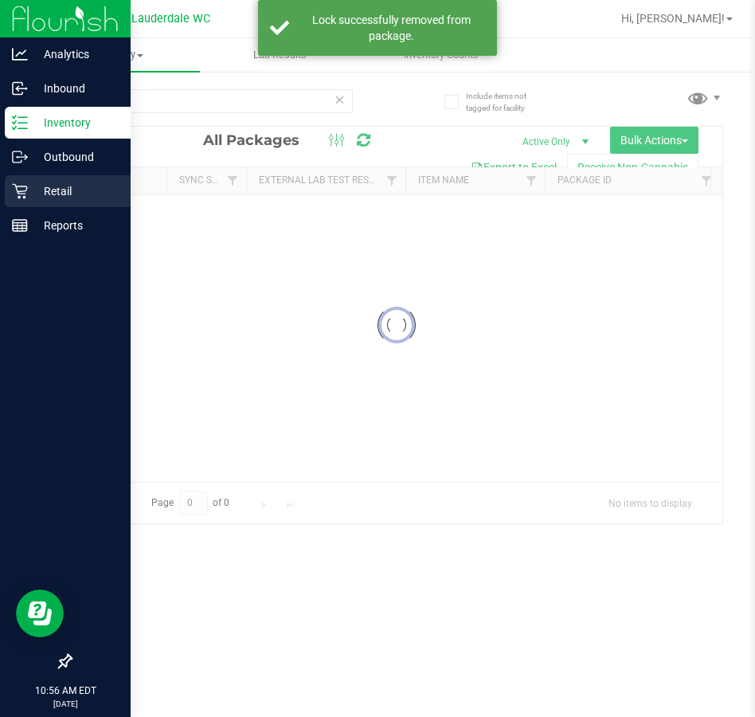
click at [14, 189] on icon at bounding box center [20, 191] width 16 height 16
